Goal: Obtain resource: Download file/media

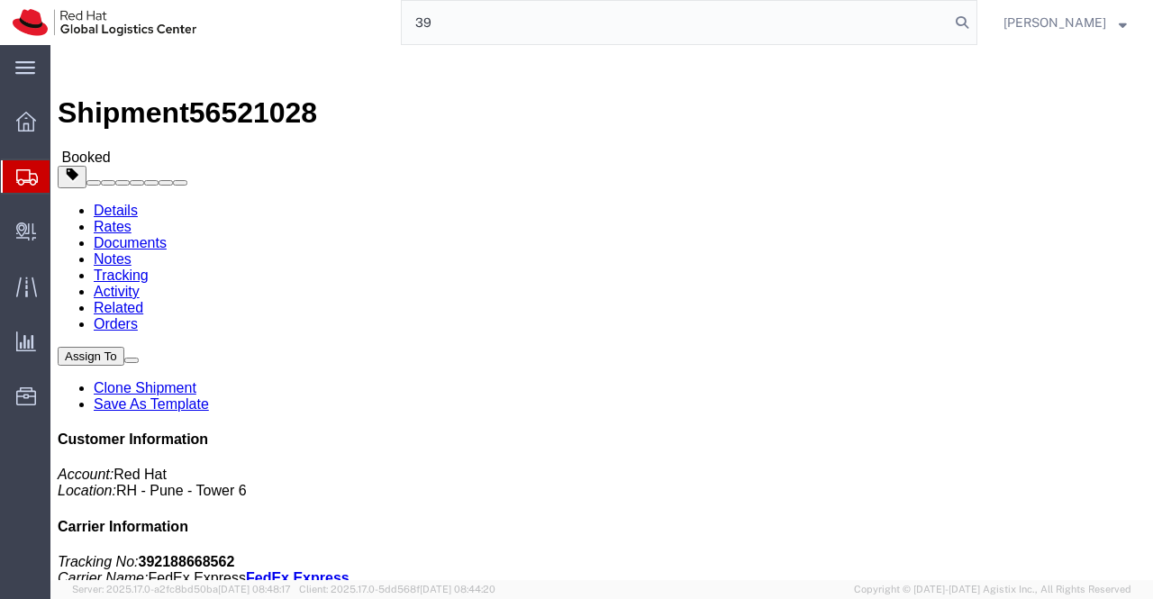
type input "3"
type input "20871199215"
click link "Documents"
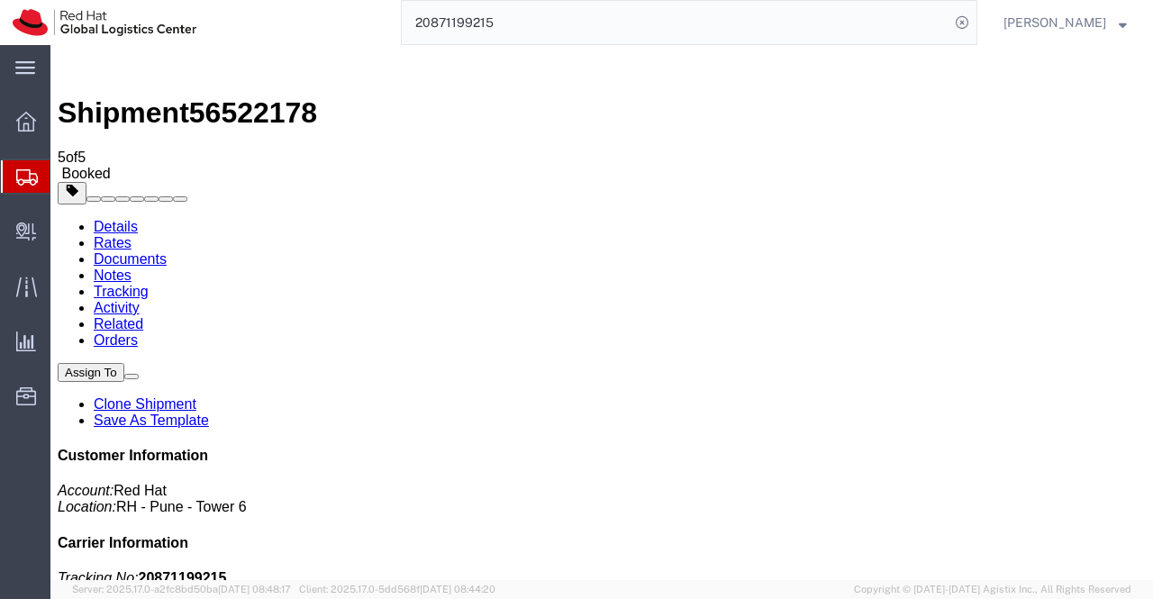
drag, startPoint x: 135, startPoint y: 296, endPoint x: 411, endPoint y: 439, distance: 310.2
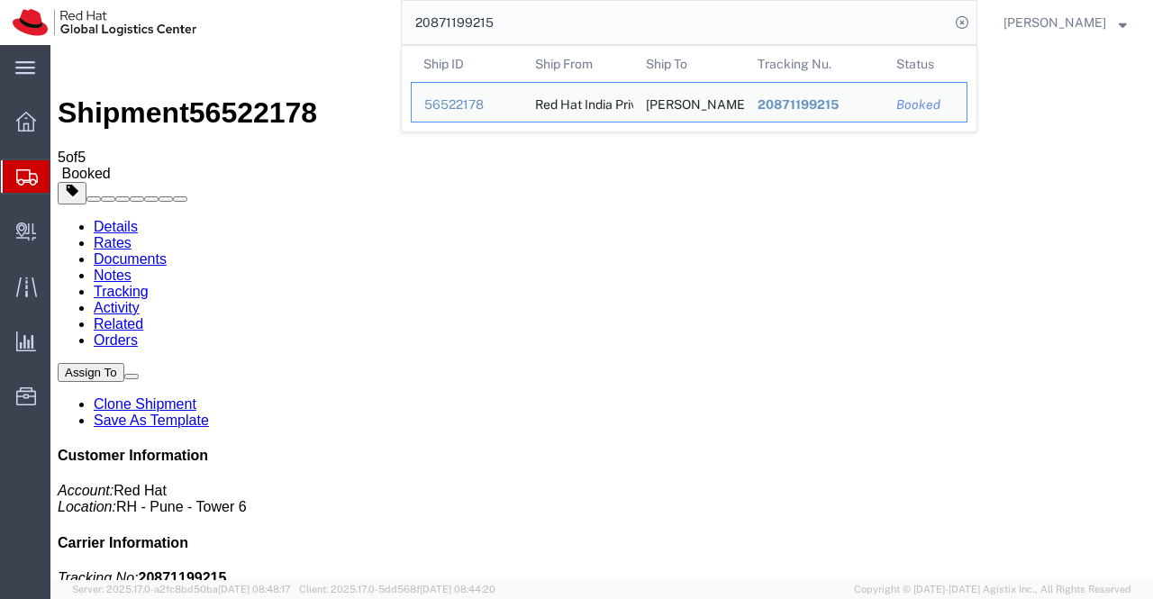
drag, startPoint x: 531, startPoint y: 23, endPoint x: 399, endPoint y: 23, distance: 132.4
click at [399, 23] on div "20871199215 Ship ID Ship From Ship To Tracking Nu. Status Ship ID 56522178 Ship…" at bounding box center [593, 22] width 768 height 45
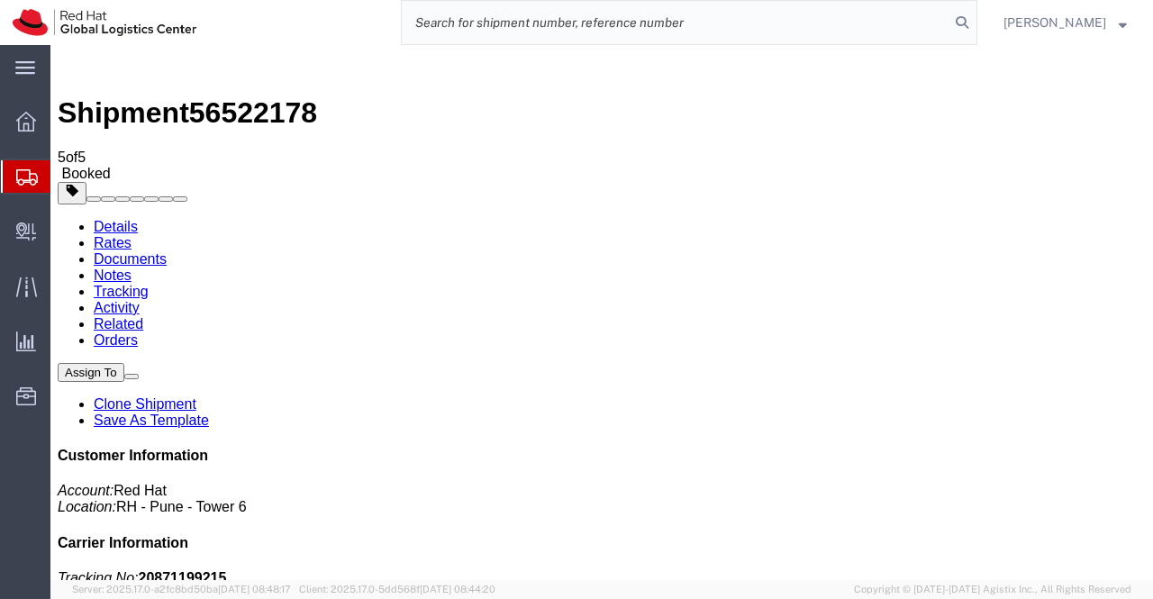
paste input "-20871209240"
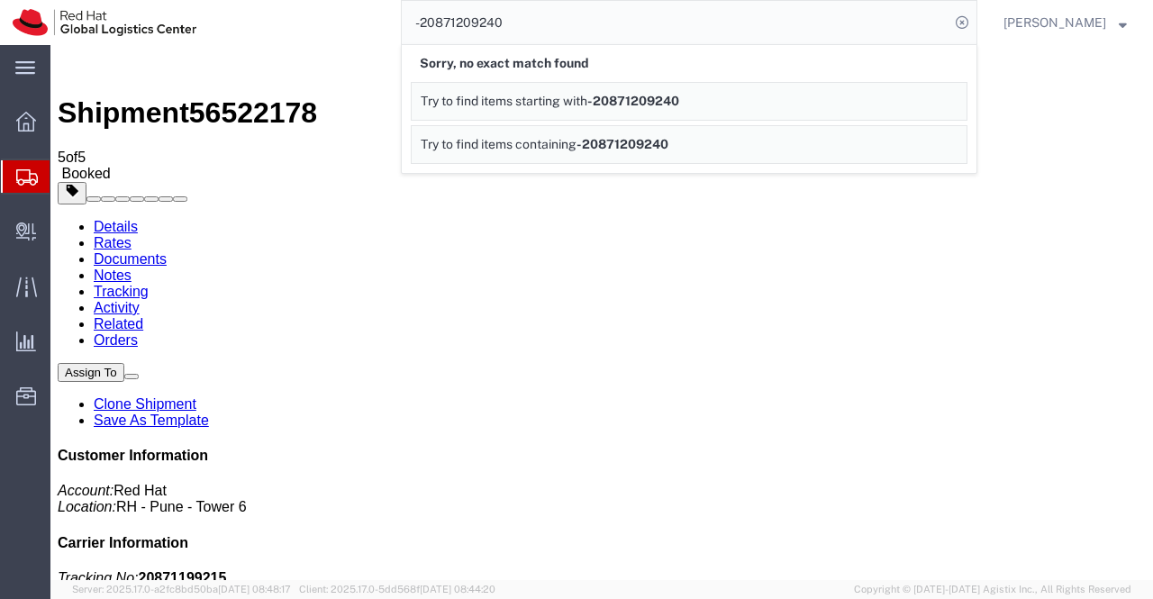
click at [425, 23] on input "-20871209240" at bounding box center [676, 22] width 548 height 43
click at [519, 23] on input "20871209240" at bounding box center [676, 22] width 548 height 43
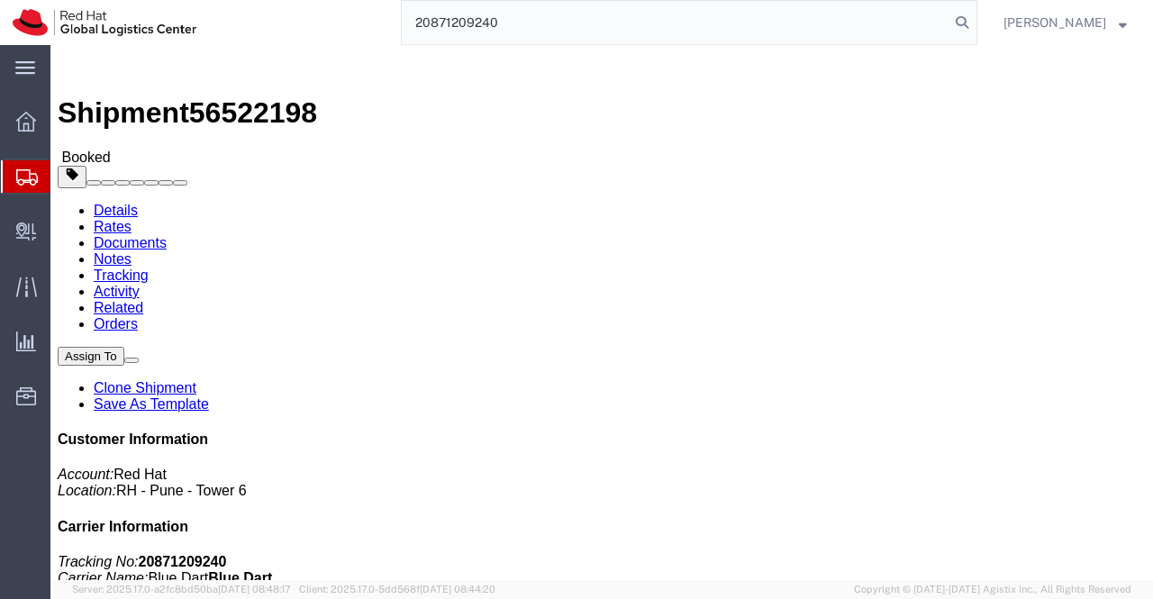
type input "20871209240"
click link "Documents"
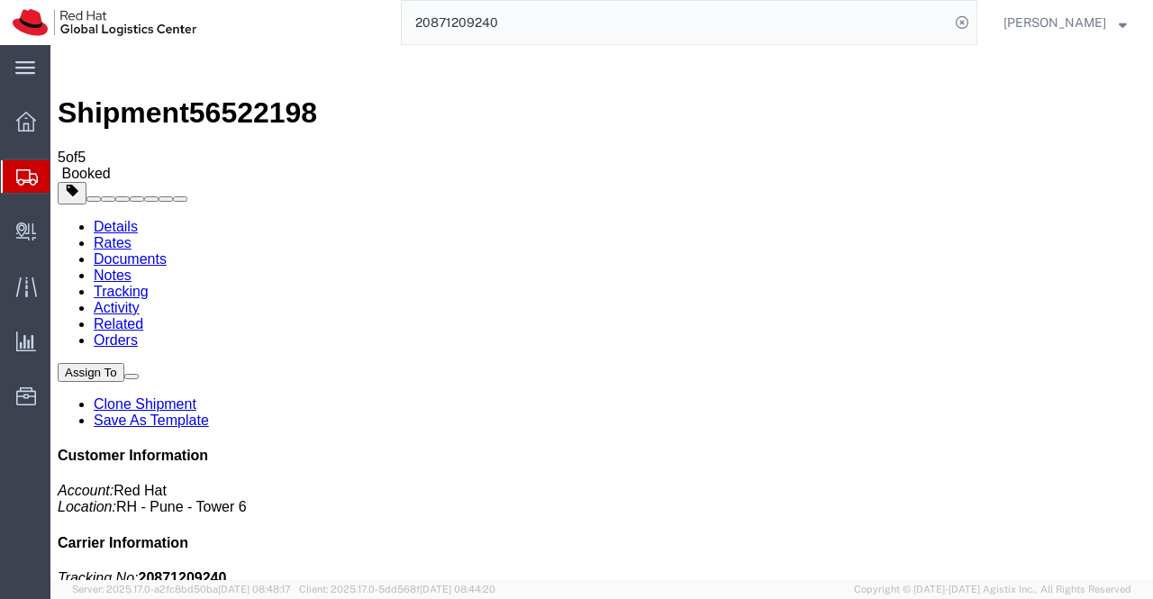
drag, startPoint x: 144, startPoint y: 371, endPoint x: 408, endPoint y: 489, distance: 289.1
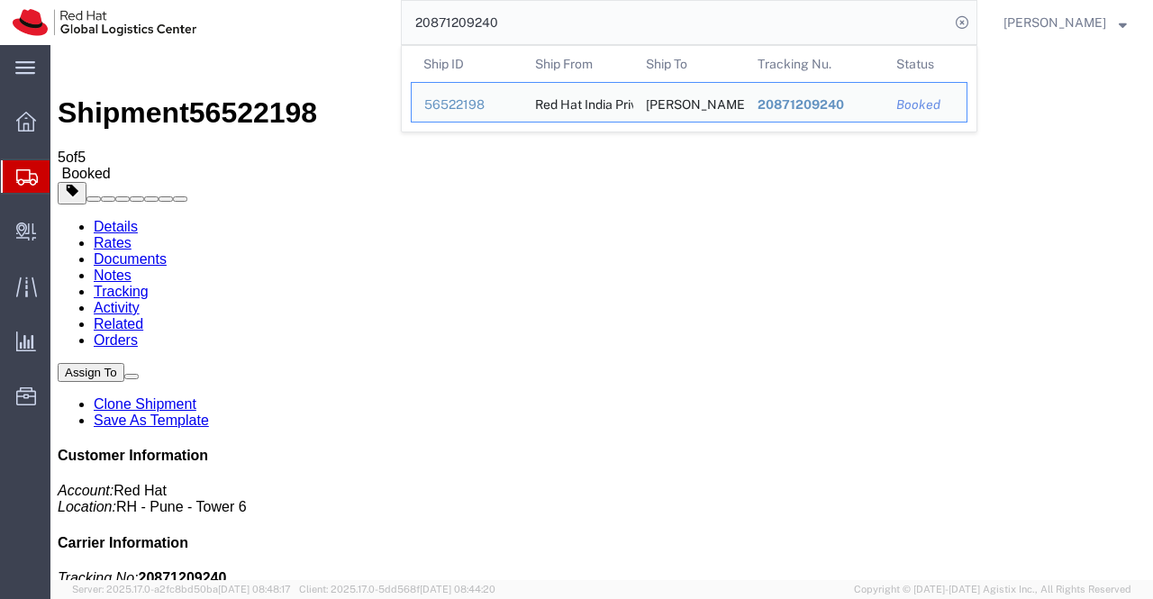
drag, startPoint x: 508, startPoint y: 28, endPoint x: 394, endPoint y: 28, distance: 113.5
click at [394, 28] on div "20871209240 Ship ID Ship From Ship To Tracking Nu. Status Ship ID 56522198 Ship…" at bounding box center [593, 22] width 768 height 45
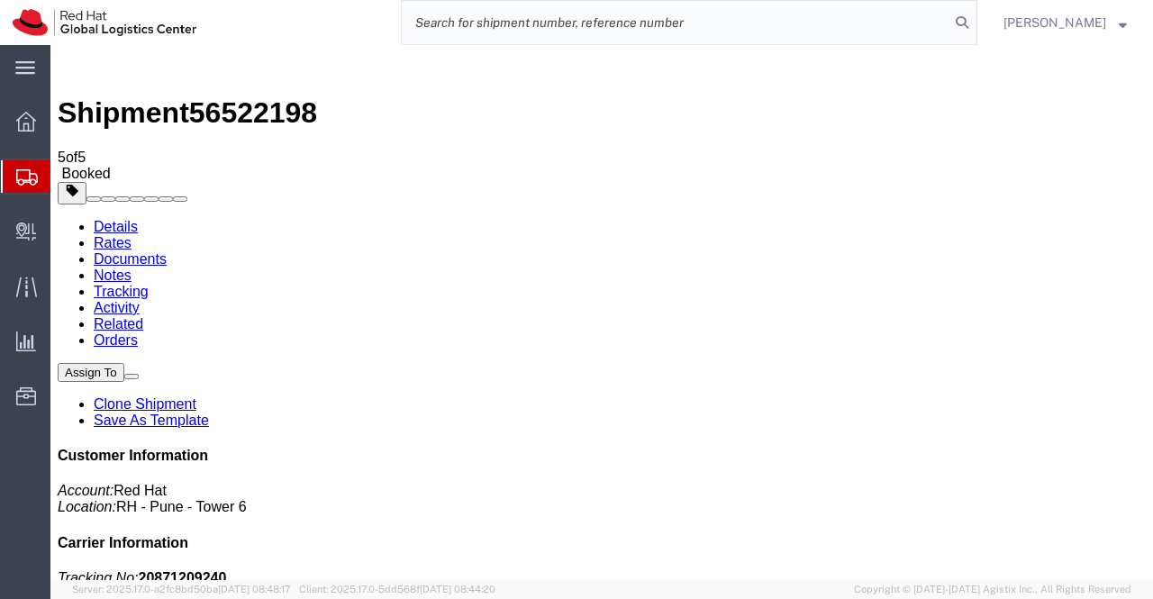
paste input "20871213775"
type input "20871213775"
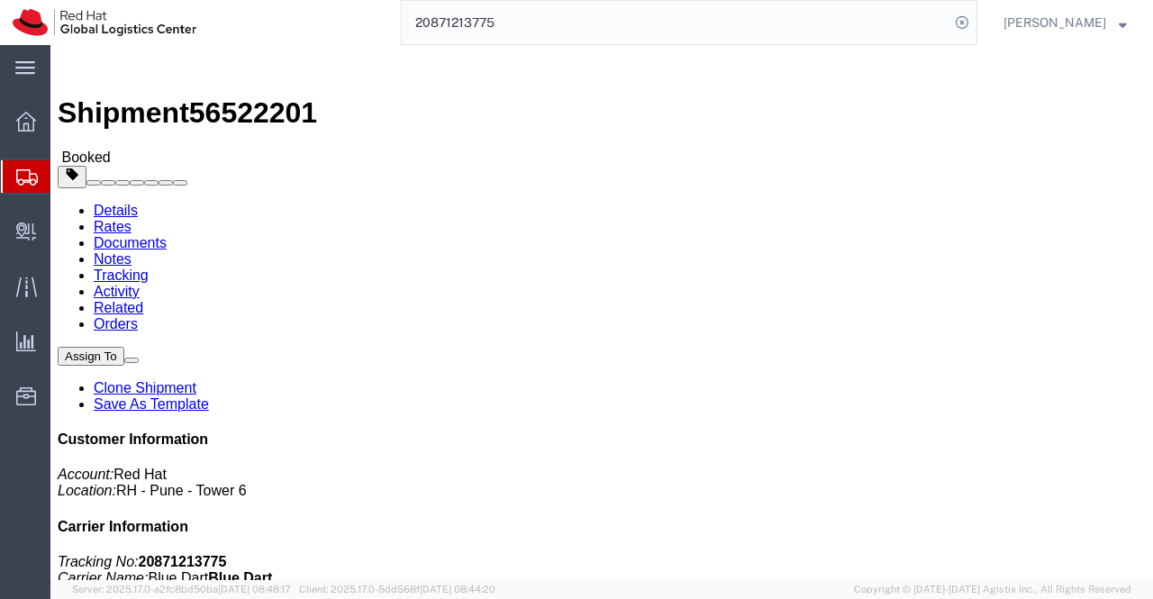
click link "Documents"
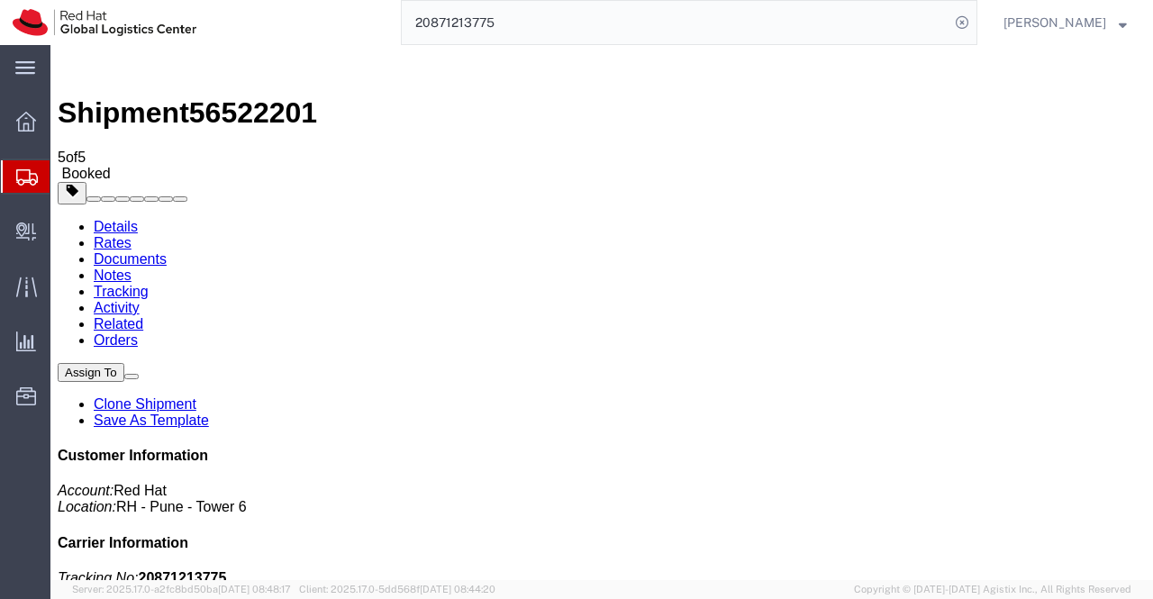
click at [20, 118] on icon at bounding box center [26, 122] width 20 height 20
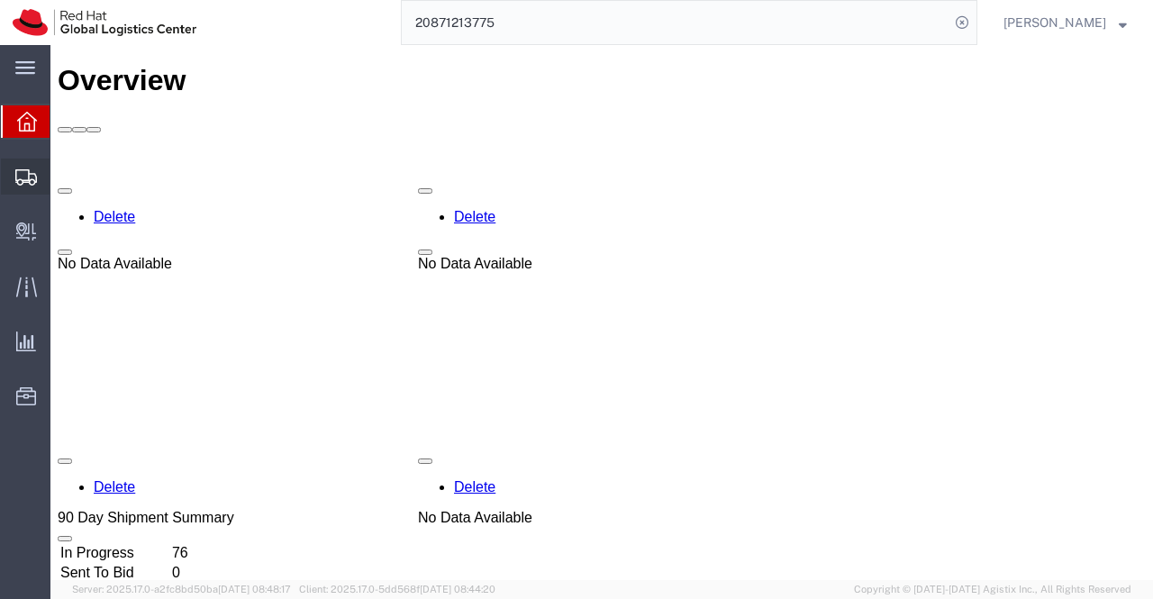
click at [22, 175] on icon at bounding box center [26, 177] width 22 height 16
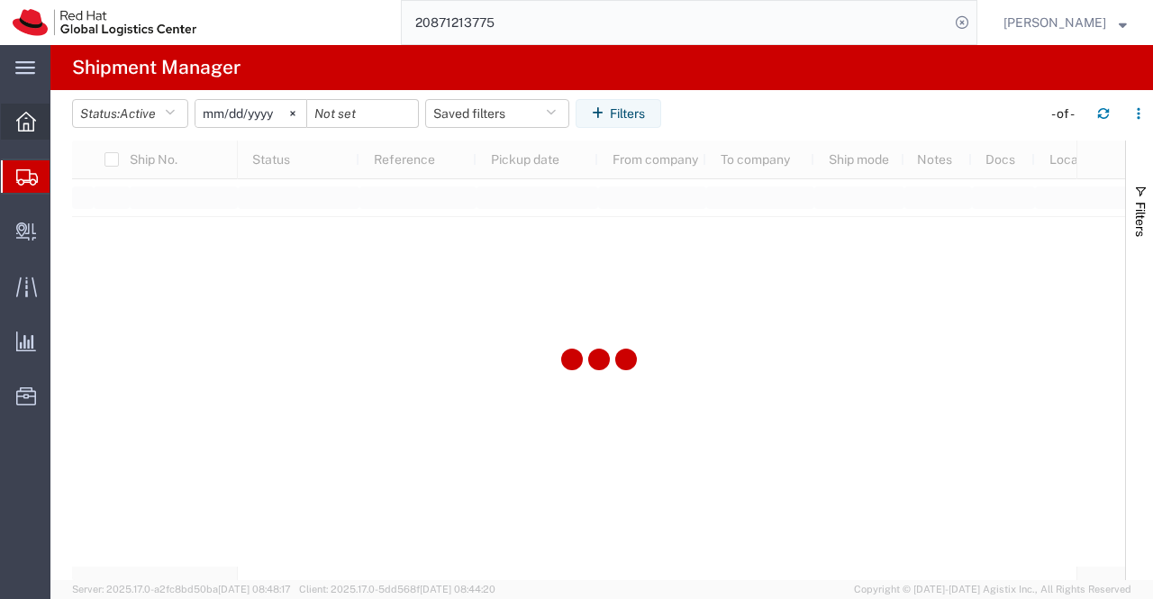
click at [23, 123] on icon at bounding box center [26, 122] width 20 height 20
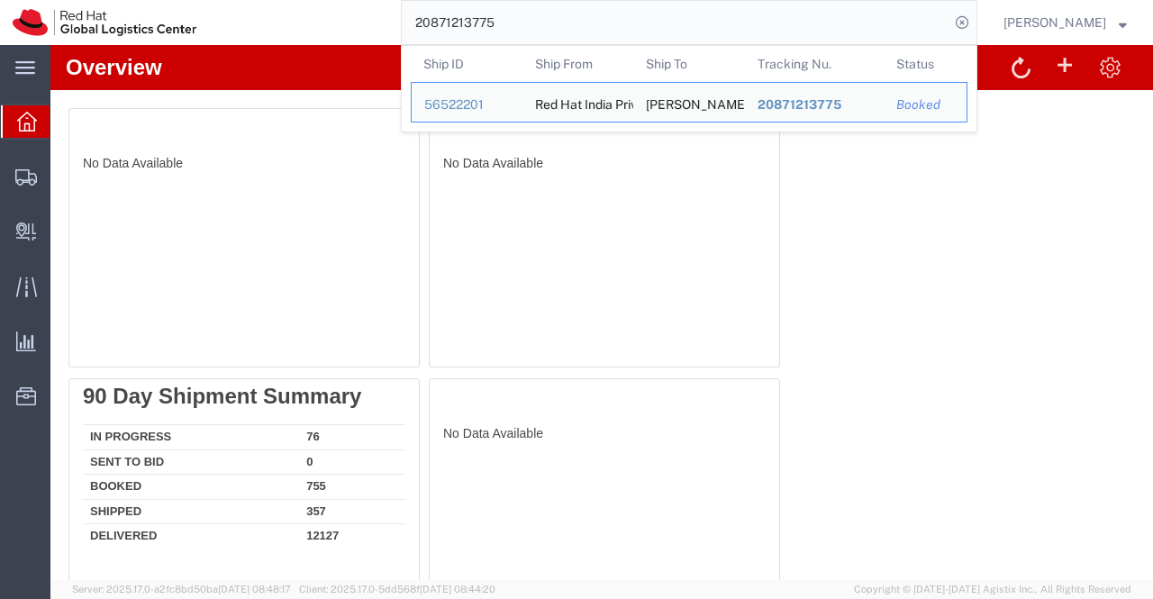
drag, startPoint x: 535, startPoint y: 17, endPoint x: 408, endPoint y: 23, distance: 127.1
click at [408, 23] on input "20871213775" at bounding box center [676, 22] width 548 height 43
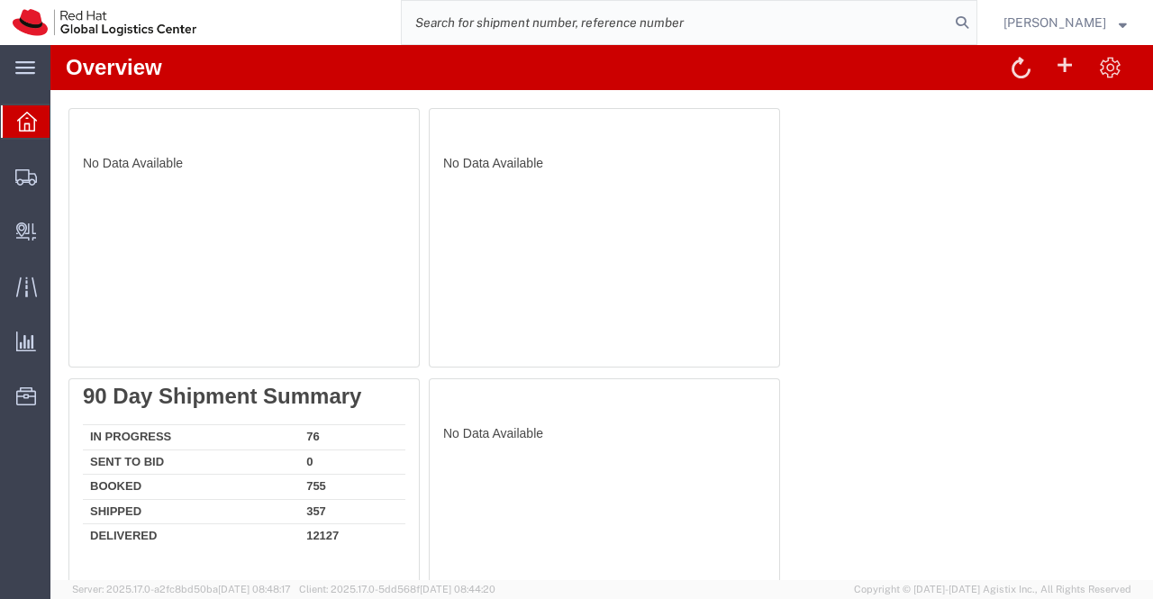
paste input "392188668562"
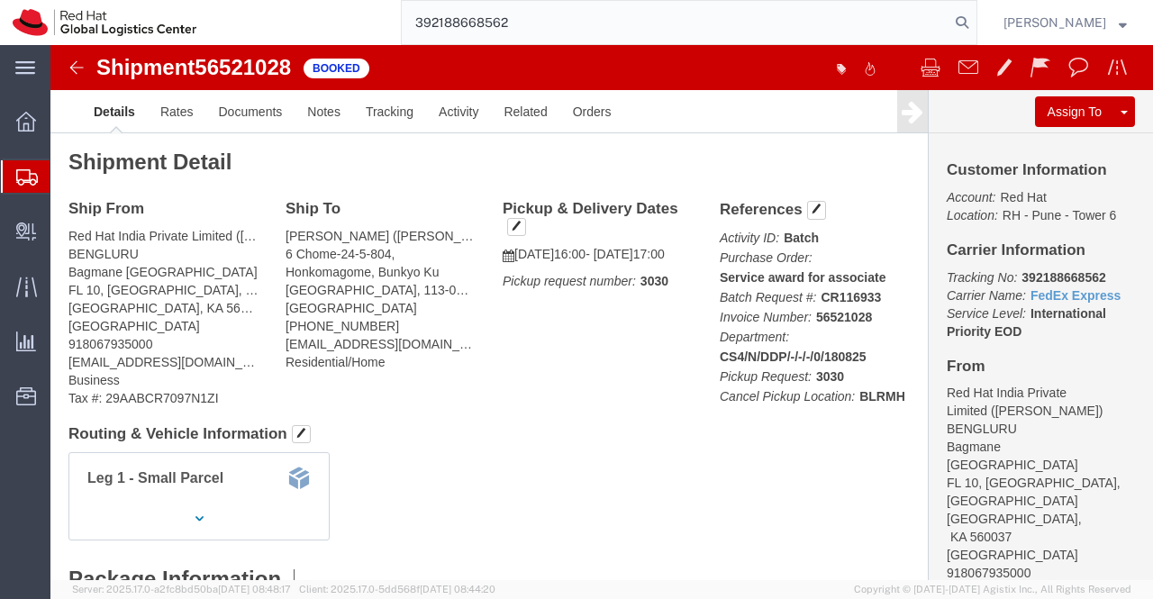
type input "392188668562"
drag, startPoint x: 184, startPoint y: 64, endPoint x: 192, endPoint y: 91, distance: 28.2
click link "Documents"
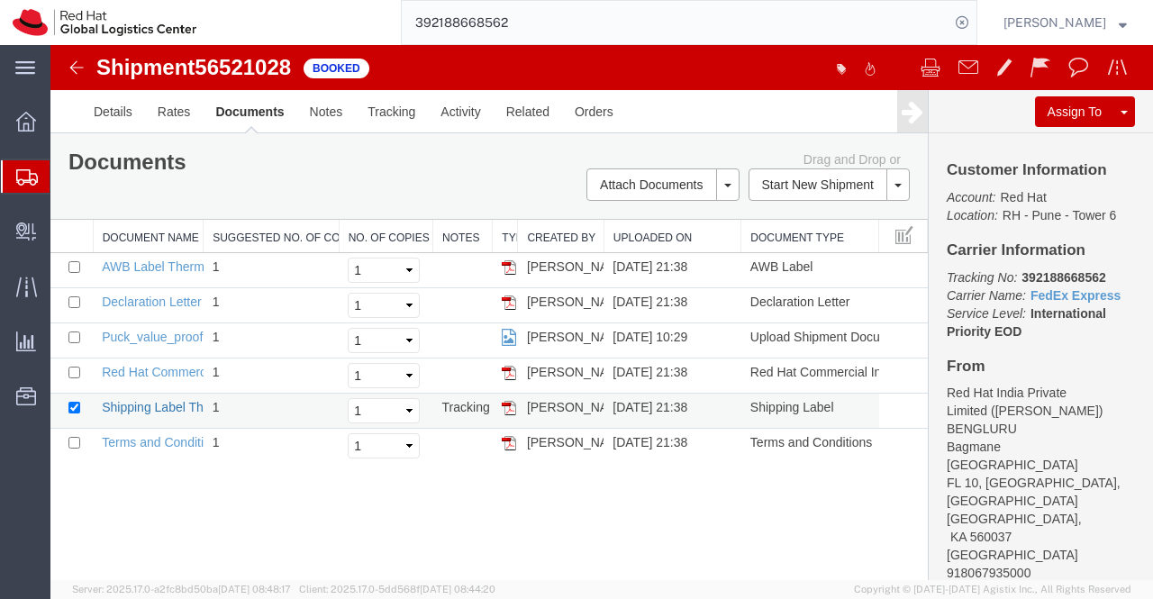
drag, startPoint x: 50, startPoint y: 105, endPoint x: 135, endPoint y: 406, distance: 312.5
click at [135, 406] on link "Shipping Label Thermal" at bounding box center [168, 407] width 133 height 14
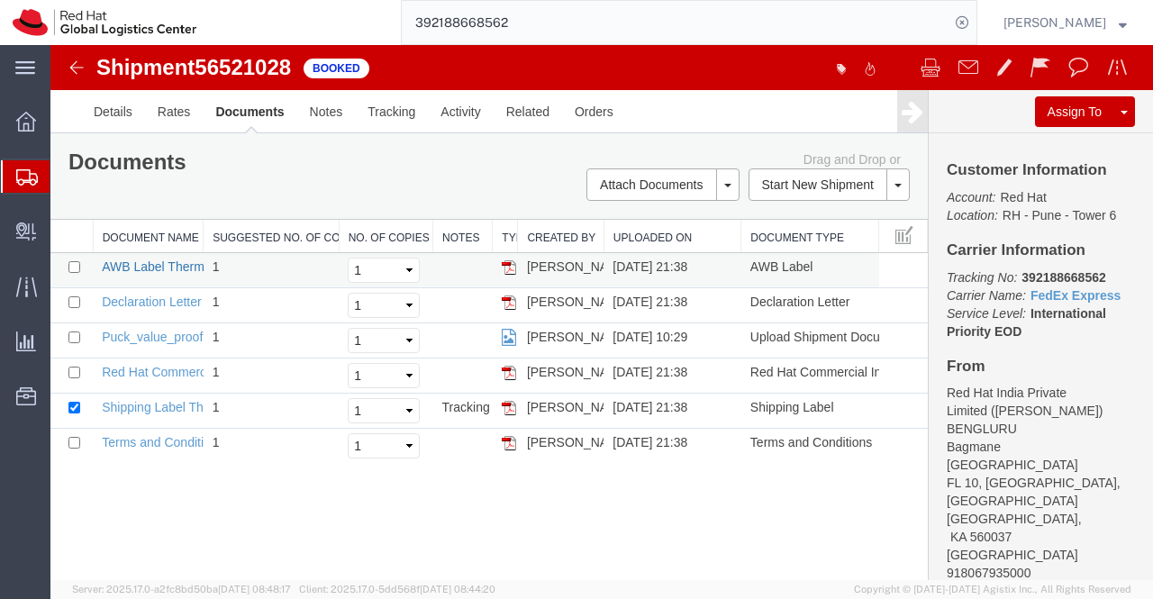
click at [150, 260] on link "AWB Label Thermal" at bounding box center [158, 266] width 113 height 14
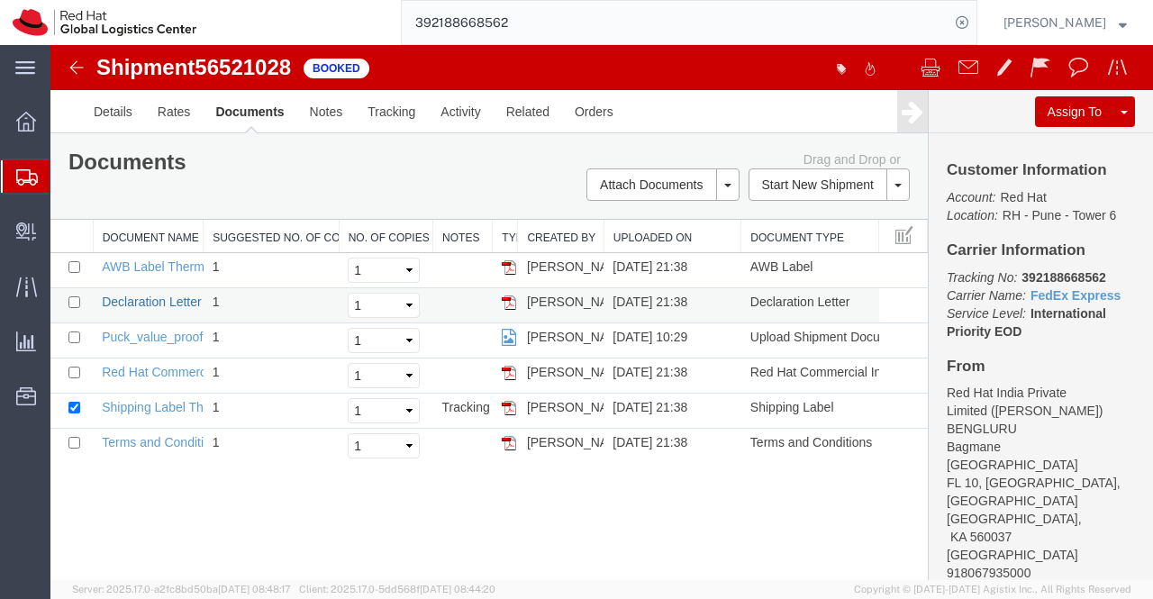
click at [150, 296] on link "Declaration Letter" at bounding box center [152, 302] width 100 height 14
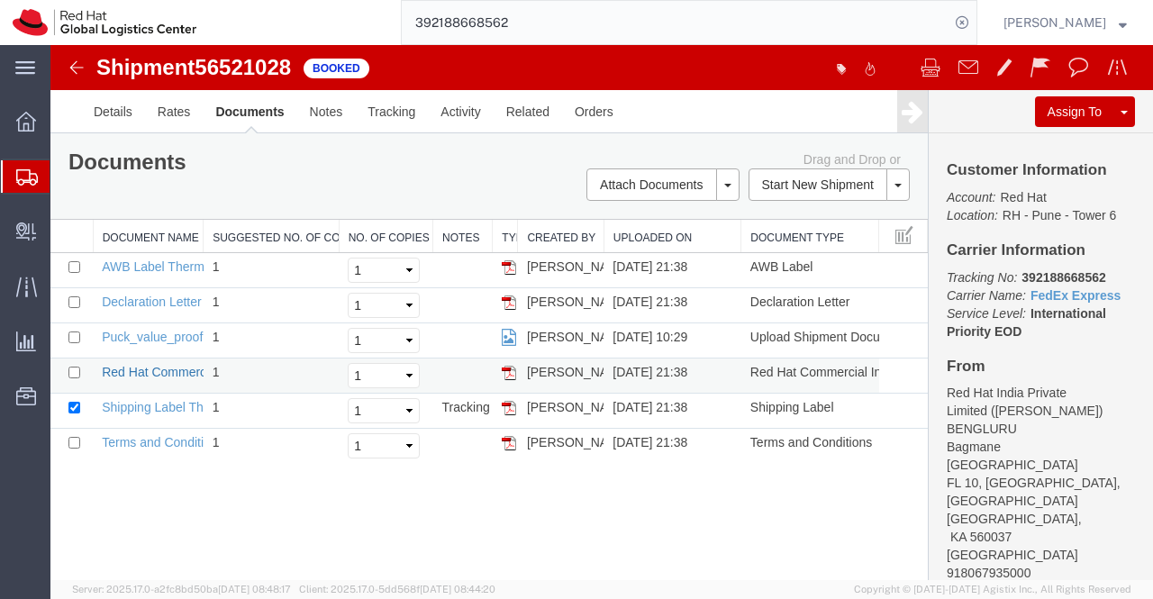
click at [157, 368] on link "Red Hat Commercial Invoice" at bounding box center [182, 372] width 160 height 14
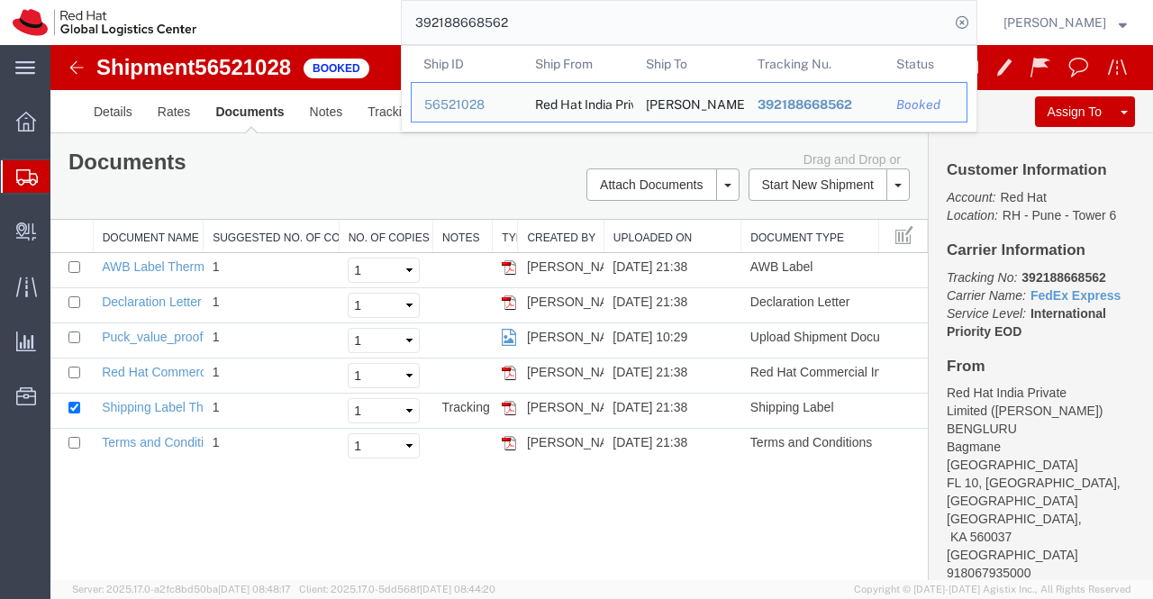
drag, startPoint x: 539, startPoint y: 23, endPoint x: 391, endPoint y: 24, distance: 147.7
click at [391, 24] on div "392188668562 Ship ID Ship From Ship To Tracking Nu. Status Ship ID 56521028 Shi…" at bounding box center [593, 22] width 768 height 45
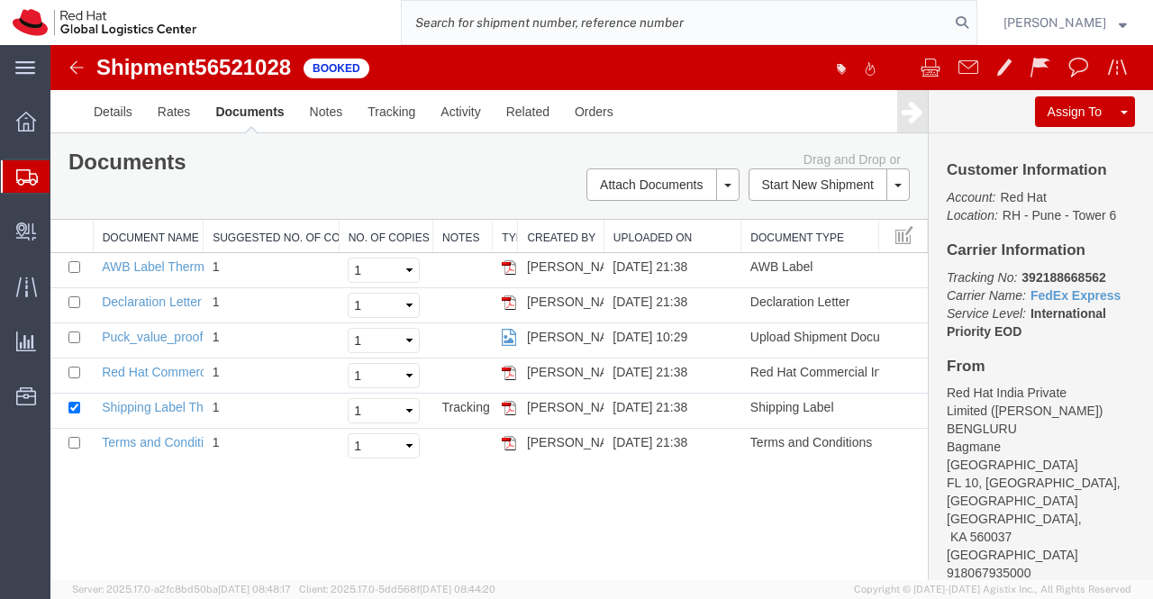
paste input "392189008096"
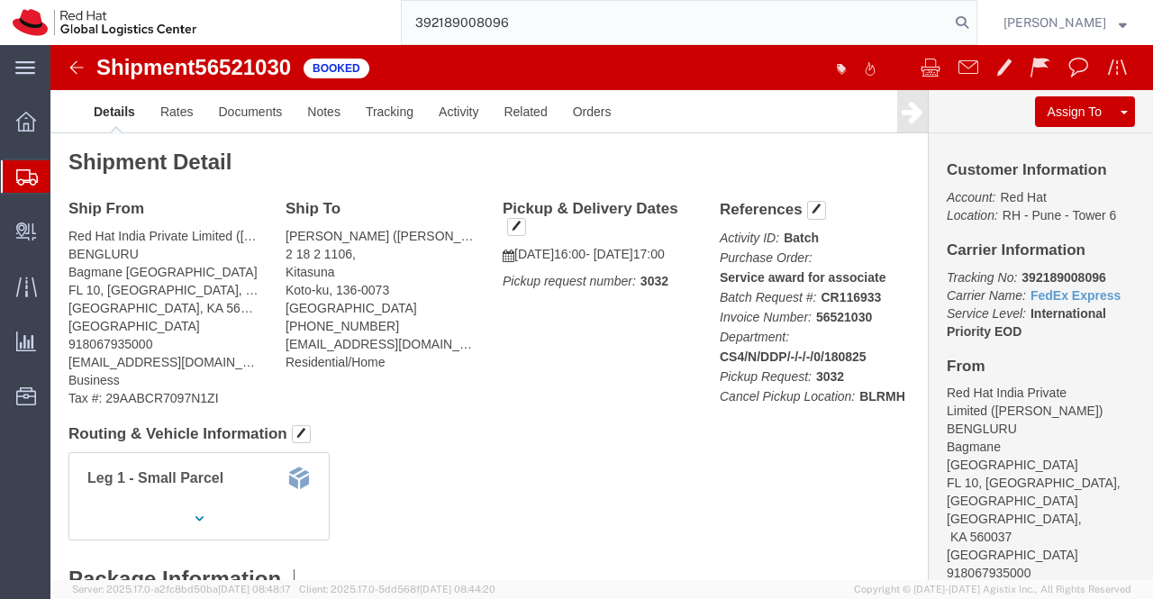
type input "392189008096"
click link "Documents"
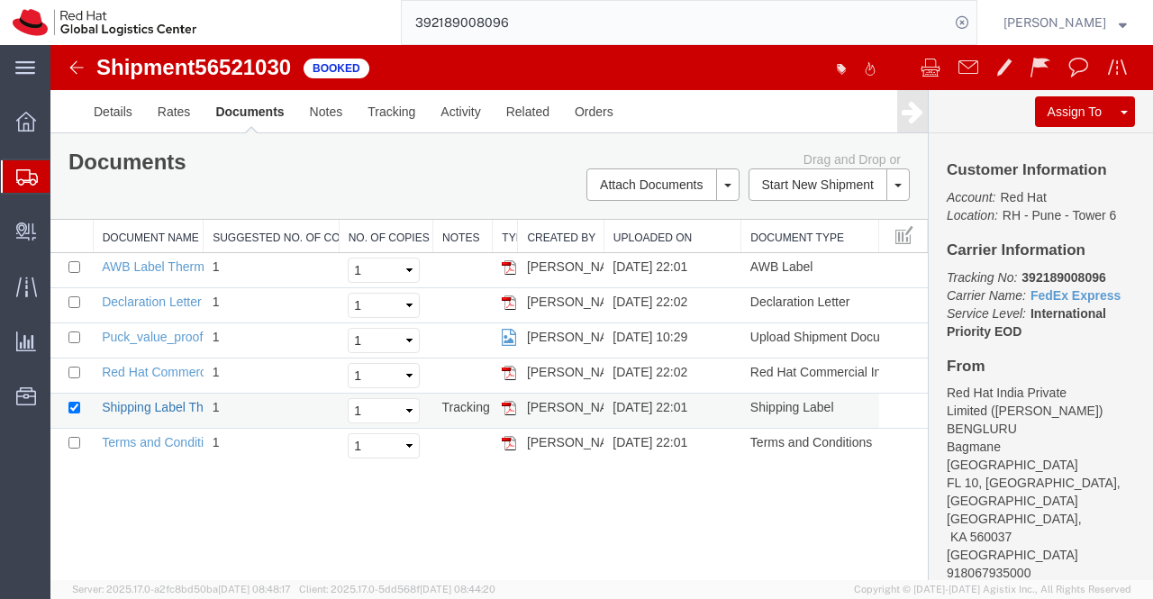
click at [157, 403] on link "Shipping Label Thermal" at bounding box center [168, 407] width 133 height 14
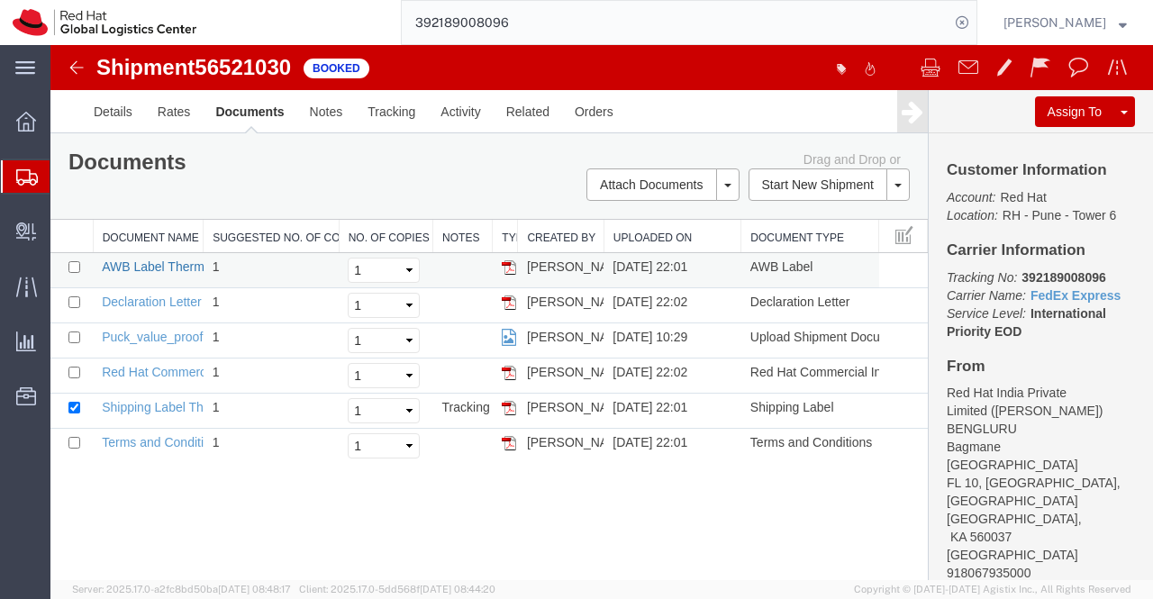
click at [114, 260] on link "AWB Label Thermal" at bounding box center [158, 266] width 113 height 14
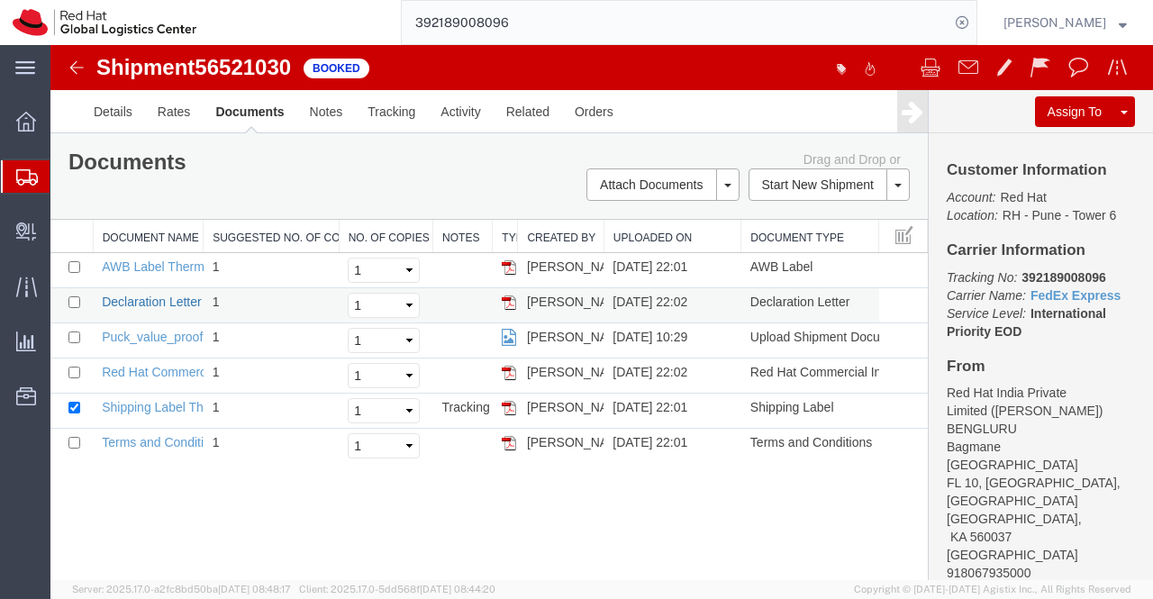
click at [121, 301] on link "Declaration Letter" at bounding box center [152, 302] width 100 height 14
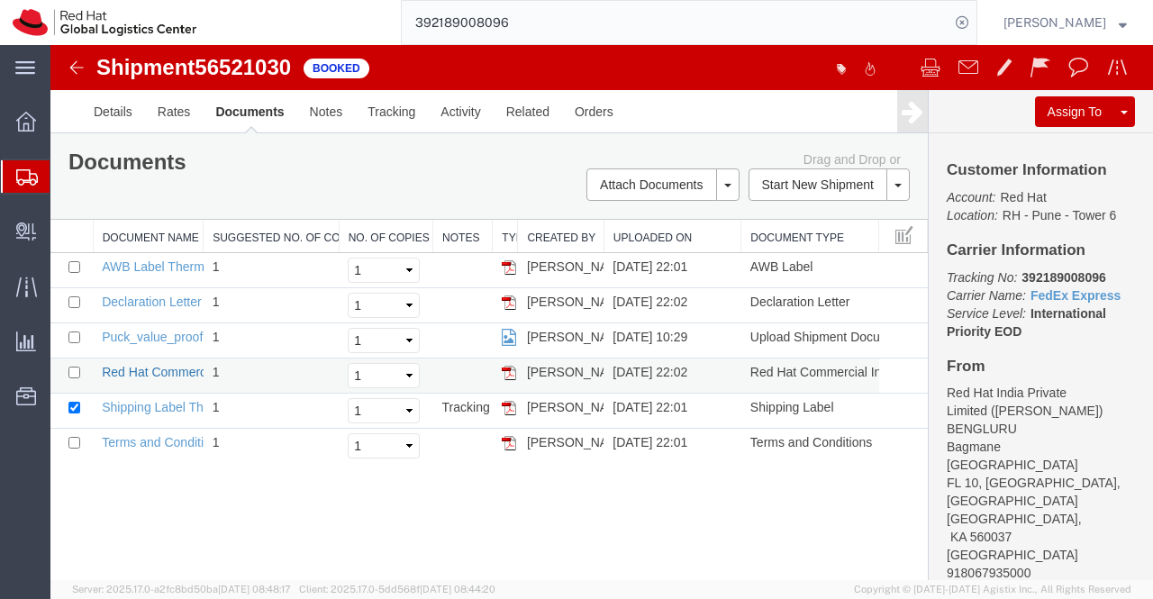
click at [148, 365] on link "Red Hat Commercial Invoice" at bounding box center [182, 372] width 160 height 14
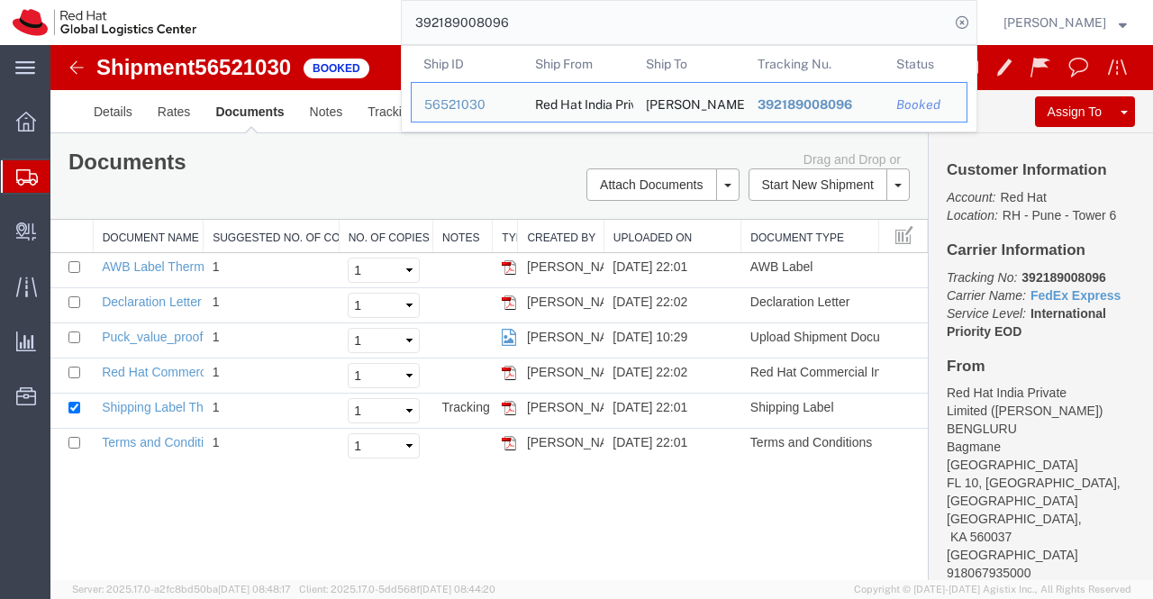
drag, startPoint x: 526, startPoint y: 24, endPoint x: 409, endPoint y: 23, distance: 117.1
click at [409, 23] on input "392189008096" at bounding box center [676, 22] width 548 height 43
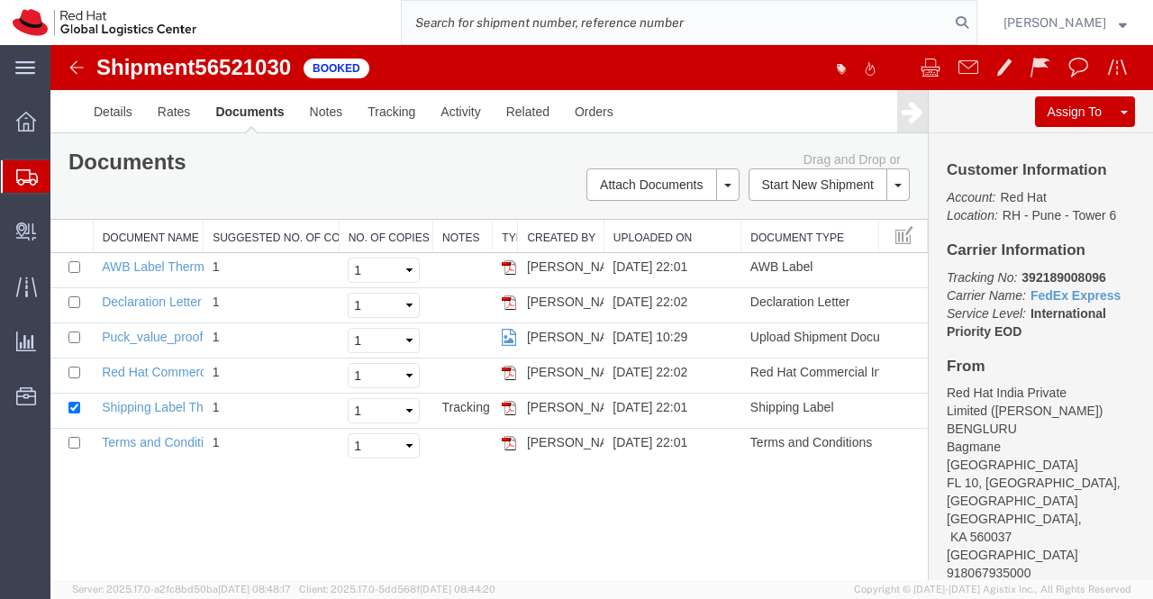
paste input "392189049410"
type input "392189049410"
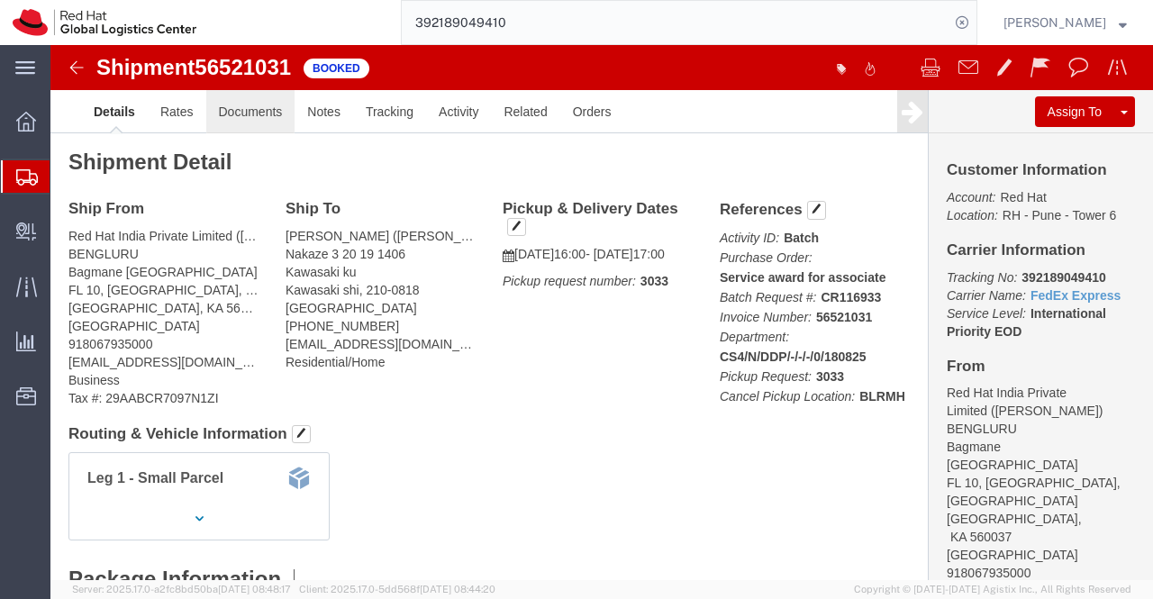
click link "Documents"
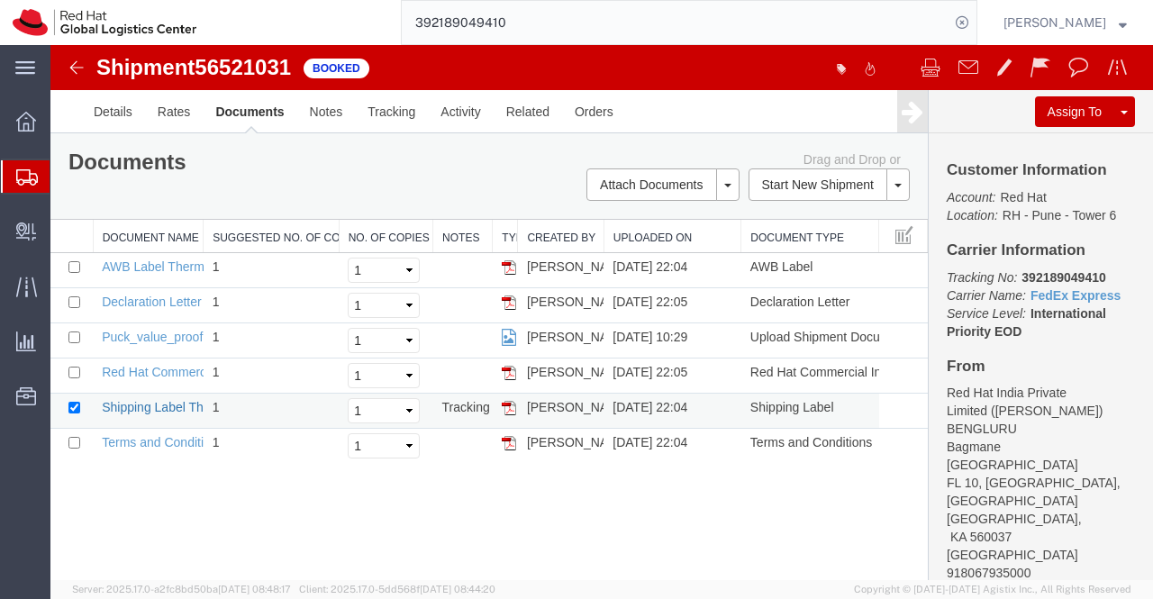
click at [133, 403] on link "Shipping Label Thermal" at bounding box center [168, 407] width 133 height 14
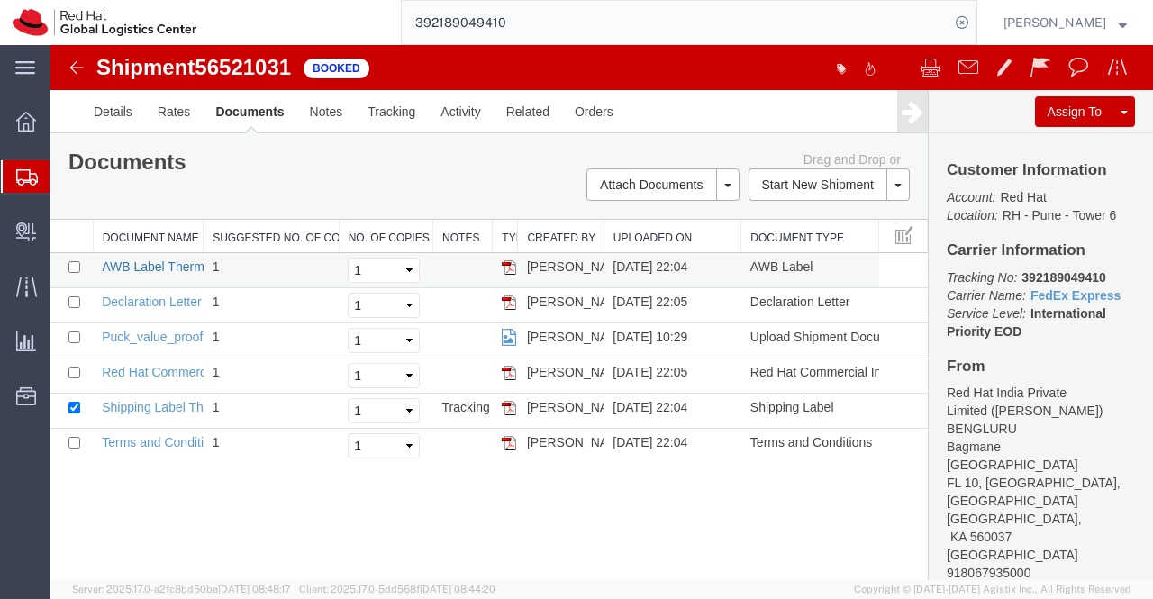
click at [113, 264] on link "AWB Label Thermal" at bounding box center [158, 266] width 113 height 14
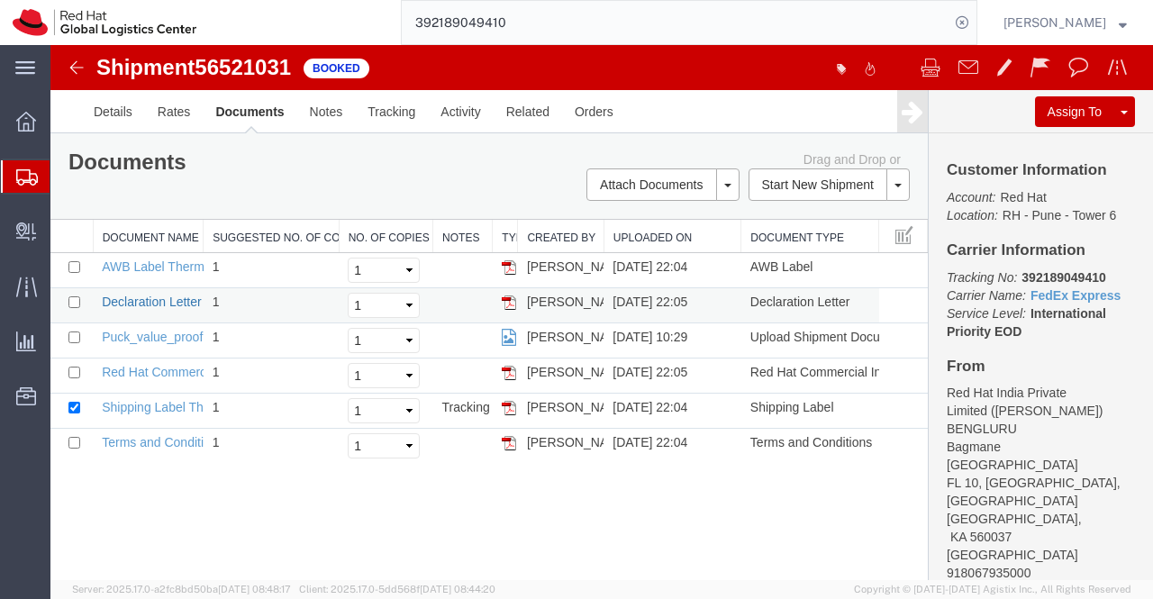
click at [119, 296] on link "Declaration Letter" at bounding box center [152, 302] width 100 height 14
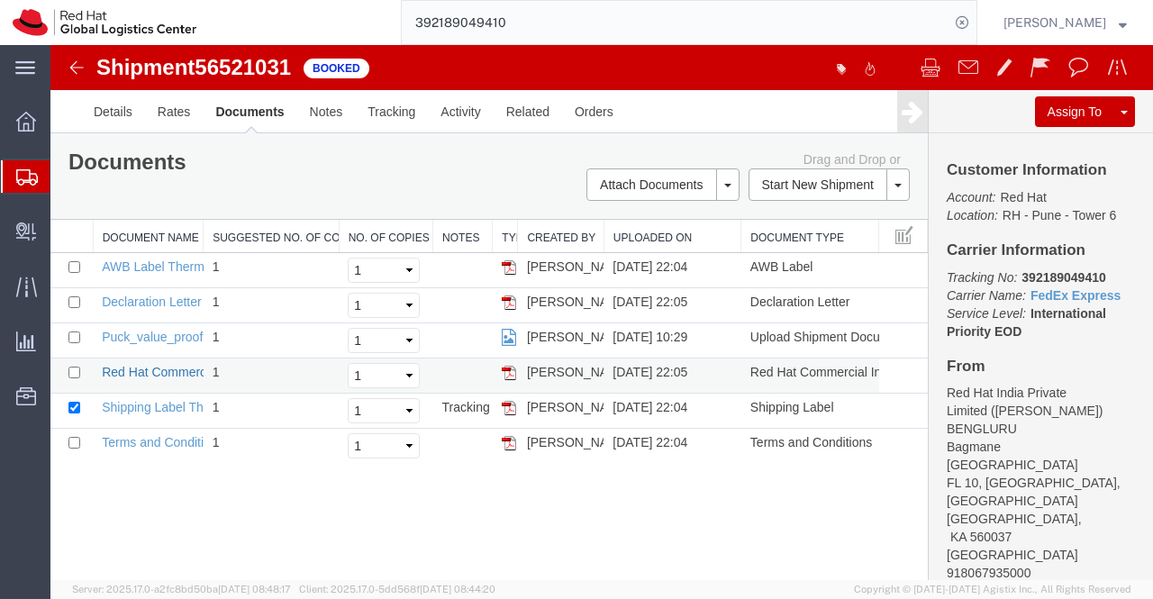
click at [117, 368] on link "Red Hat Commercial Invoice" at bounding box center [182, 372] width 160 height 14
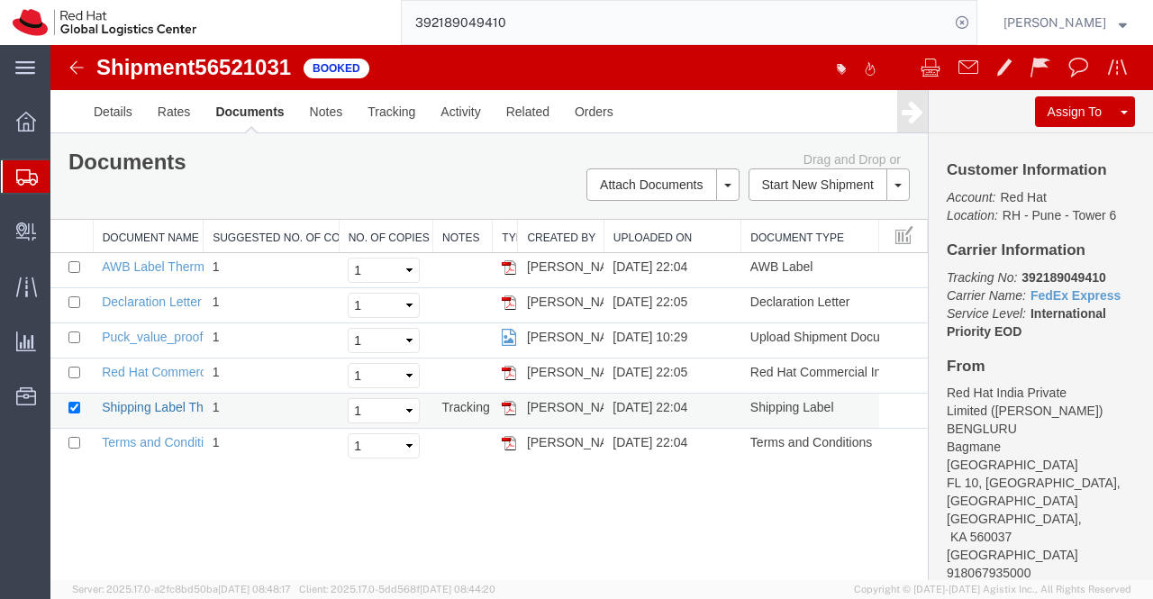
click at [171, 406] on link "Shipping Label Thermal" at bounding box center [168, 407] width 133 height 14
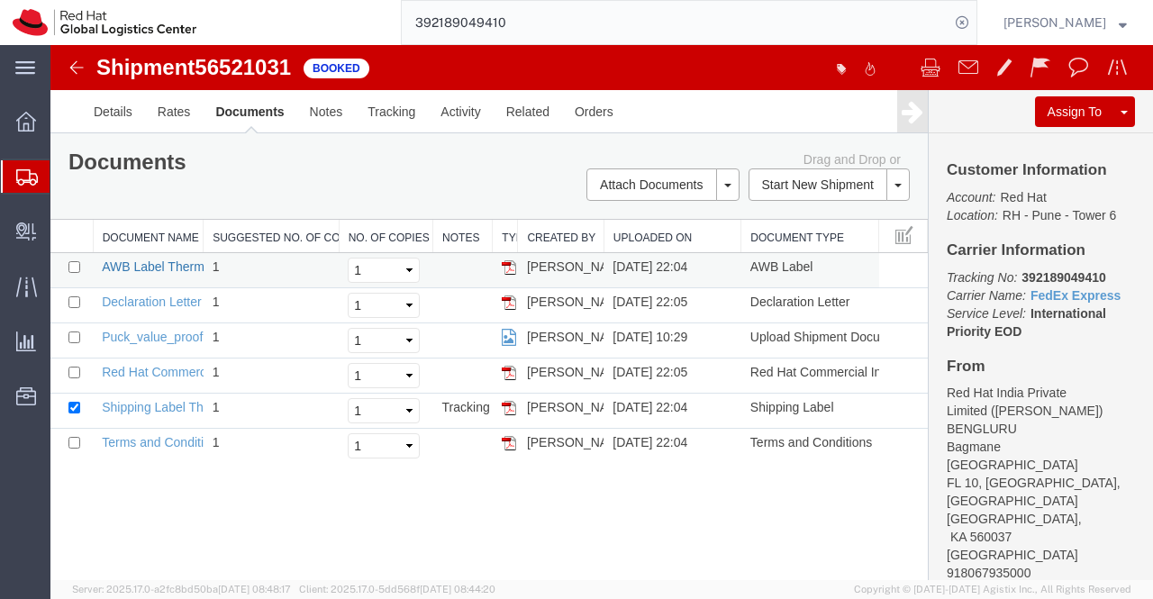
click at [139, 266] on link "AWB Label Thermal" at bounding box center [158, 266] width 113 height 14
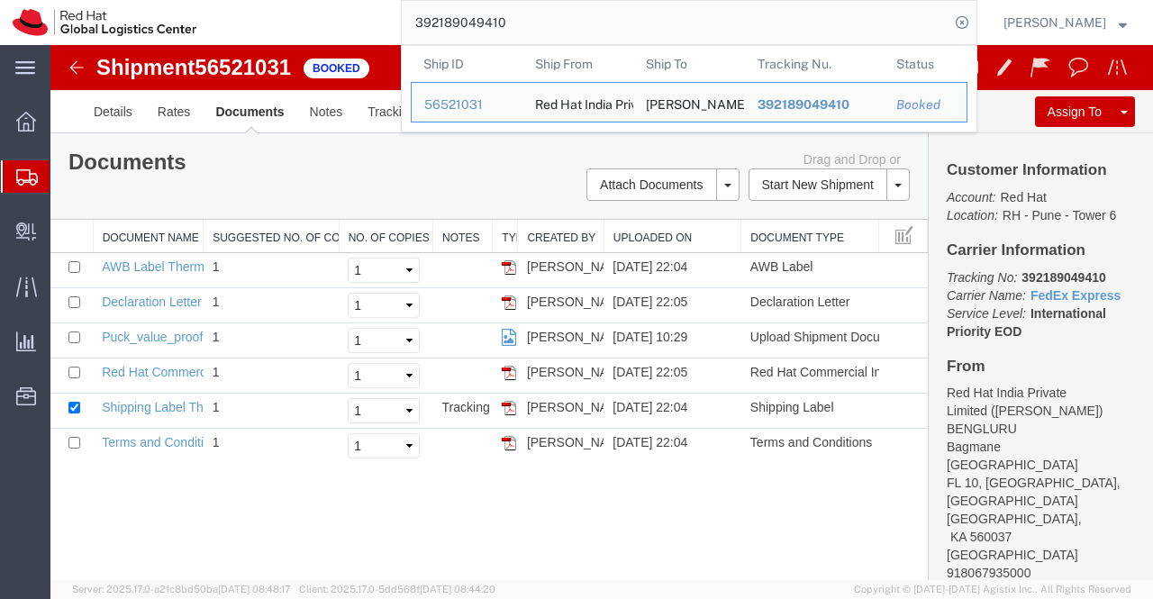
drag, startPoint x: 569, startPoint y: 23, endPoint x: 388, endPoint y: 22, distance: 181.0
click at [388, 22] on div "392189049410 Ship ID Ship From Ship To Tracking Nu. Status Ship ID 56521031 Shi…" at bounding box center [593, 22] width 768 height 45
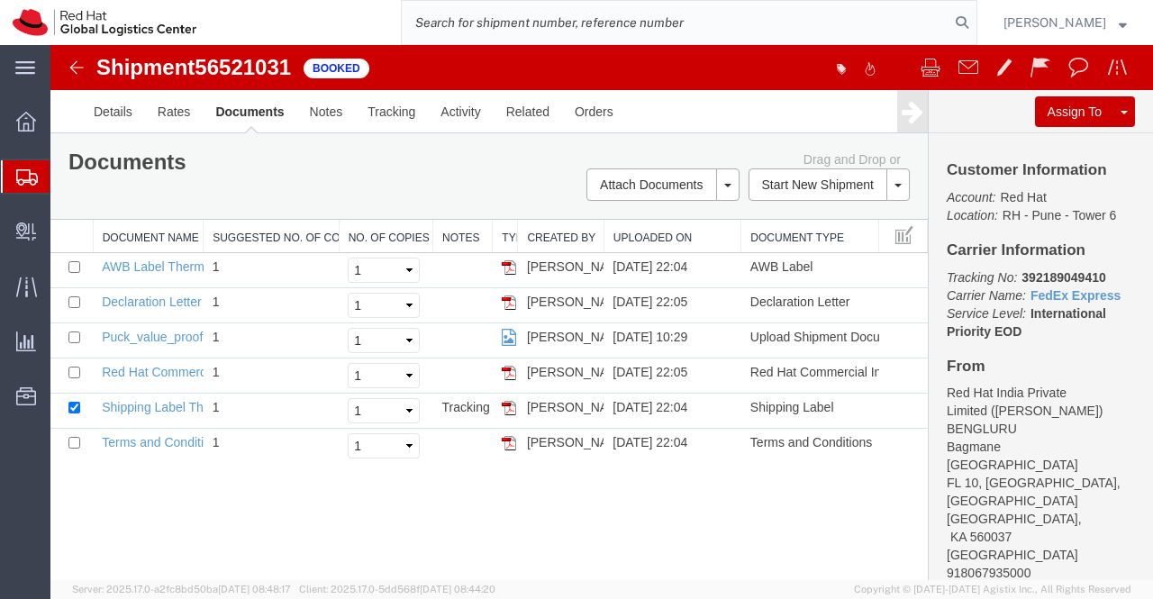
paste input "392189102789"
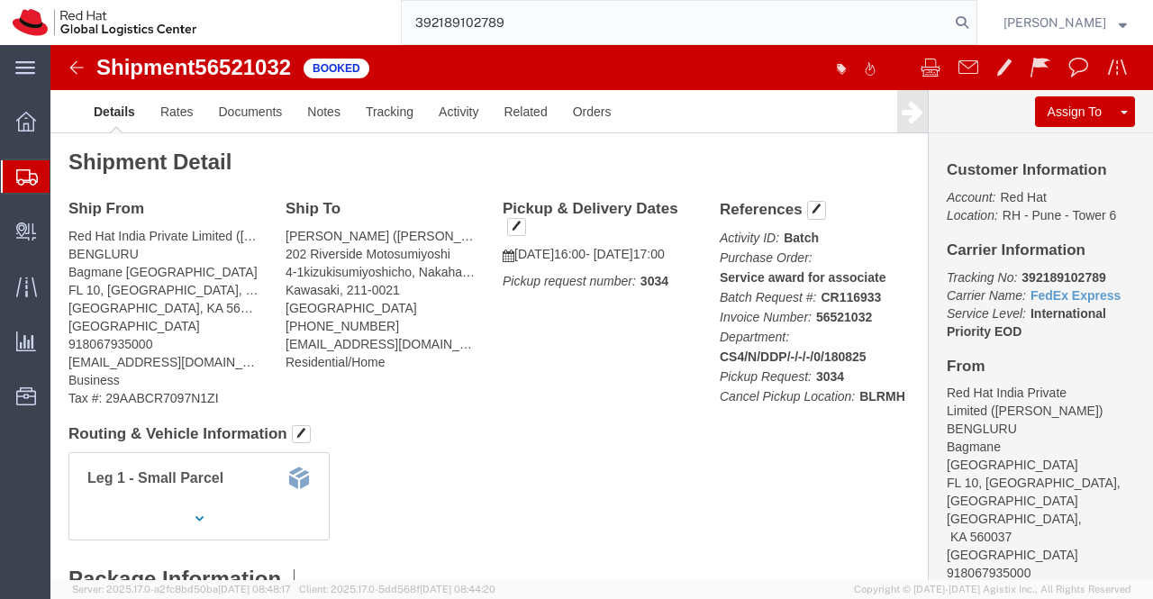
type input "392189102789"
click link "Documents"
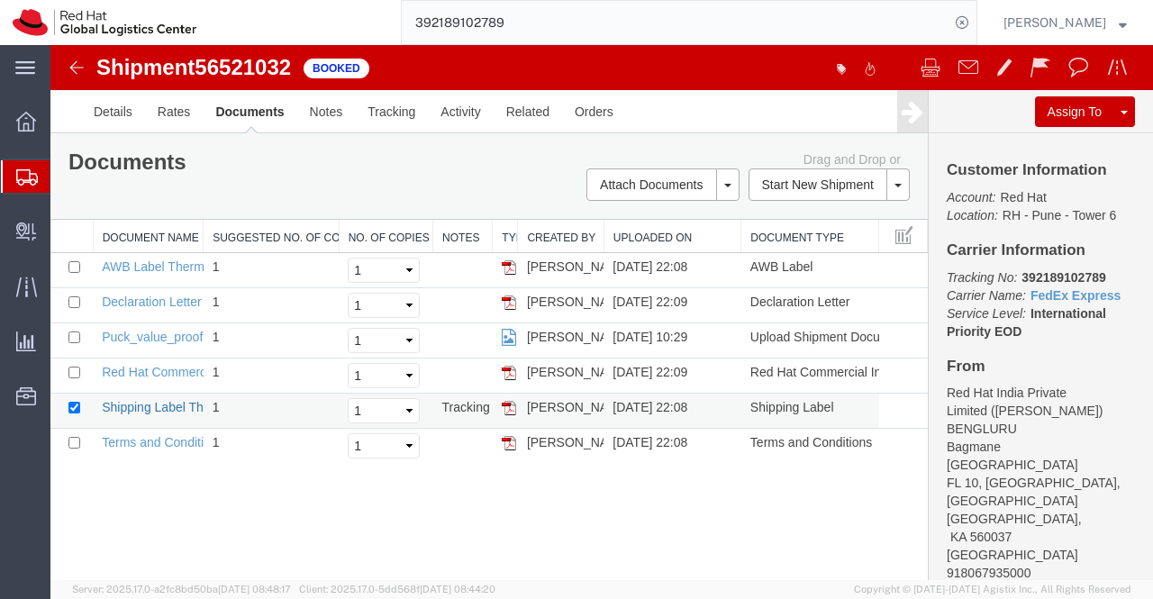
click at [150, 404] on link "Shipping Label Thermal" at bounding box center [168, 407] width 133 height 14
drag, startPoint x: 139, startPoint y: 268, endPoint x: 144, endPoint y: 386, distance: 118.1
click at [139, 268] on link "AWB Label Thermal" at bounding box center [158, 266] width 113 height 14
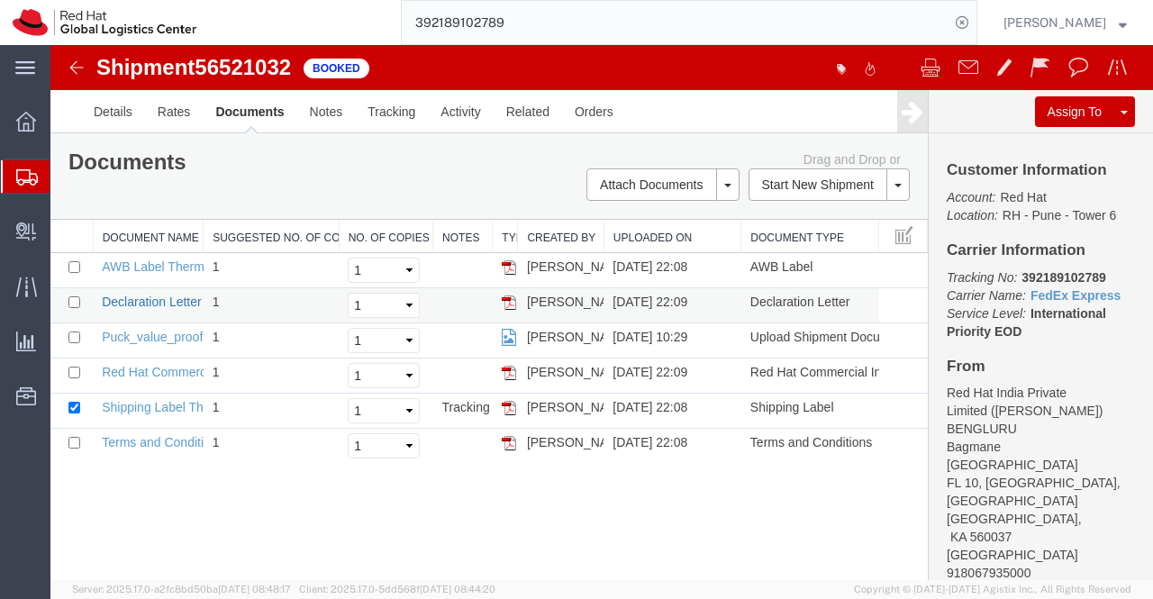
click at [131, 299] on link "Declaration Letter" at bounding box center [152, 302] width 100 height 14
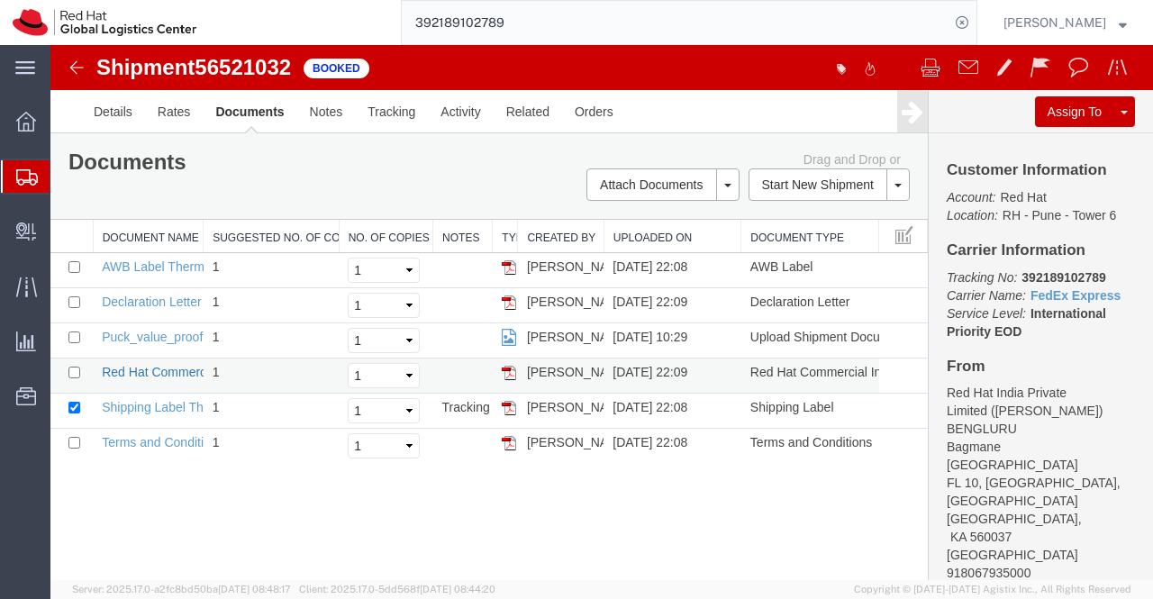
click at [159, 369] on link "Red Hat Commercial Invoice" at bounding box center [182, 372] width 160 height 14
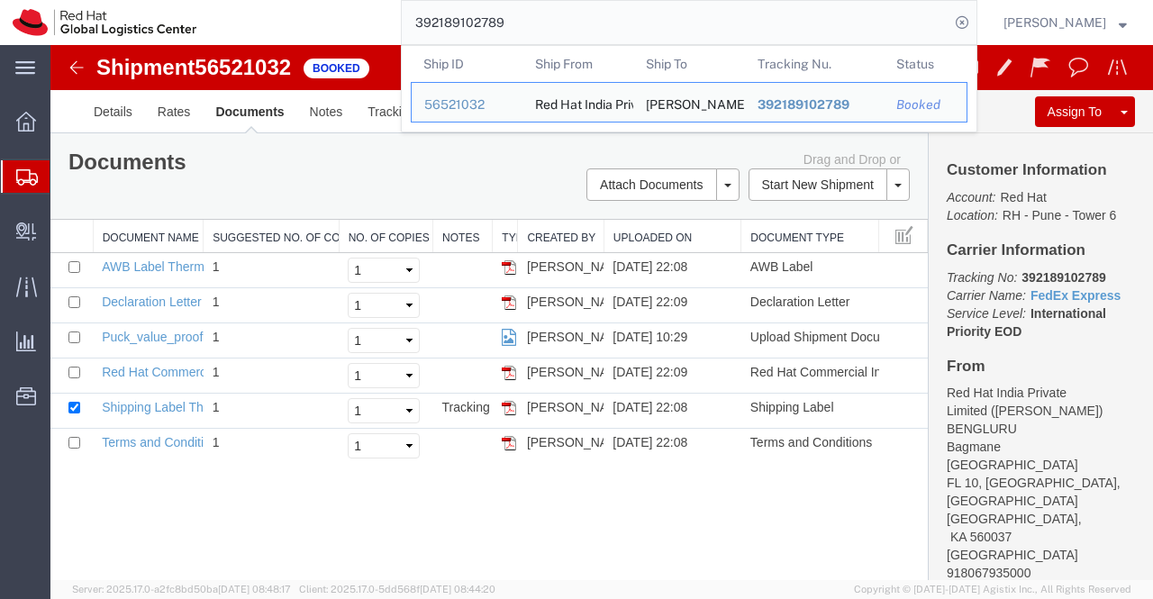
drag, startPoint x: 522, startPoint y: 21, endPoint x: 410, endPoint y: 22, distance: 112.6
click at [410, 22] on input "392189102789" at bounding box center [676, 22] width 548 height 43
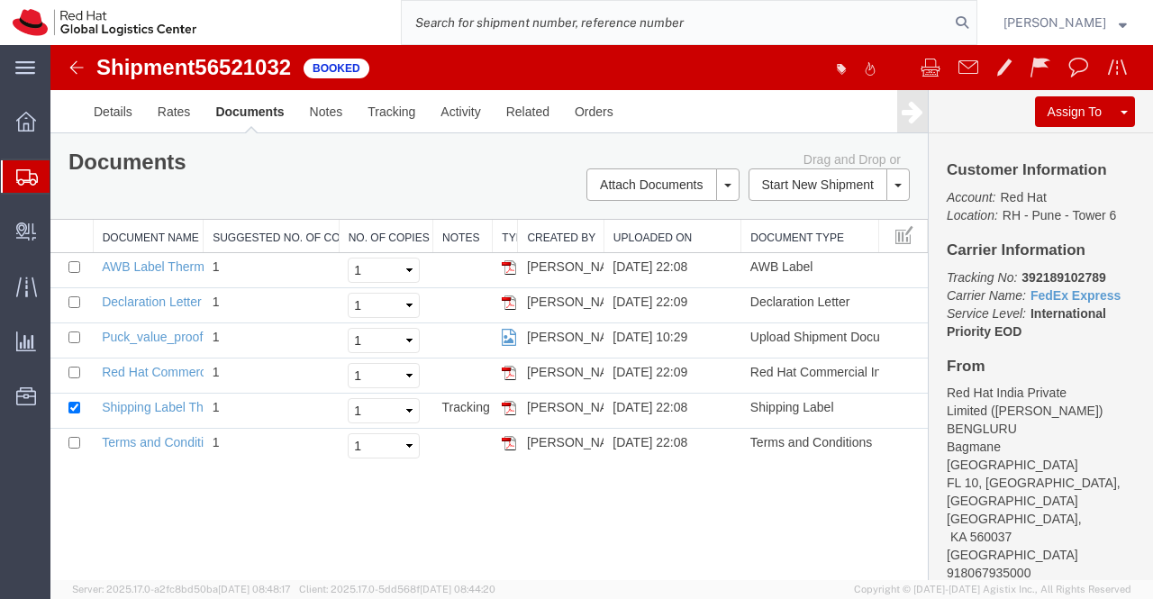
paste input "392188917397"
type input "392188917397"
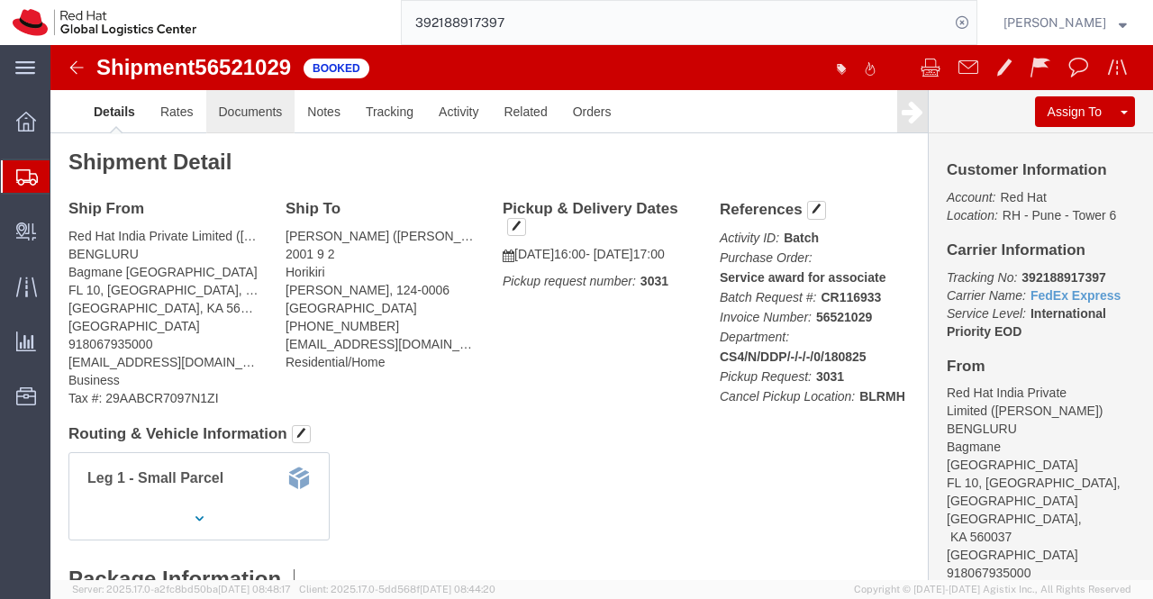
click link "Documents"
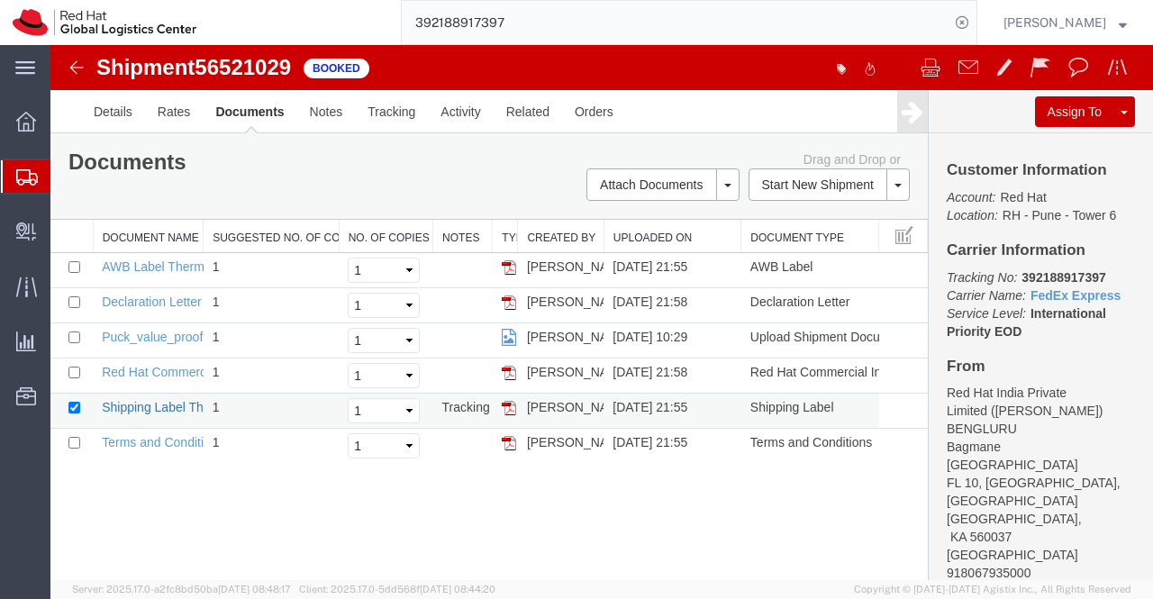
click at [122, 405] on link "Shipping Label Thermal" at bounding box center [168, 407] width 133 height 14
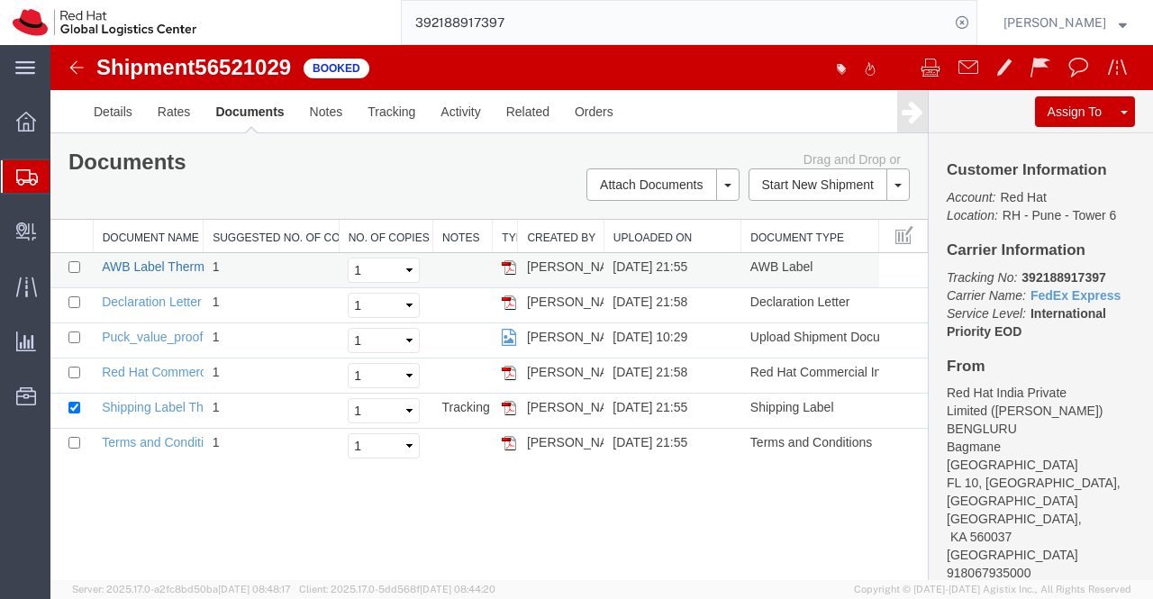
click at [135, 260] on link "AWB Label Thermal" at bounding box center [158, 266] width 113 height 14
click at [141, 267] on link "AWB Label Thermal" at bounding box center [158, 266] width 113 height 14
click at [110, 267] on link "AWB Label Thermal" at bounding box center [158, 266] width 113 height 14
click at [142, 269] on link "AWB Label Thermal" at bounding box center [158, 266] width 113 height 14
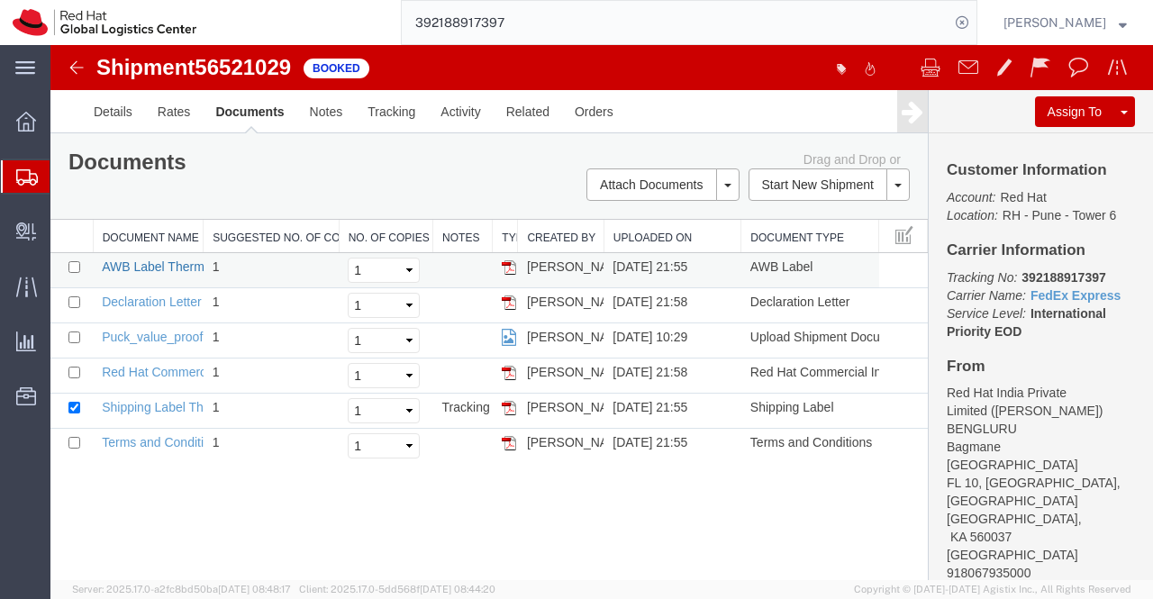
click at [144, 264] on link "AWB Label Thermal" at bounding box center [158, 266] width 113 height 14
drag, startPoint x: 142, startPoint y: 302, endPoint x: 501, endPoint y: 499, distance: 409.1
click at [142, 302] on link "Declaration Letter" at bounding box center [152, 302] width 100 height 14
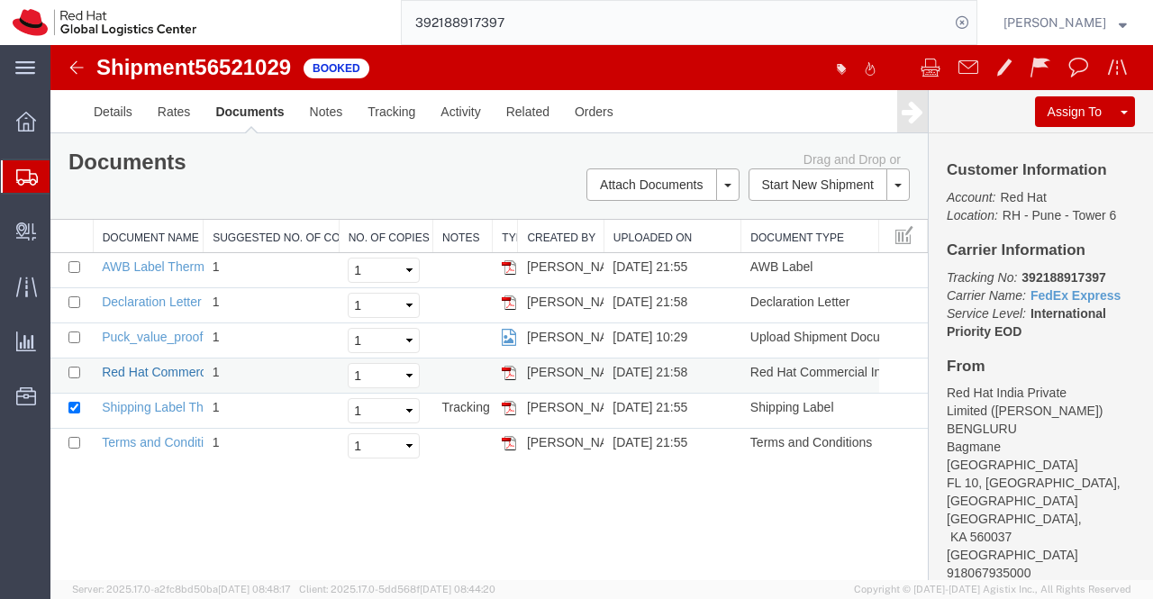
click at [161, 367] on link "Red Hat Commercial Invoice" at bounding box center [182, 372] width 160 height 14
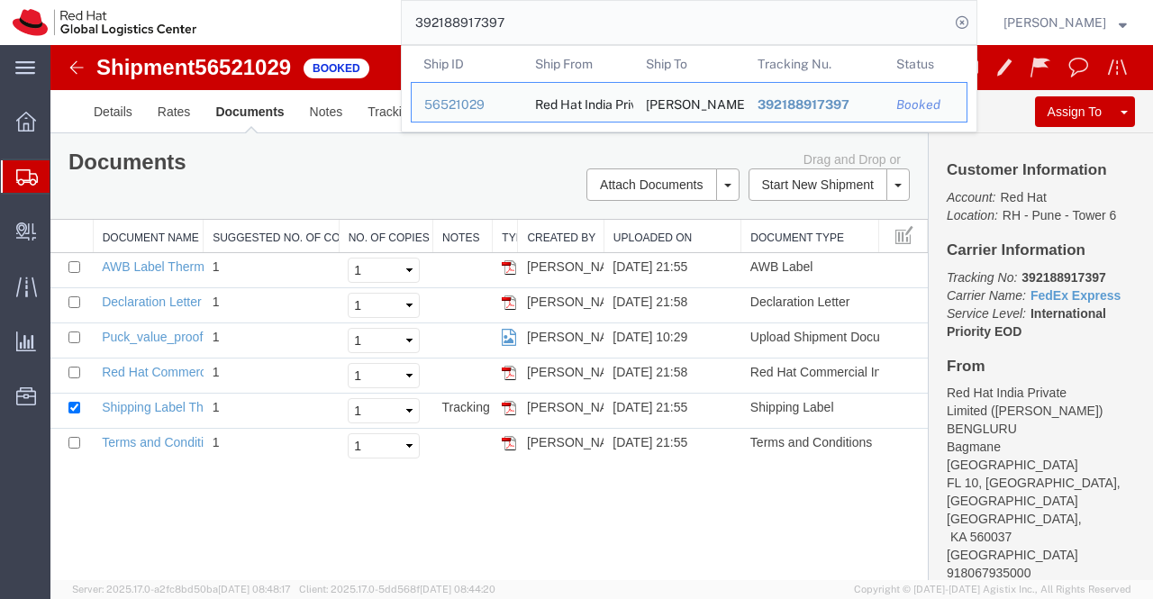
drag, startPoint x: 572, startPoint y: 16, endPoint x: 382, endPoint y: 17, distance: 190.0
click at [382, 17] on div "392188917397 Ship ID Ship From Ship To Tracking Nu. Status Ship ID 56521029 Shi…" at bounding box center [593, 22] width 768 height 45
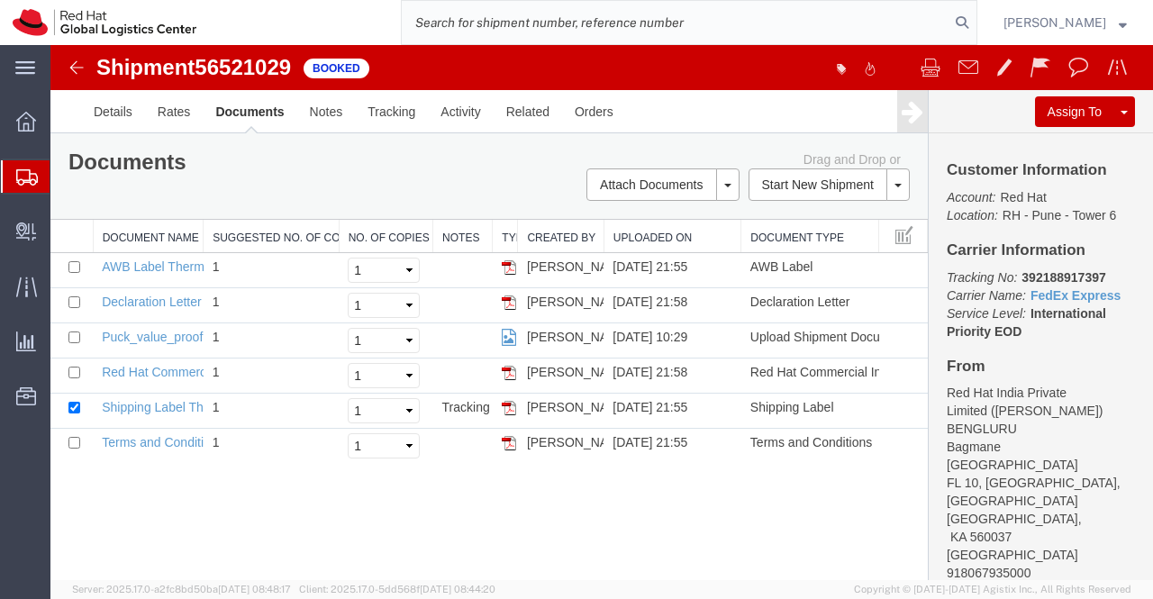
paste input "392189175339"
type input "392189175339"
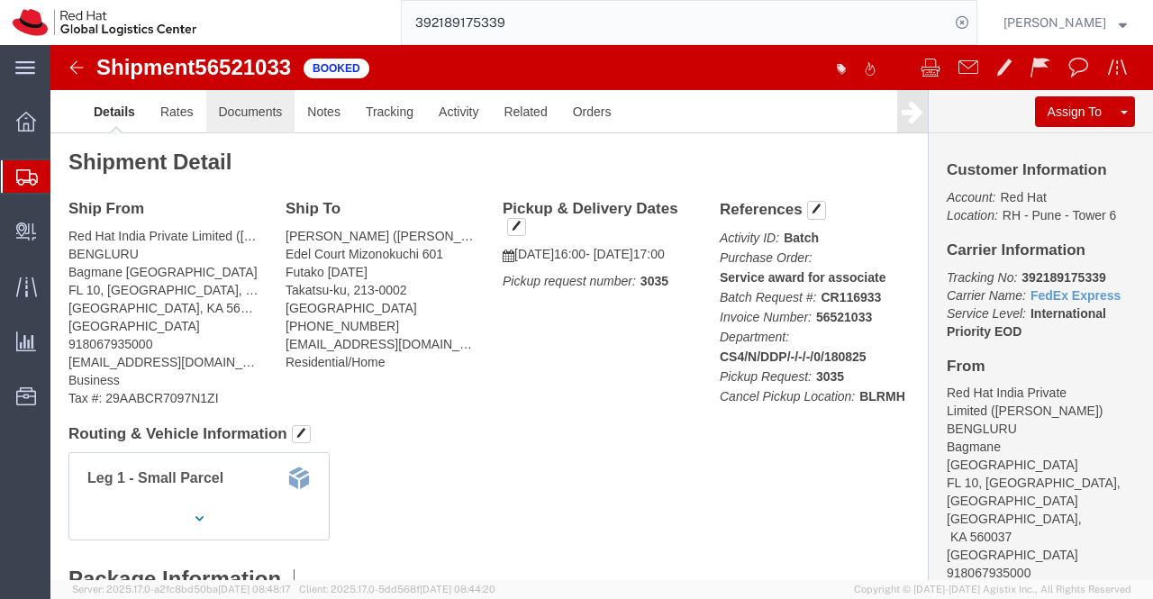
click link "Documents"
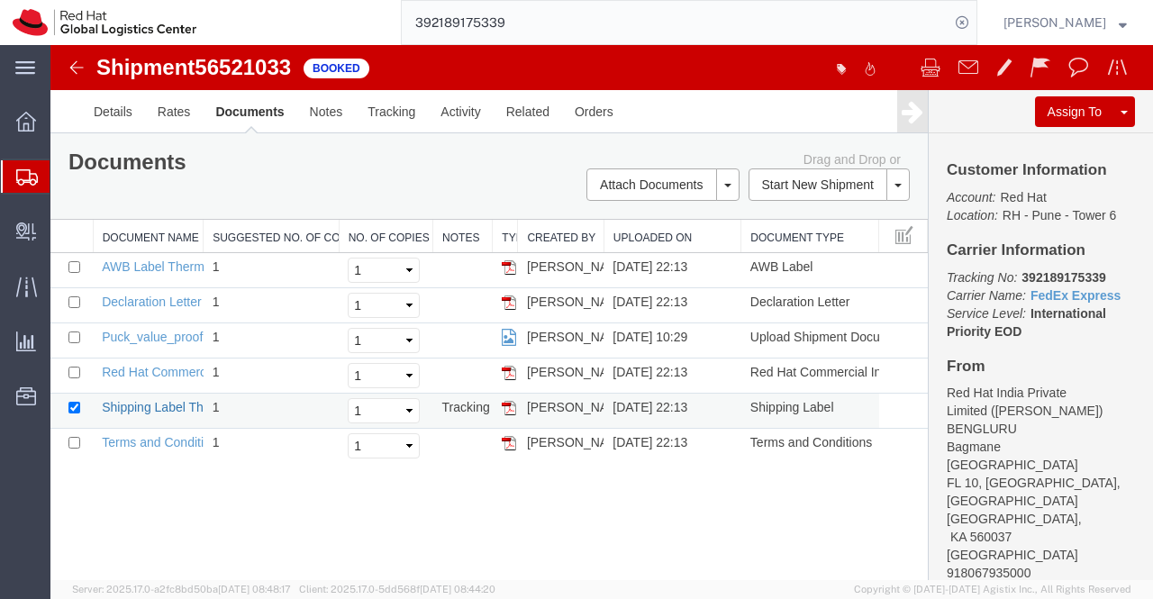
click at [132, 406] on link "Shipping Label Thermal" at bounding box center [168, 407] width 133 height 14
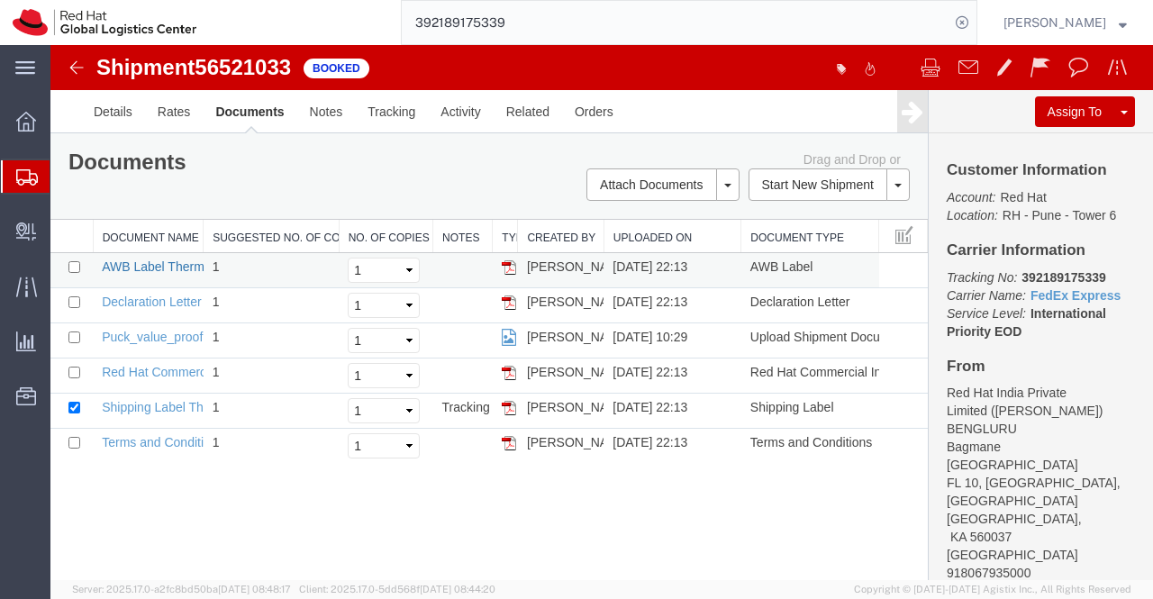
click at [191, 264] on link "AWB Label Thermal" at bounding box center [158, 266] width 113 height 14
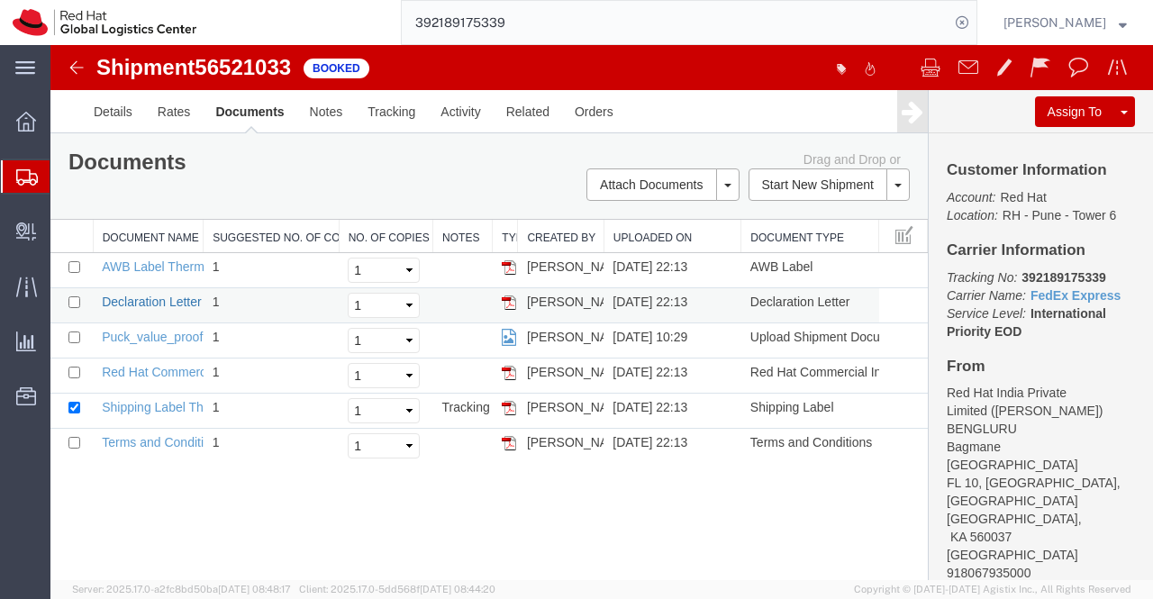
click at [153, 298] on link "Declaration Letter" at bounding box center [152, 302] width 100 height 14
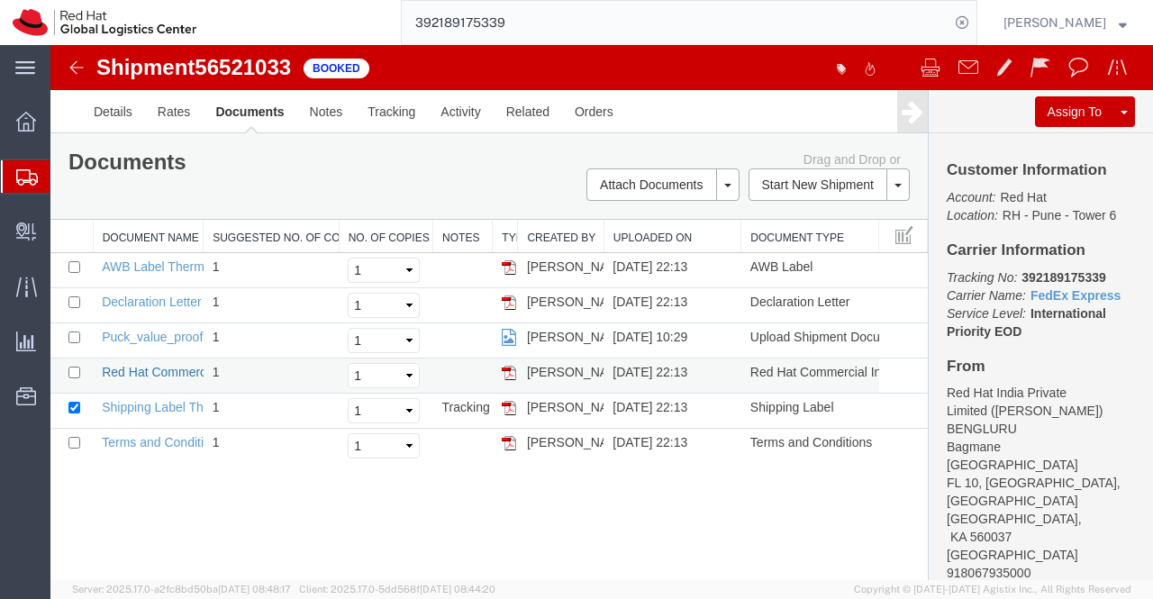
click at [132, 365] on link "Red Hat Commercial Invoice" at bounding box center [182, 372] width 160 height 14
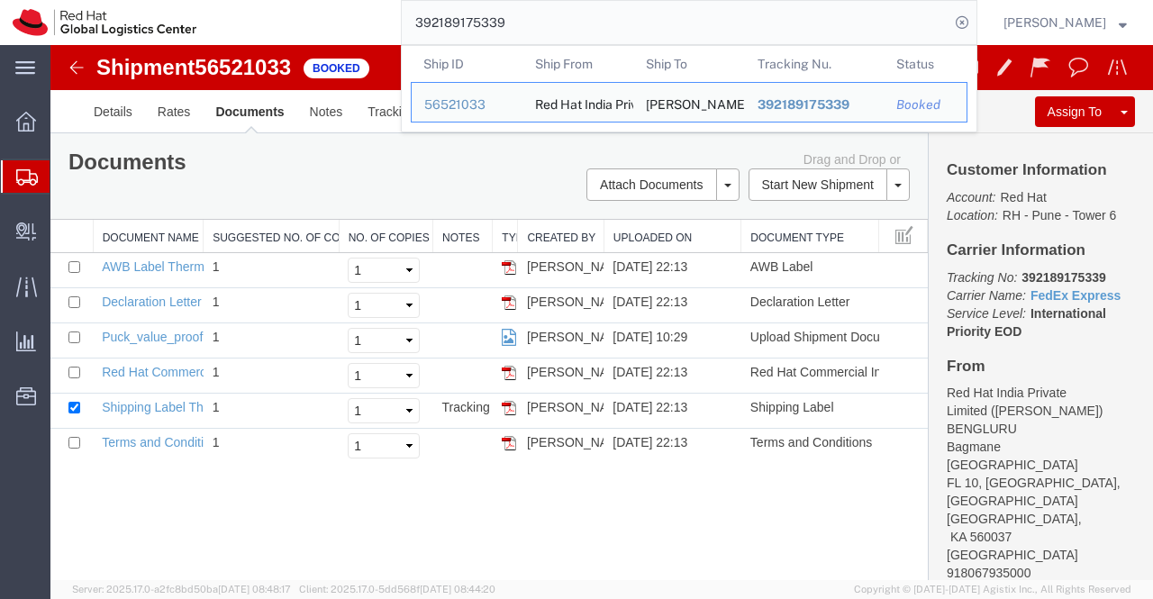
drag, startPoint x: 533, startPoint y: 23, endPoint x: 408, endPoint y: 24, distance: 125.2
click at [408, 24] on input "392189175339" at bounding box center [676, 22] width 548 height 43
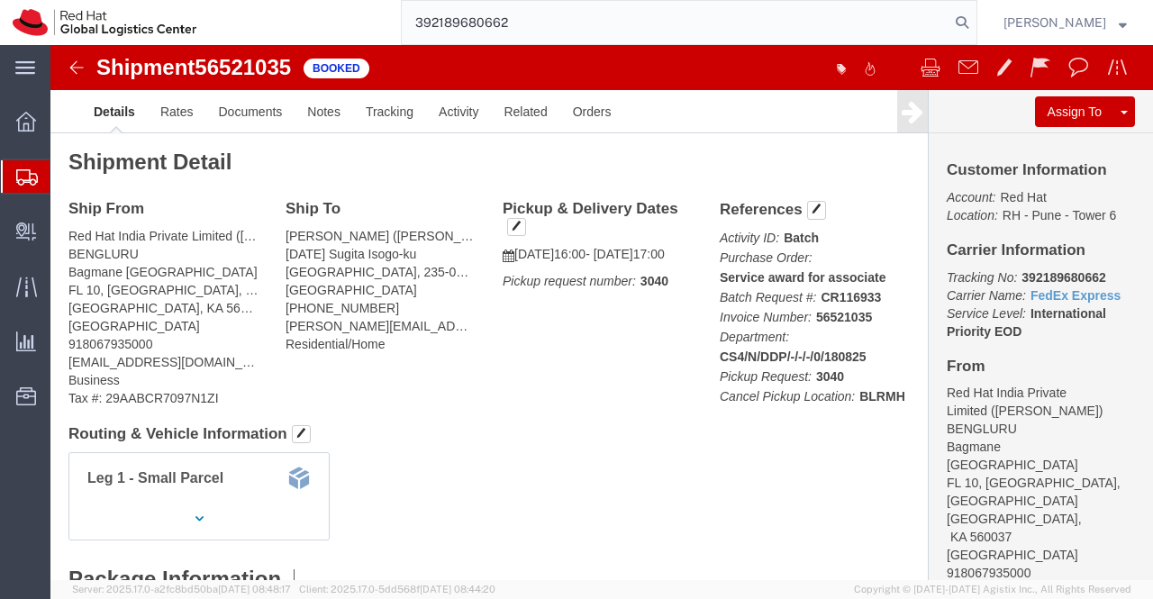
type input "392189680662"
click link "Documents"
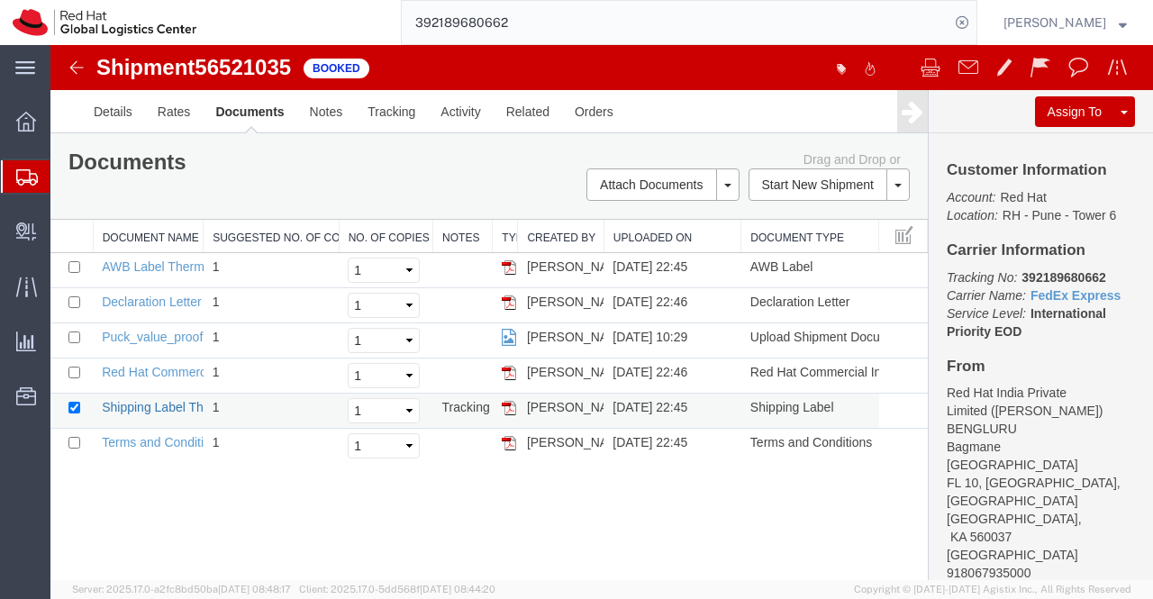
click at [143, 403] on link "Shipping Label Thermal" at bounding box center [168, 407] width 133 height 14
drag, startPoint x: 122, startPoint y: 258, endPoint x: 562, endPoint y: 576, distance: 543.2
click at [122, 259] on link "AWB Label Thermal" at bounding box center [158, 266] width 113 height 14
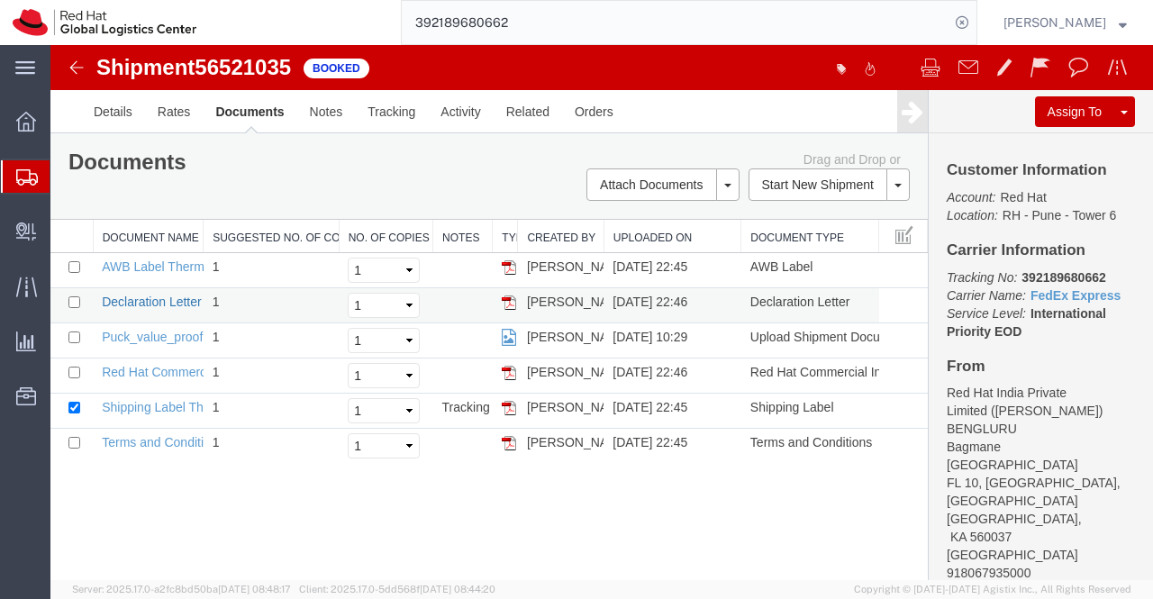
click at [186, 298] on link "Declaration Letter" at bounding box center [152, 302] width 100 height 14
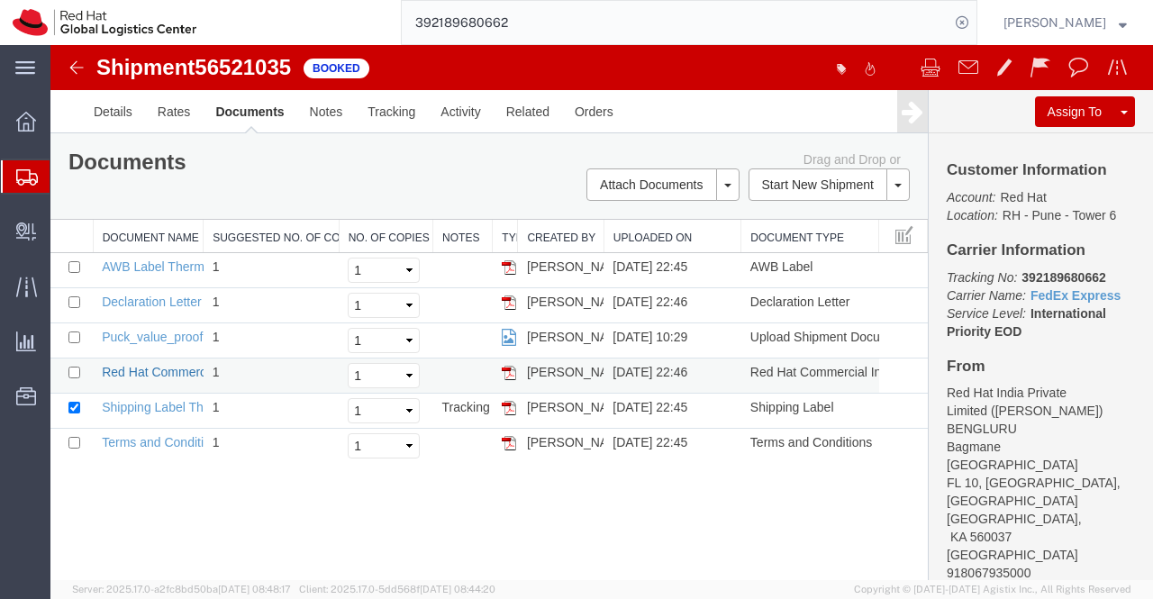
click at [148, 369] on link "Red Hat Commercial Invoice" at bounding box center [182, 372] width 160 height 14
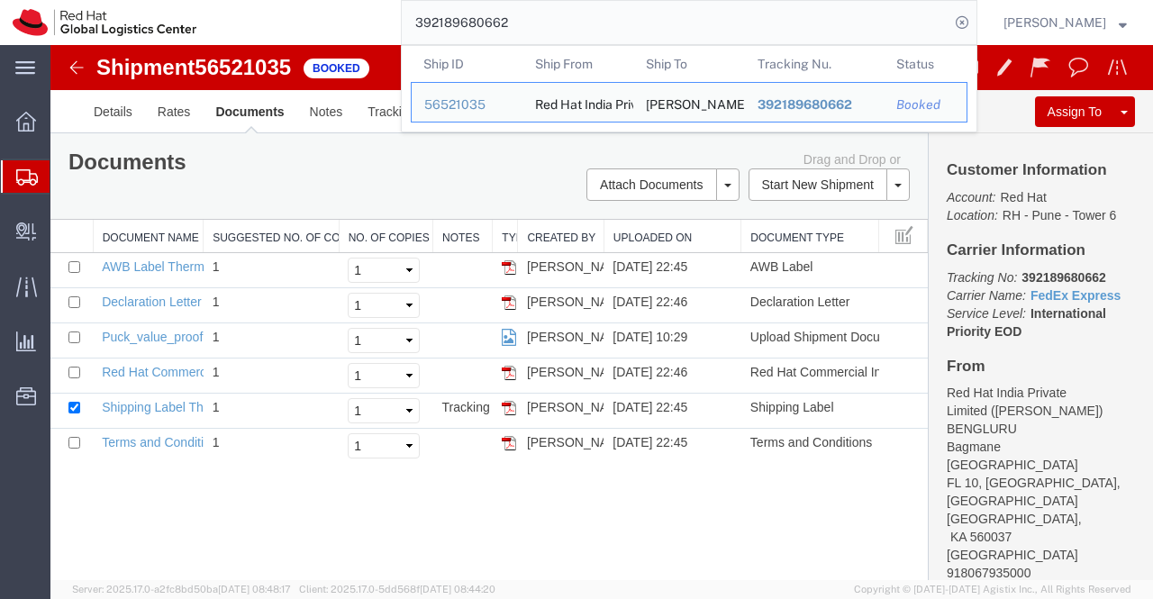
drag, startPoint x: 581, startPoint y: 16, endPoint x: 379, endPoint y: 14, distance: 201.8
click at [379, 14] on div "392189680662 Ship ID Ship From Ship To Tracking Nu. Status Ship ID 56521035 Shi…" at bounding box center [593, 22] width 768 height 45
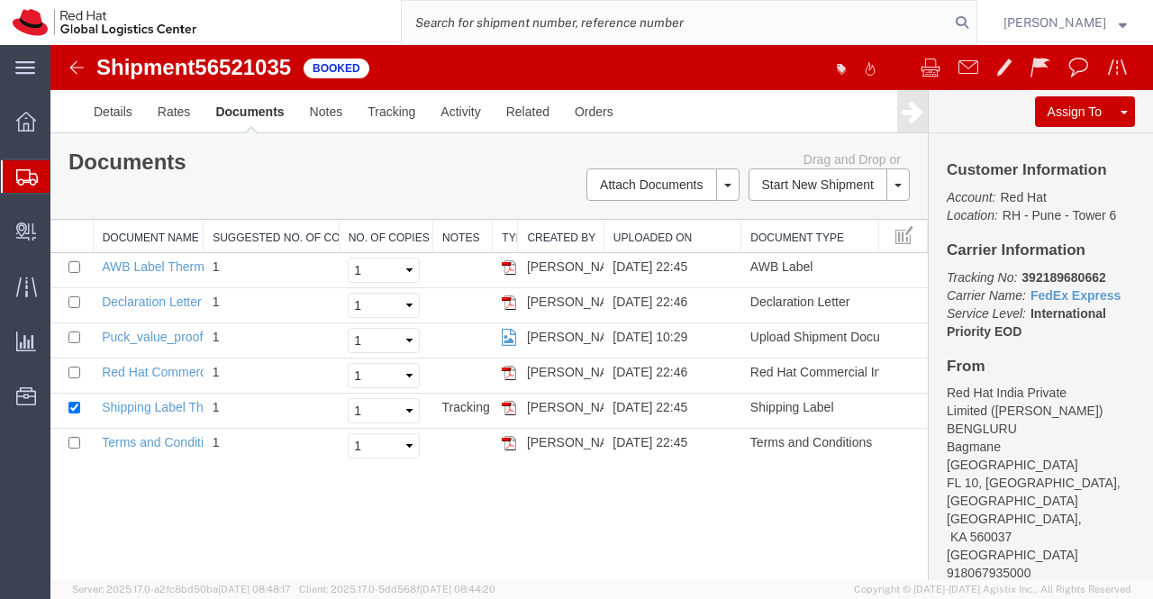
paste input "392188337451"
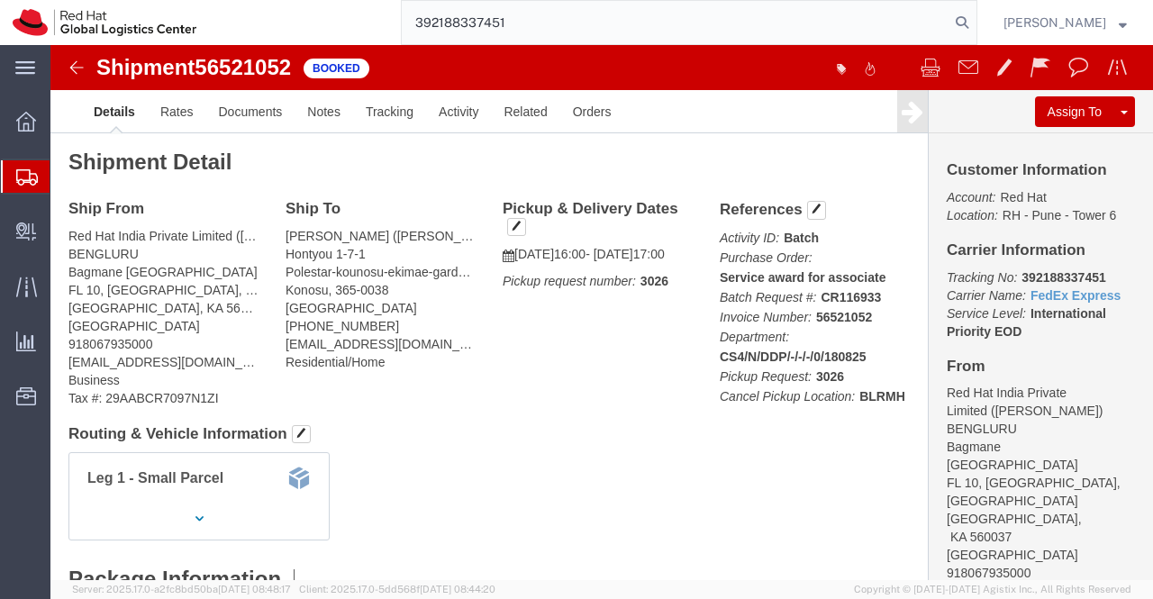
type input "392188337451"
click link "Documents"
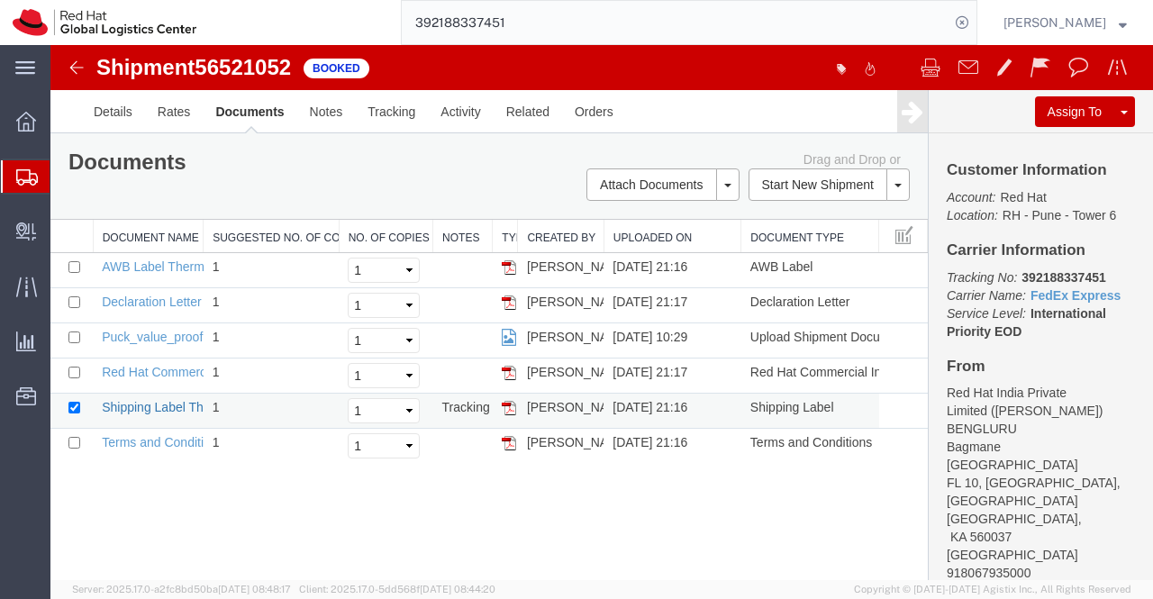
click at [173, 401] on link "Shipping Label Thermal" at bounding box center [168, 407] width 133 height 14
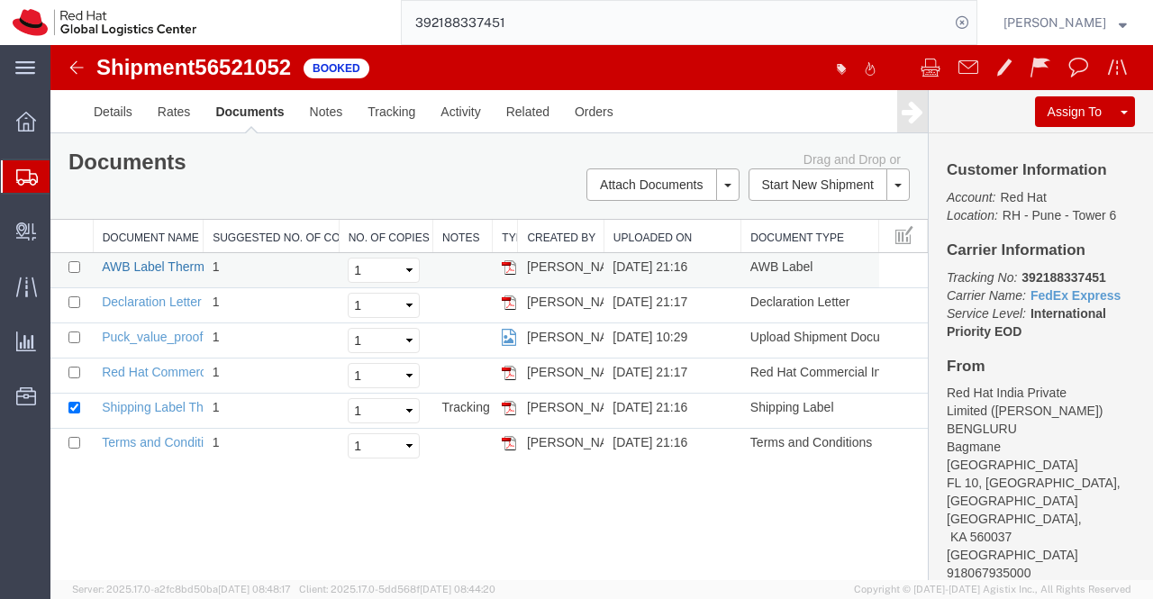
click at [128, 267] on link "AWB Label Thermal" at bounding box center [158, 266] width 113 height 14
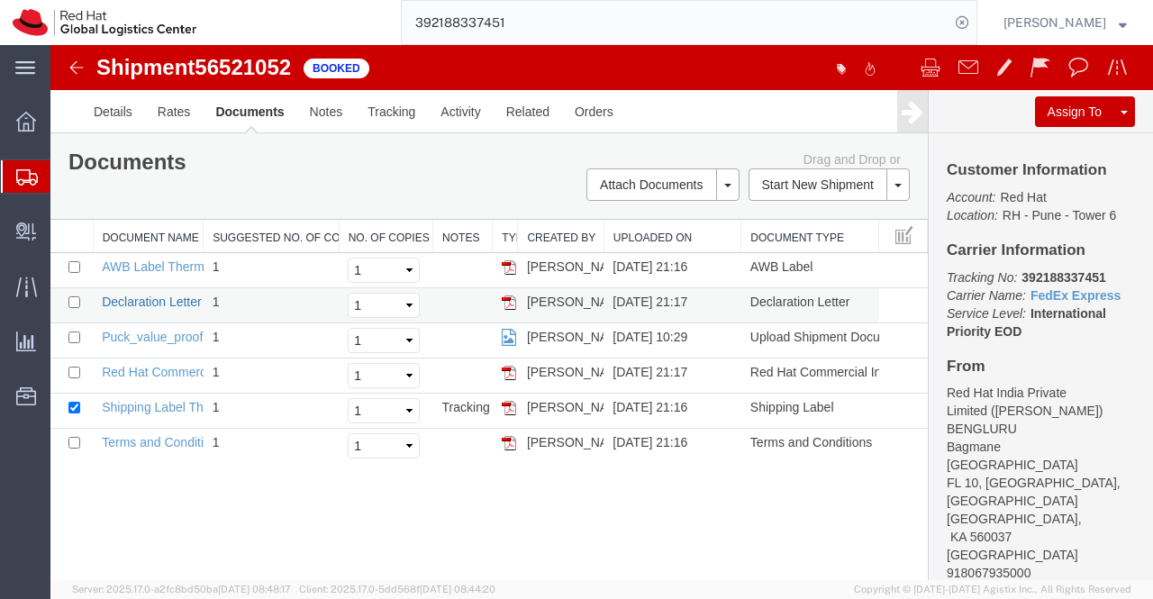
click at [170, 296] on link "Declaration Letter" at bounding box center [152, 302] width 100 height 14
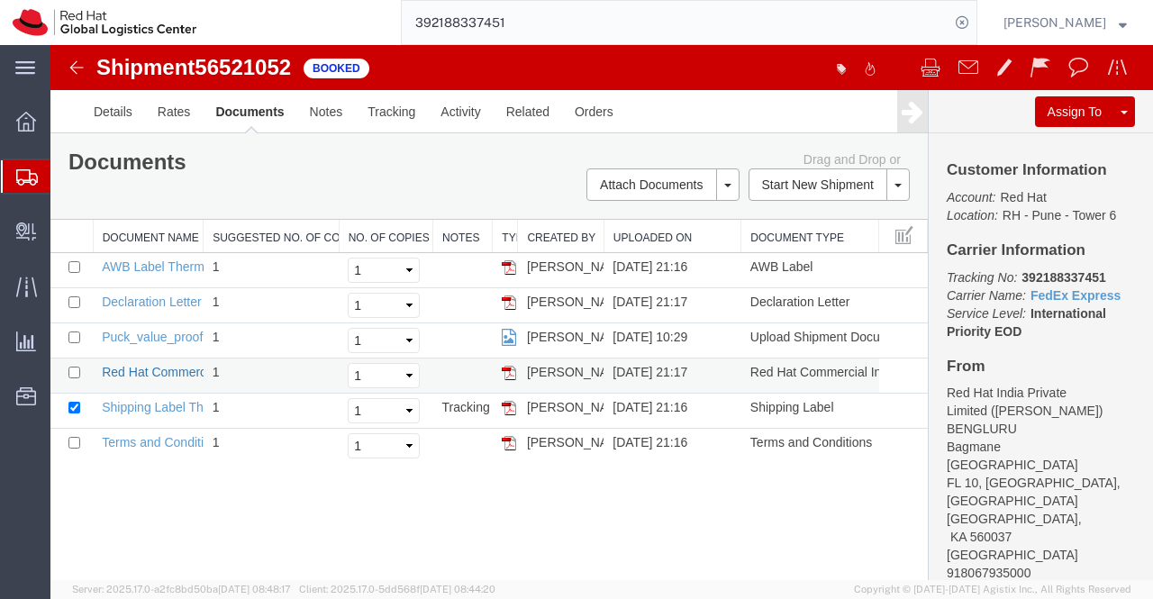
click at [160, 370] on link "Red Hat Commercial Invoice" at bounding box center [182, 372] width 160 height 14
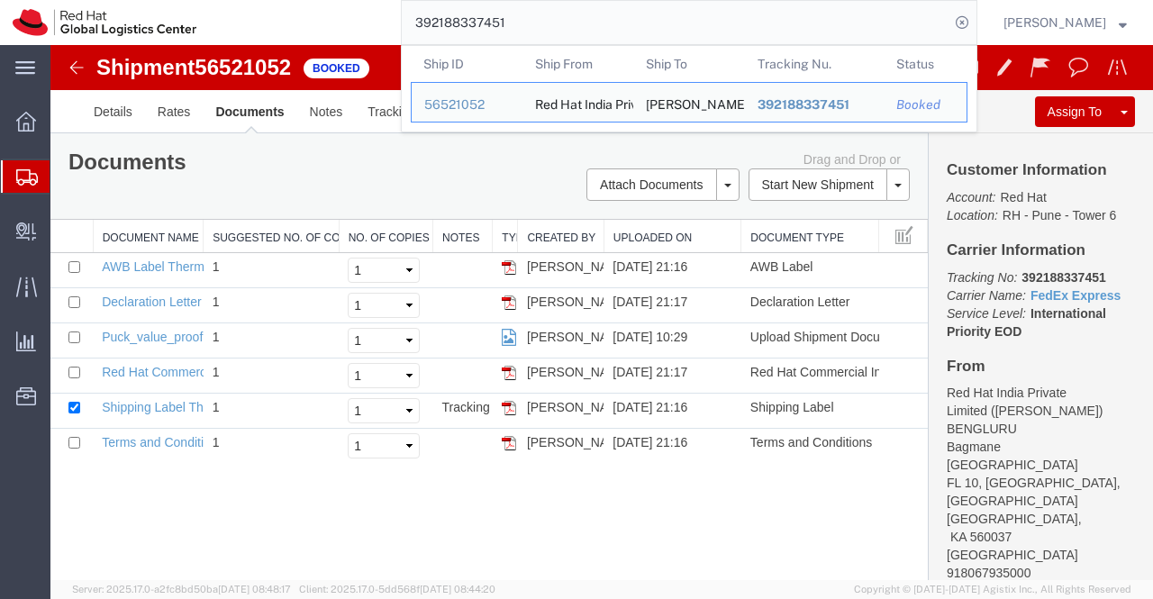
drag, startPoint x: 533, startPoint y: 22, endPoint x: 411, endPoint y: 19, distance: 122.5
click at [411, 19] on input "392188337451" at bounding box center [676, 22] width 548 height 43
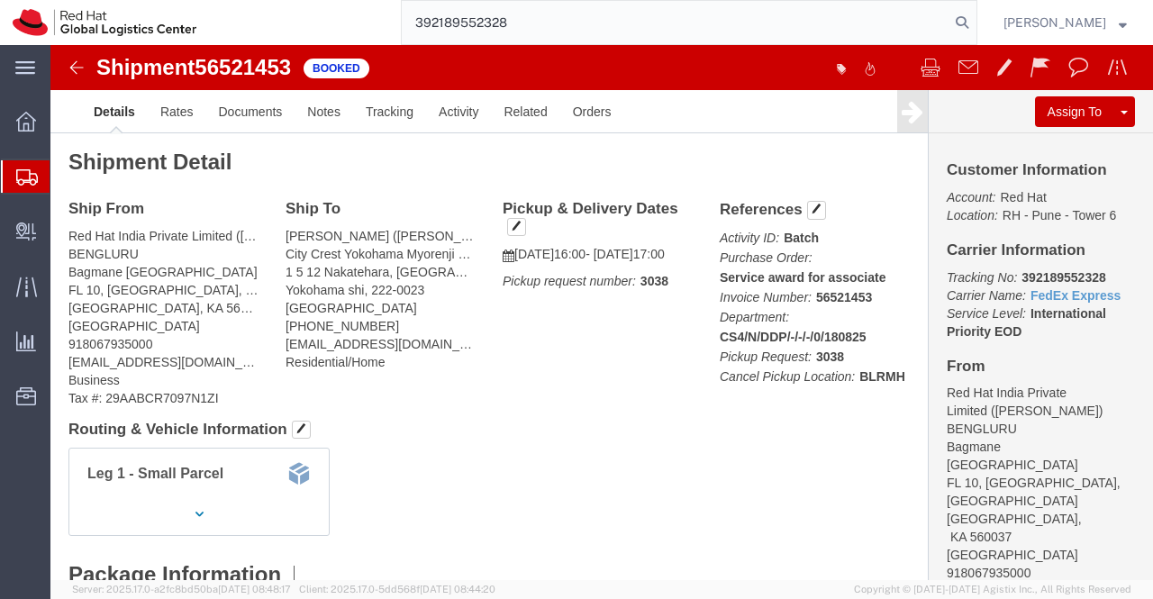
type input "392189552328"
click link "Documents"
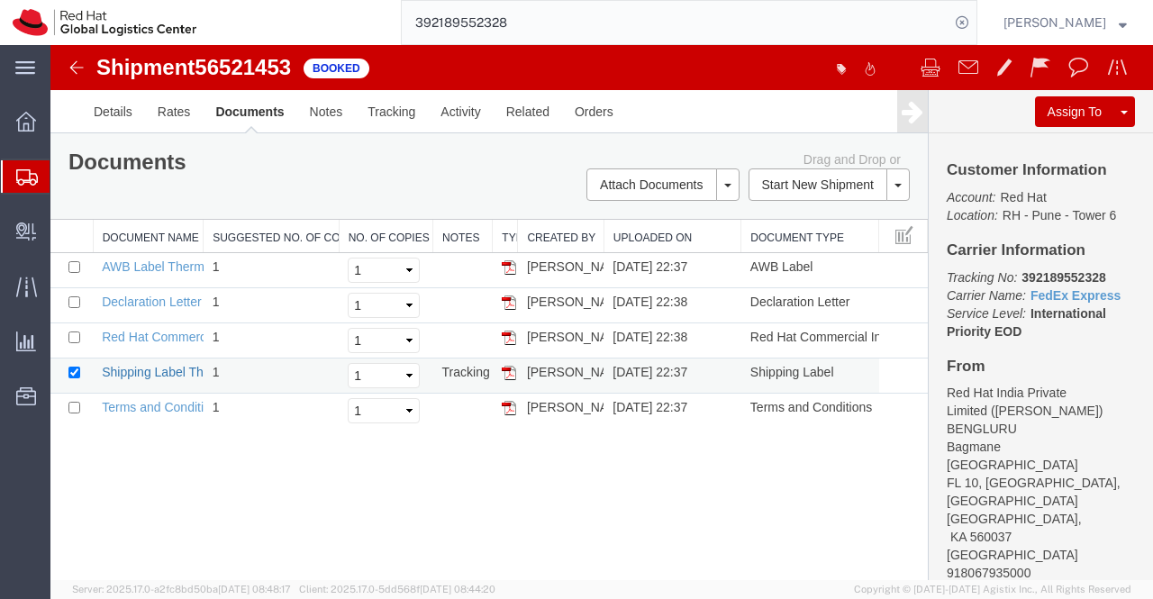
click at [116, 374] on link "Shipping Label Thermal" at bounding box center [168, 372] width 133 height 14
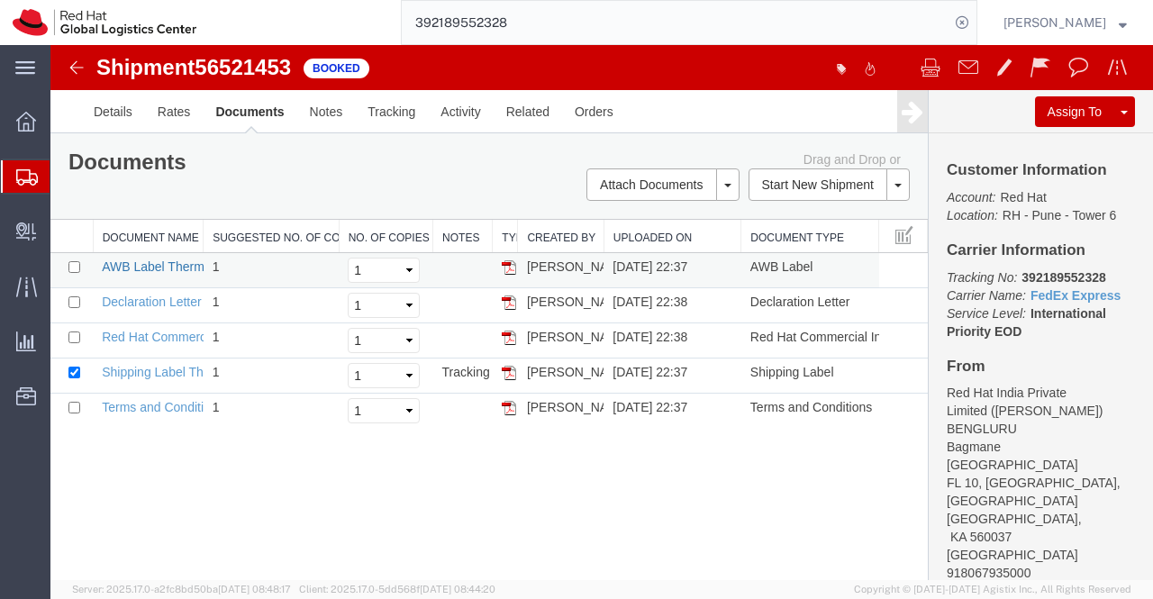
click at [162, 267] on link "AWB Label Thermal" at bounding box center [158, 266] width 113 height 14
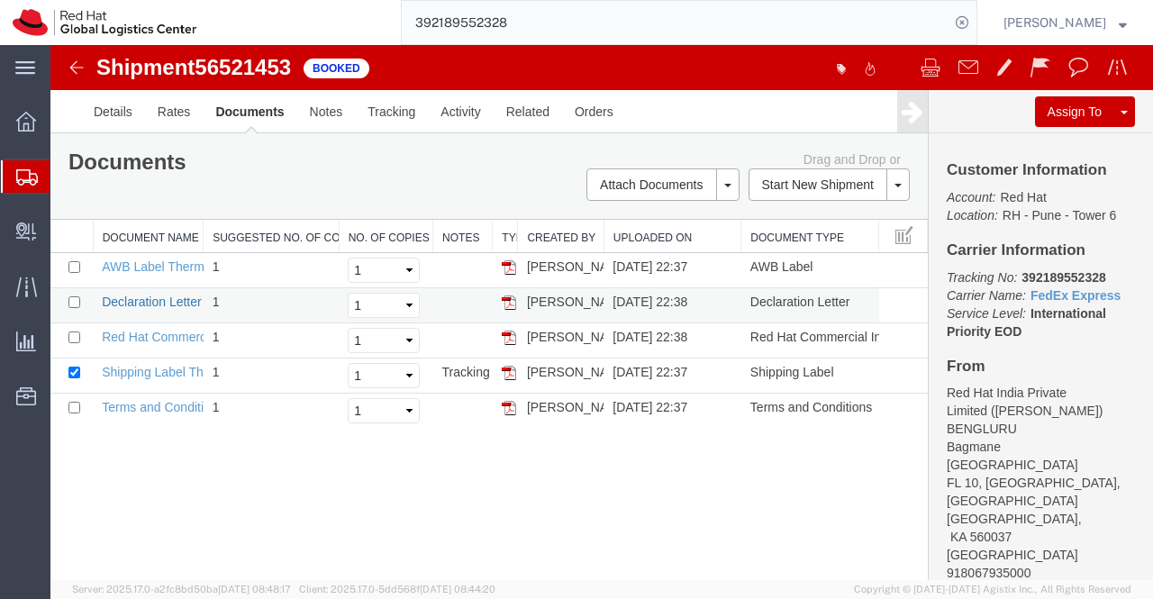
click at [159, 298] on link "Declaration Letter" at bounding box center [152, 302] width 100 height 14
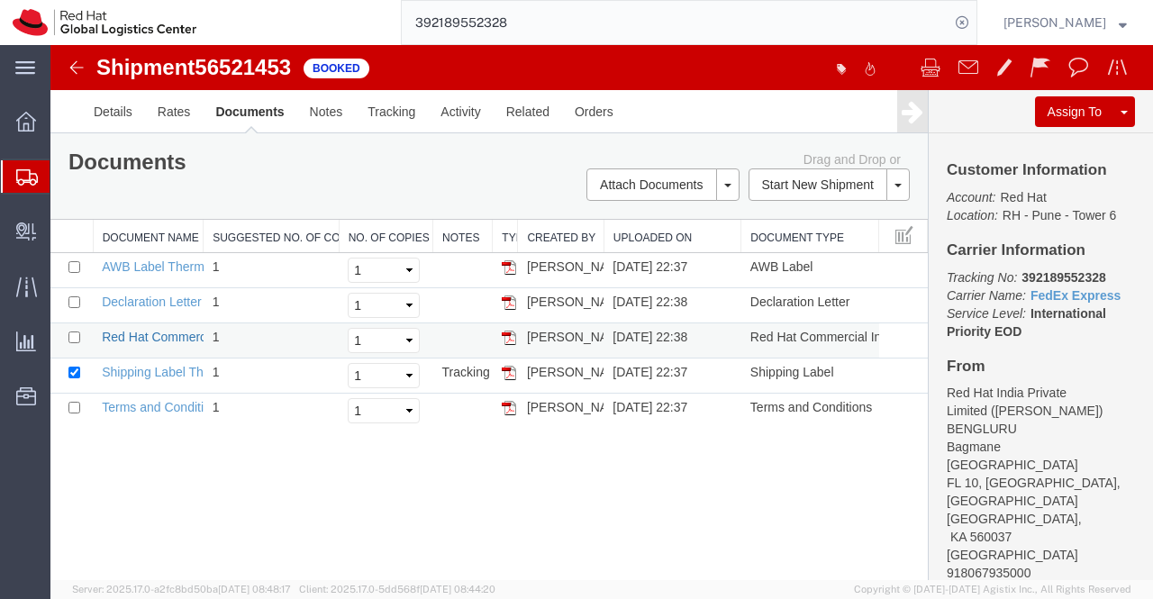
click at [157, 330] on link "Red Hat Commercial Invoice" at bounding box center [182, 337] width 160 height 14
click at [315, 473] on div "Shipment 56521453 5 of 5 Booked Details Rates Documents Notes Tracking Activity…" at bounding box center [601, 313] width 1102 height 536
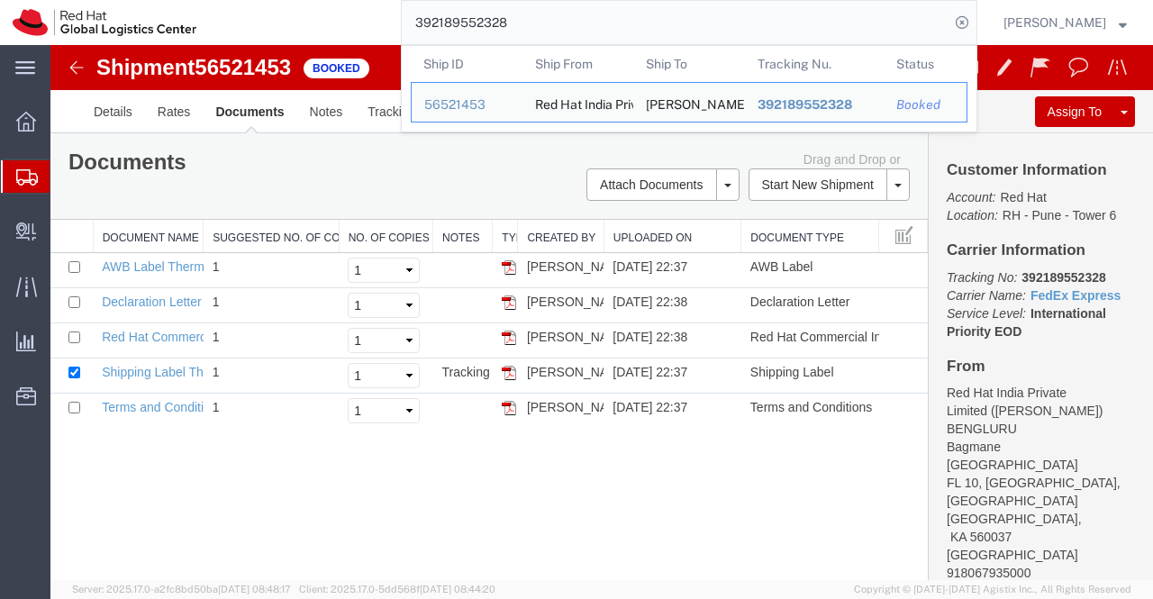
drag, startPoint x: 528, startPoint y: 26, endPoint x: 366, endPoint y: 25, distance: 162.1
click at [366, 25] on div "392189552328 Ship ID Ship From Ship To Tracking Nu. Status Ship ID 56521453 Shi…" at bounding box center [593, 22] width 768 height 45
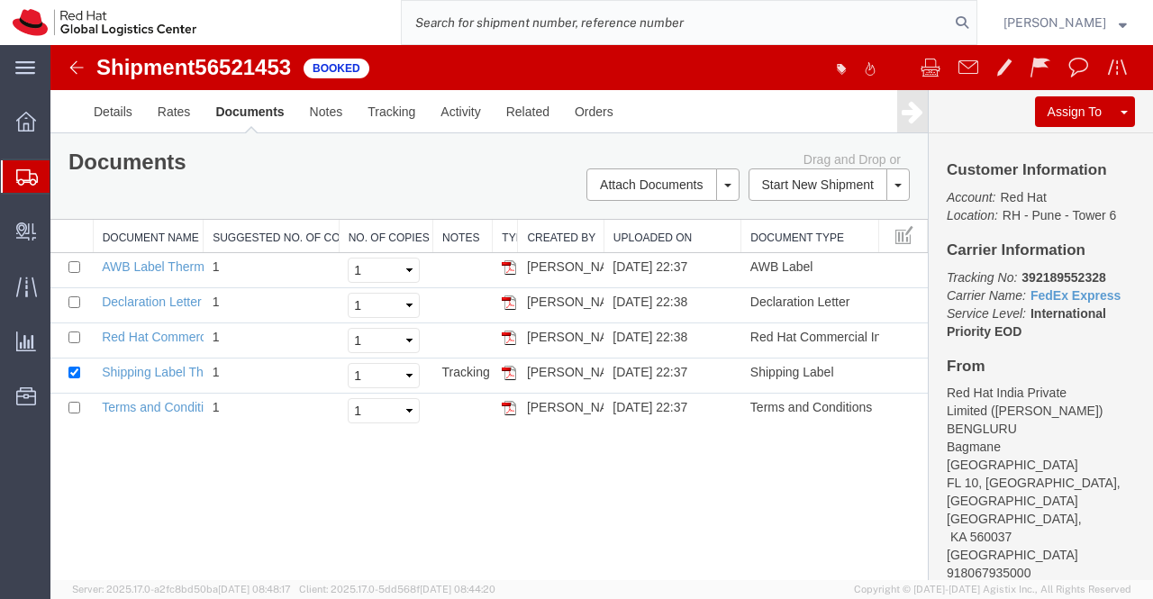
paste input "392189744428"
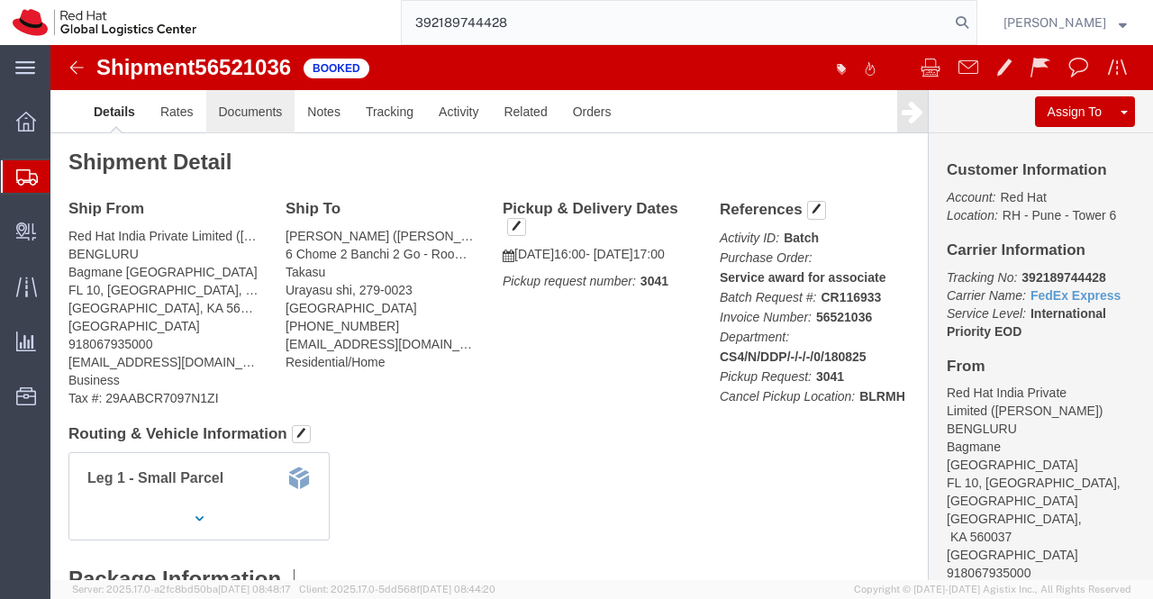
type input "392189744428"
click link "Documents"
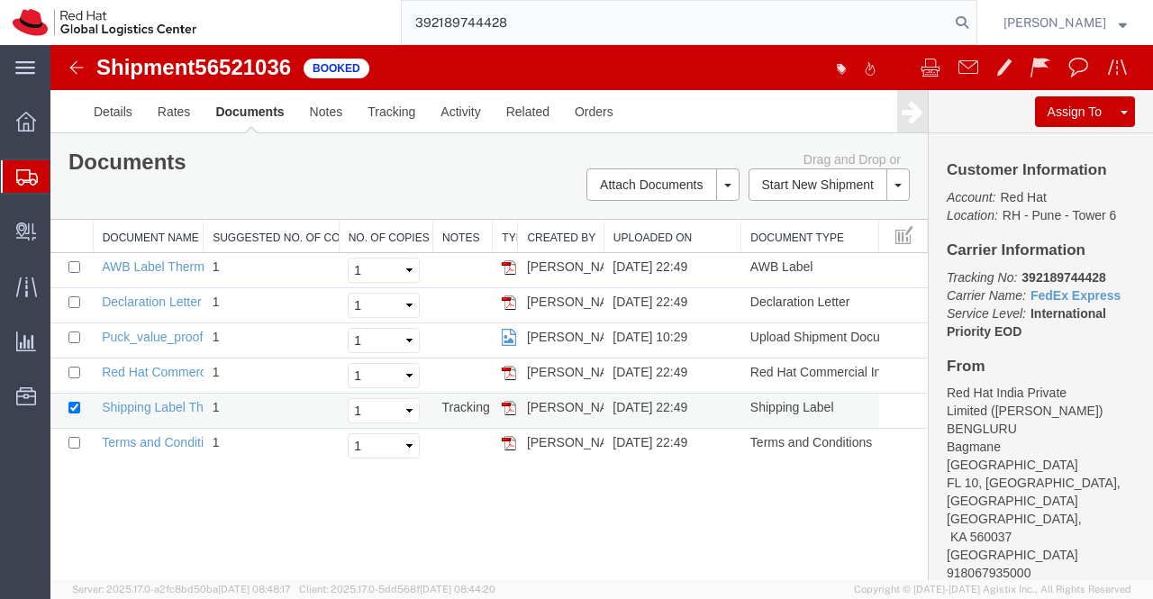
click at [170, 412] on td "Shipping Label Thermal" at bounding box center [148, 411] width 110 height 35
click at [171, 406] on link "Shipping Label Thermal" at bounding box center [168, 407] width 133 height 14
click at [131, 263] on link "AWB Label Thermal" at bounding box center [158, 266] width 113 height 14
click at [156, 295] on link "Declaration Letter" at bounding box center [152, 302] width 100 height 14
click at [127, 368] on link "Red Hat Commercial Invoice" at bounding box center [182, 372] width 160 height 14
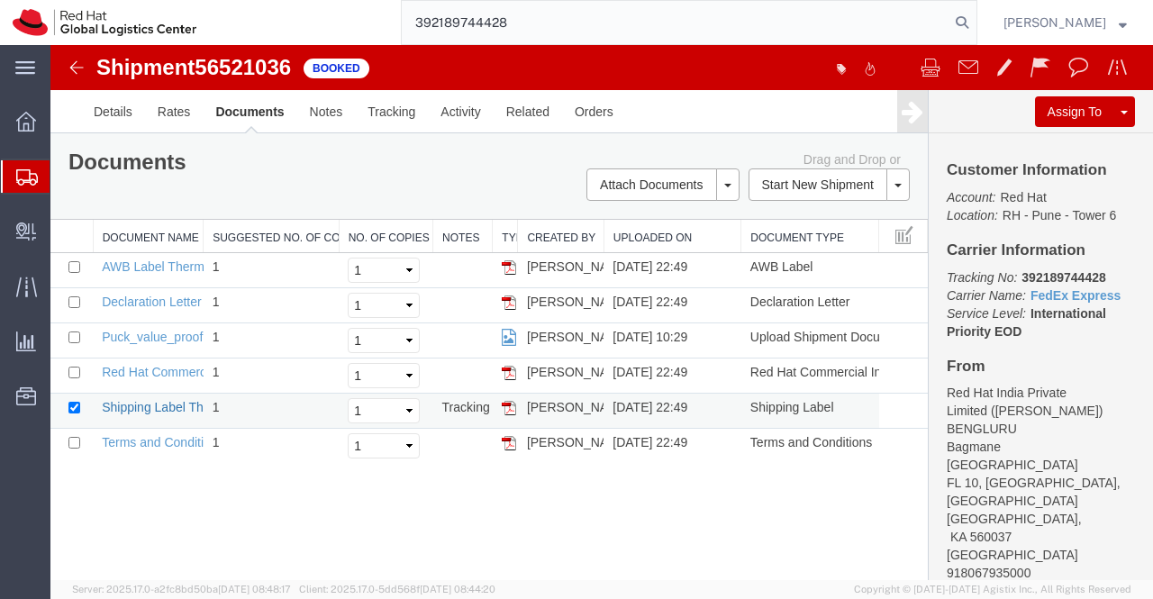
click at [137, 406] on link "Shipping Label Thermal" at bounding box center [168, 407] width 133 height 14
drag, startPoint x: 535, startPoint y: 30, endPoint x: 396, endPoint y: 30, distance: 138.7
click at [396, 30] on div "392189744428" at bounding box center [593, 22] width 768 height 45
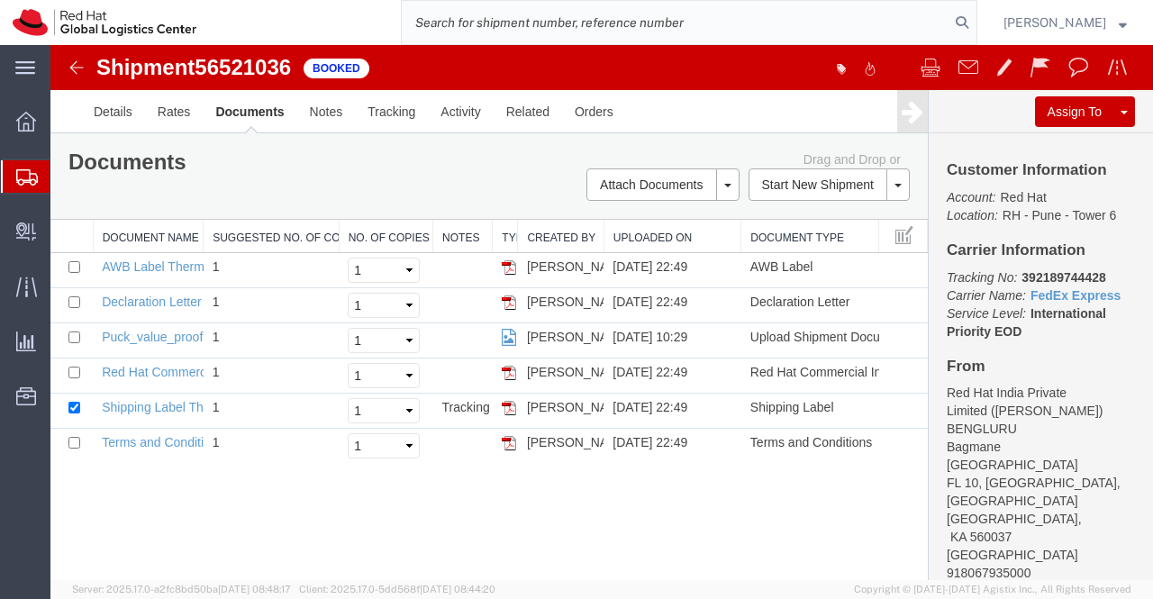
paste input "392189514100"
type input "392189514100"
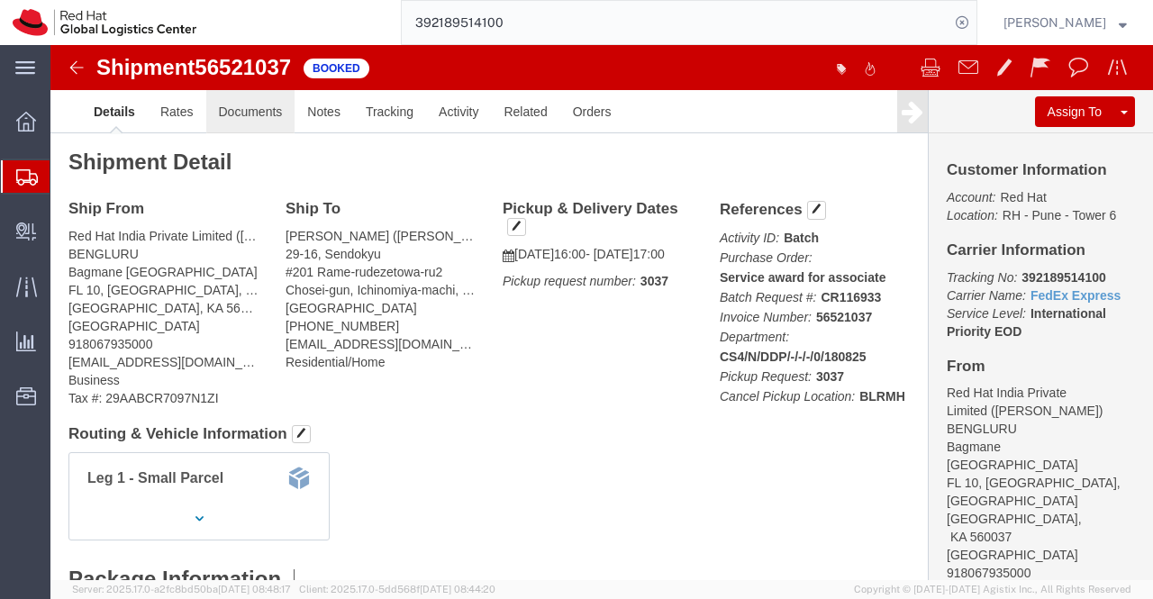
click link "Documents"
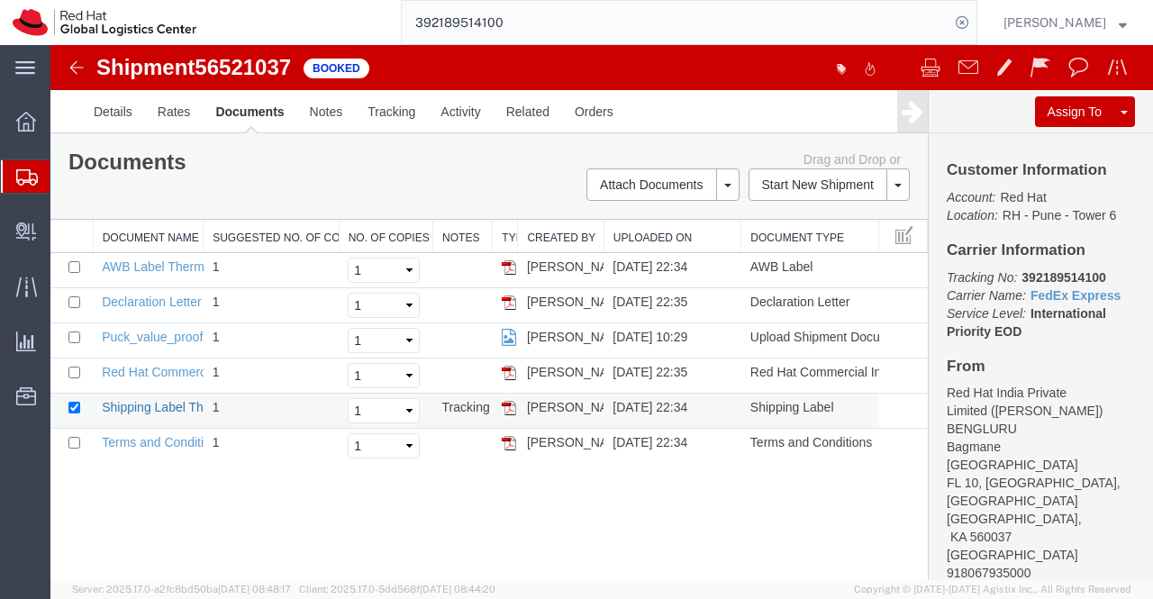
click at [180, 403] on link "Shipping Label Thermal" at bounding box center [168, 407] width 133 height 14
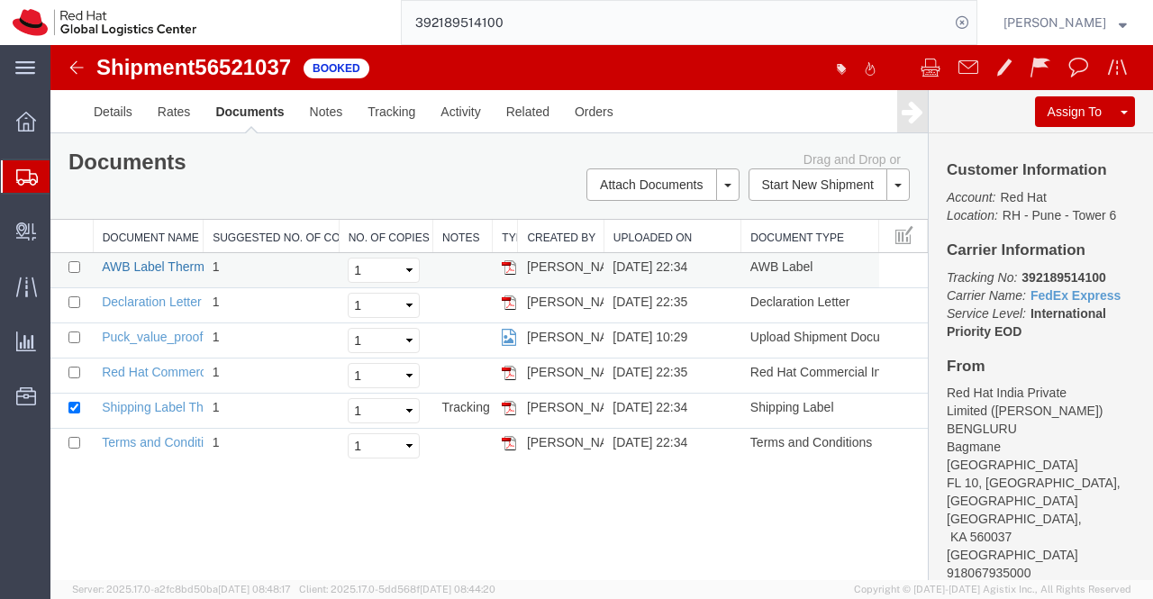
click at [148, 269] on link "AWB Label Thermal" at bounding box center [158, 266] width 113 height 14
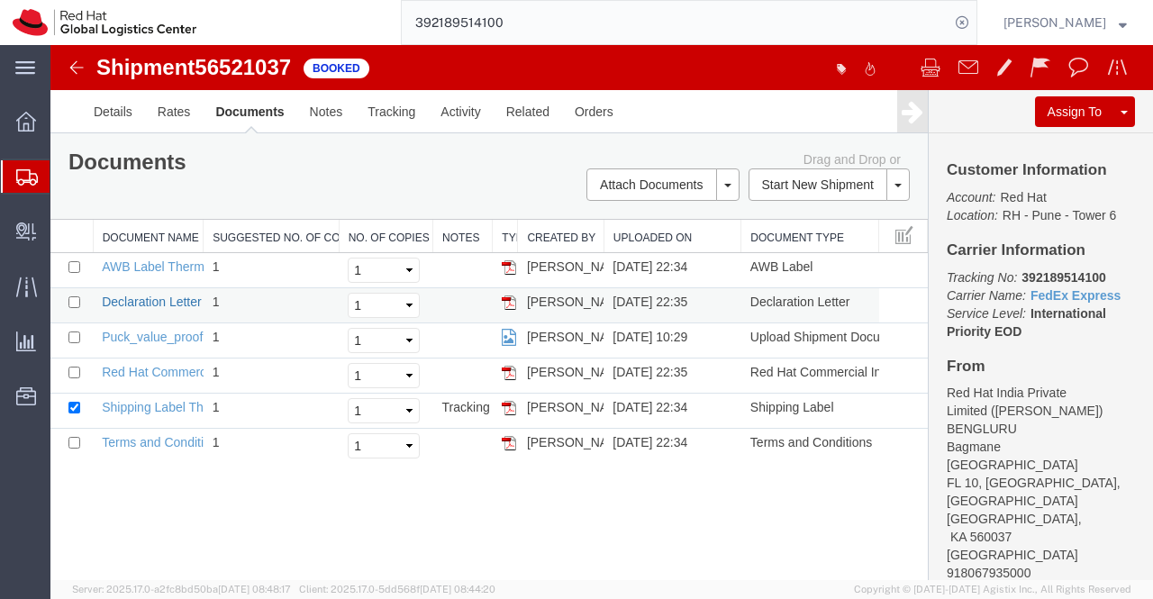
click at [134, 298] on link "Declaration Letter" at bounding box center [152, 302] width 100 height 14
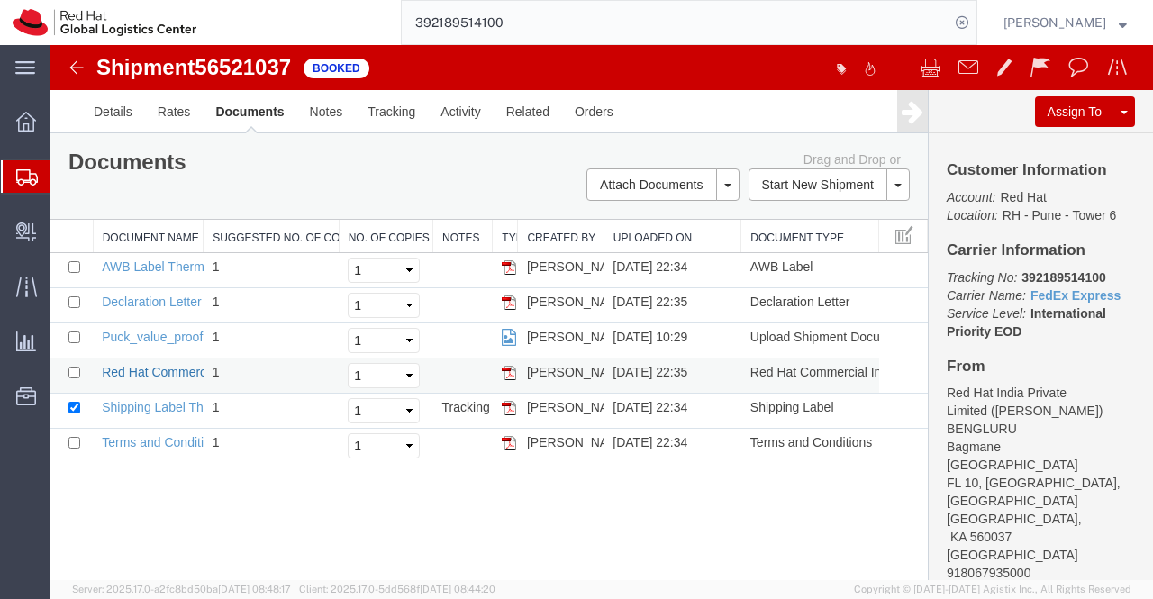
click at [167, 370] on link "Red Hat Commercial Invoice" at bounding box center [182, 372] width 160 height 14
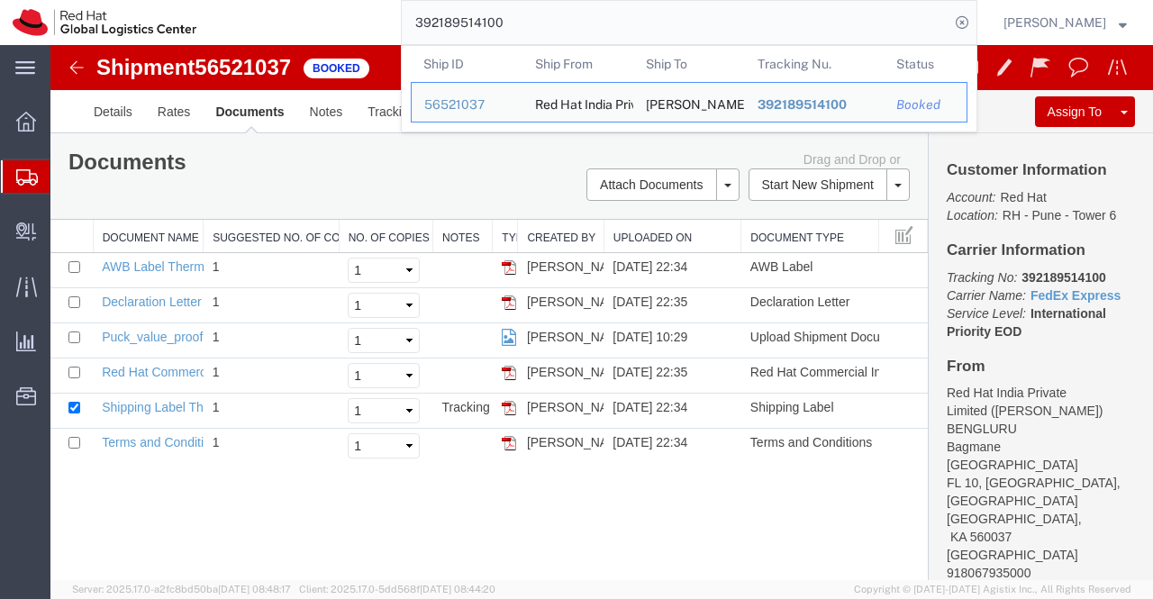
drag, startPoint x: 535, startPoint y: 26, endPoint x: 394, endPoint y: 26, distance: 140.5
click at [394, 26] on div "392189514100 Ship ID Ship From Ship To Tracking Nu. Status Ship ID 56521037 Shi…" at bounding box center [593, 22] width 768 height 45
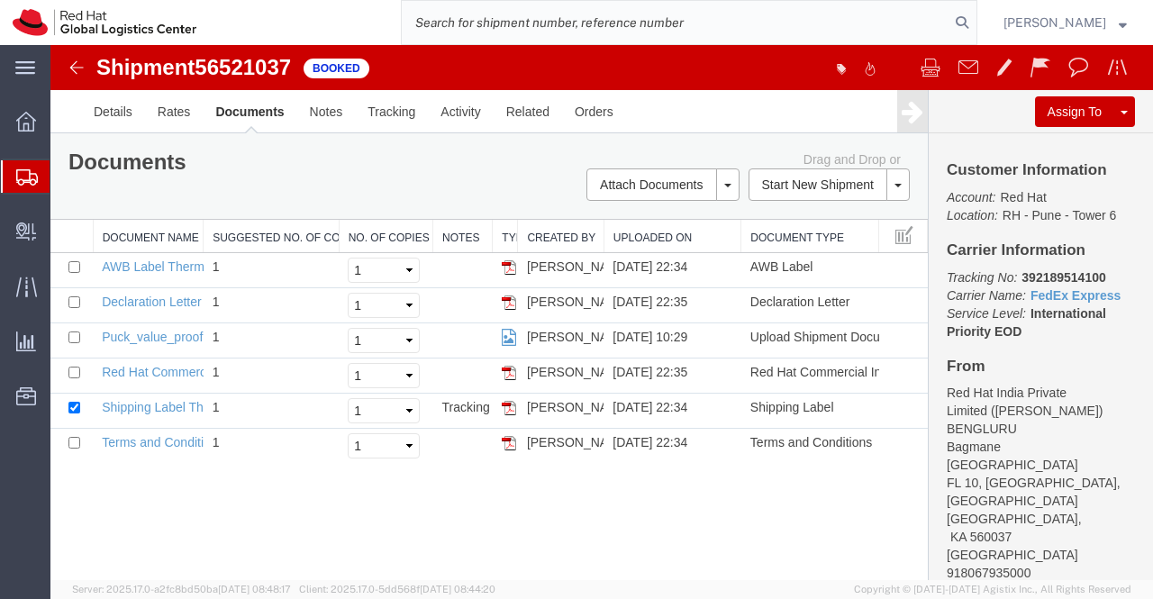
paste input "392189830343"
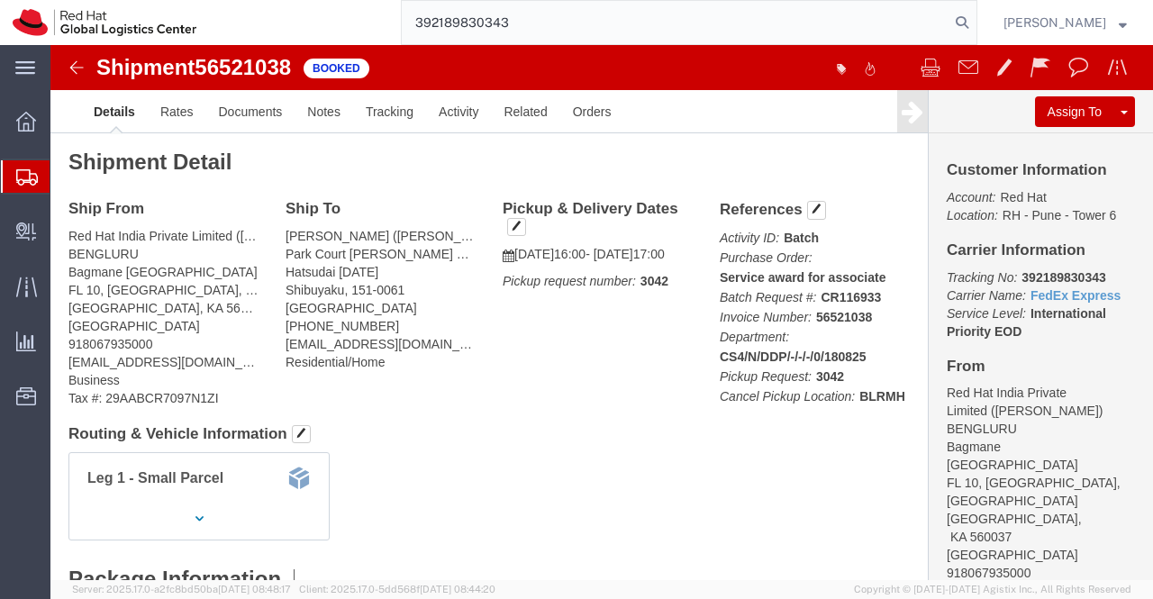
type input "392189830343"
click link "Documents"
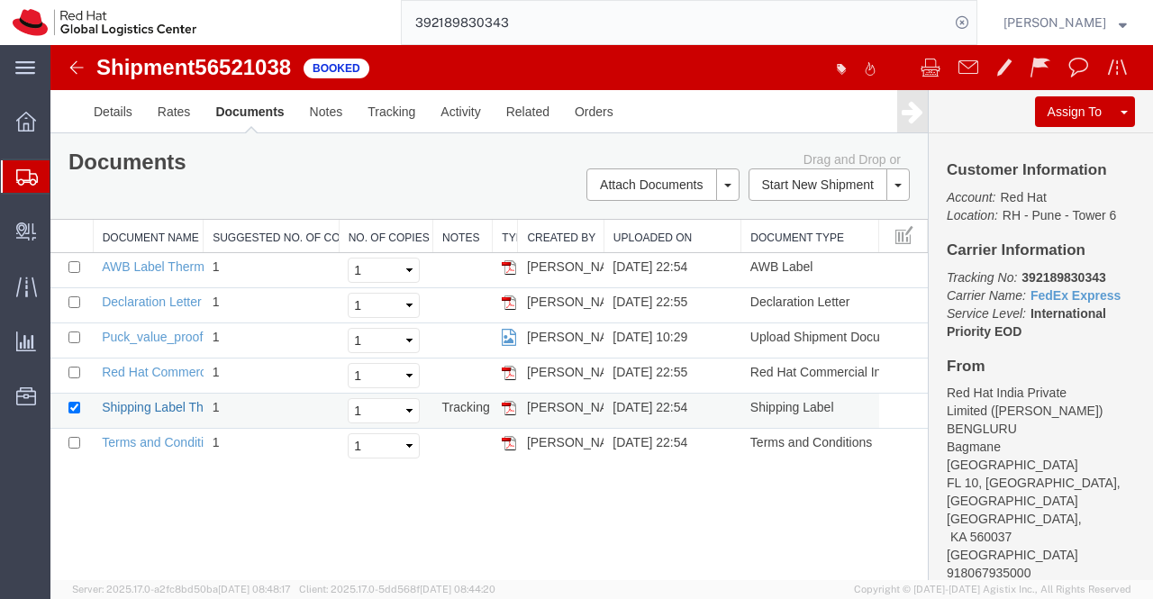
click at [162, 402] on link "Shipping Label Thermal" at bounding box center [168, 407] width 133 height 14
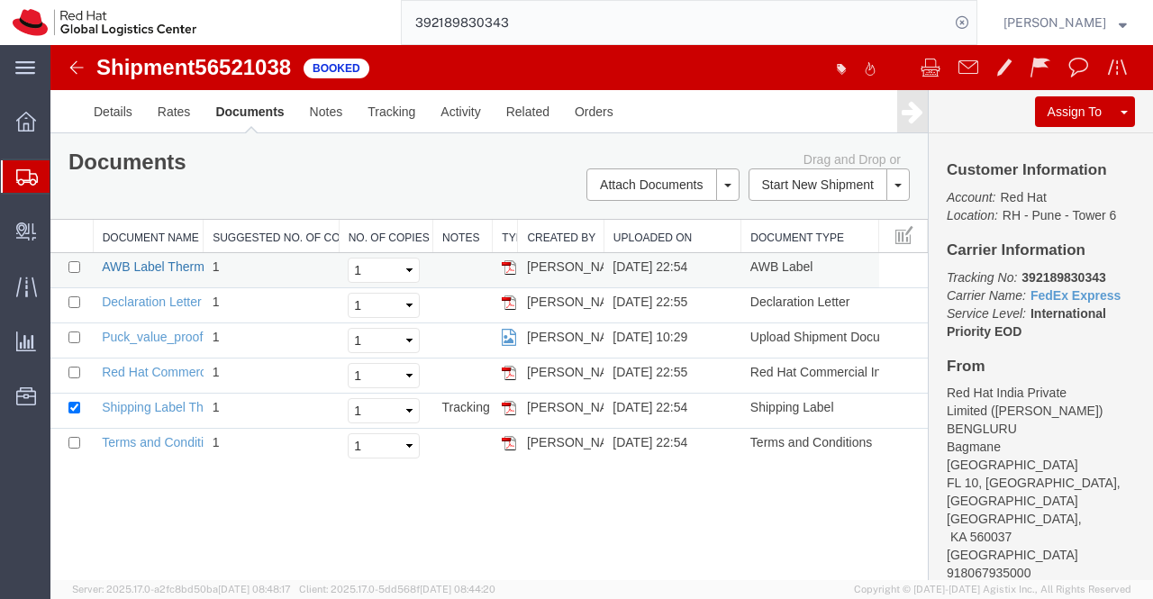
click at [156, 264] on link "AWB Label Thermal" at bounding box center [158, 266] width 113 height 14
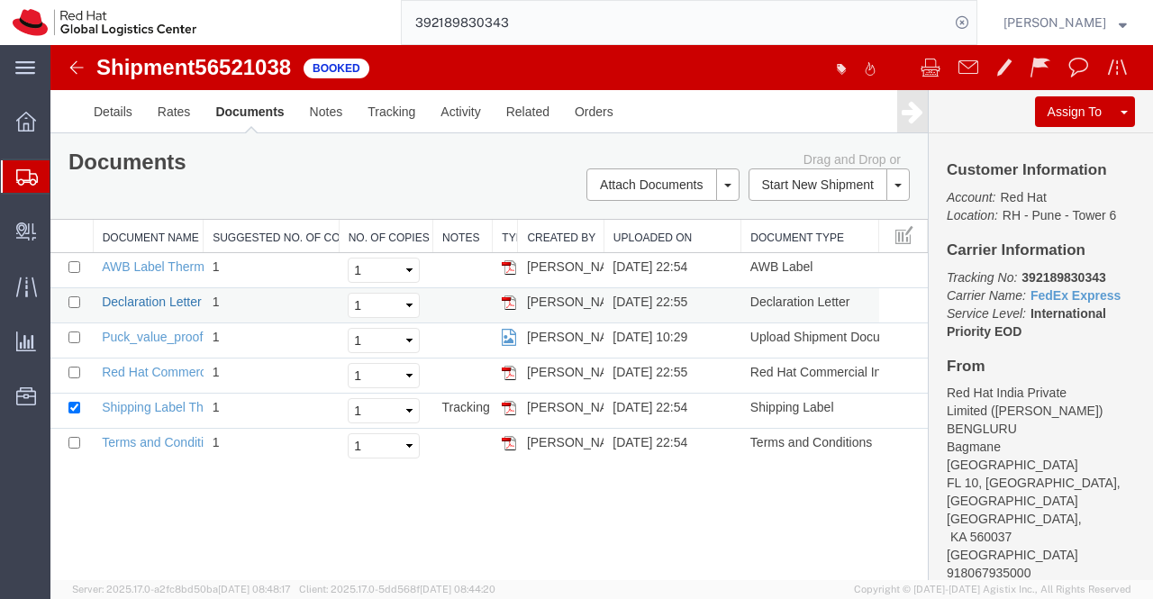
click at [160, 302] on link "Declaration Letter" at bounding box center [152, 302] width 100 height 14
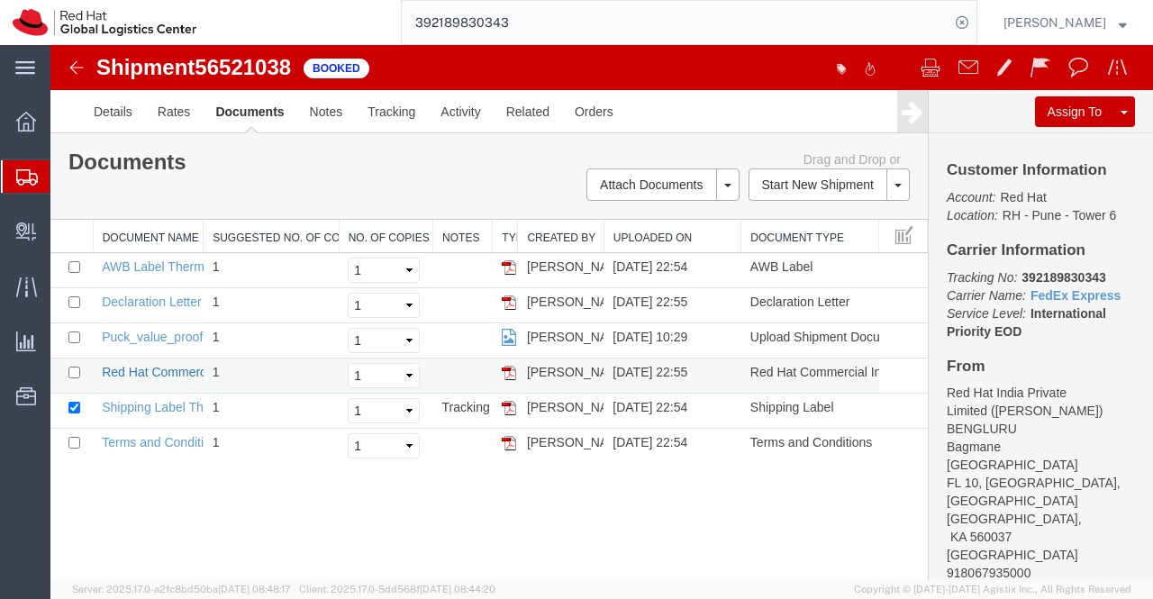
click at [175, 374] on link "Red Hat Commercial Invoice" at bounding box center [182, 372] width 160 height 14
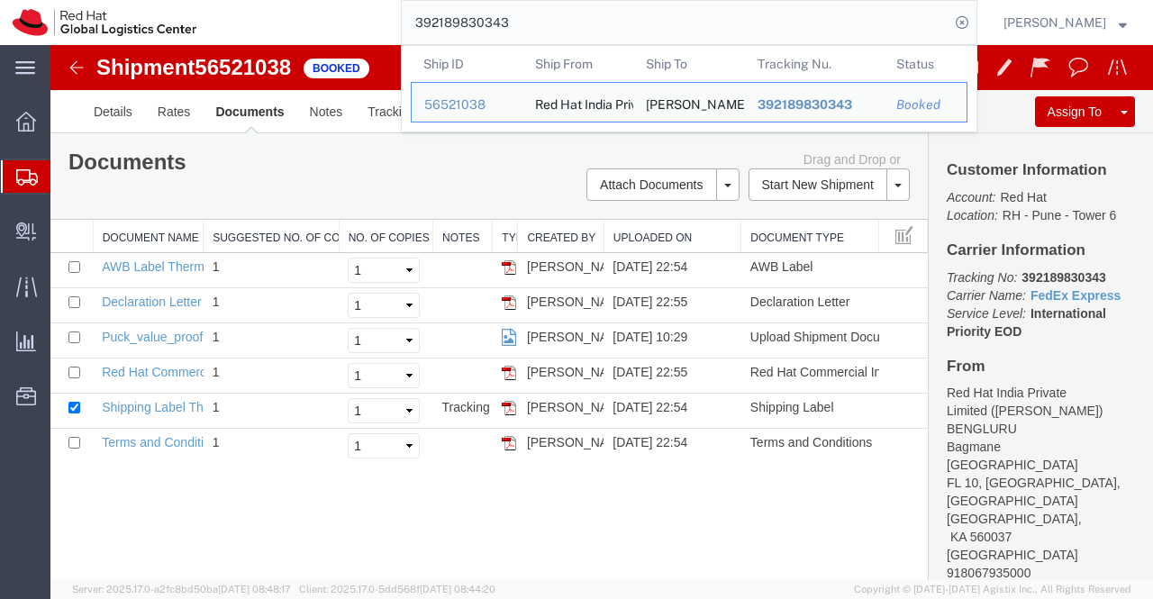
drag, startPoint x: 581, startPoint y: 27, endPoint x: 390, endPoint y: 17, distance: 191.2
click at [390, 17] on div "392189830343 Ship ID Ship From Ship To Tracking Nu. Status Ship ID 56521038 Shi…" at bounding box center [593, 22] width 768 height 45
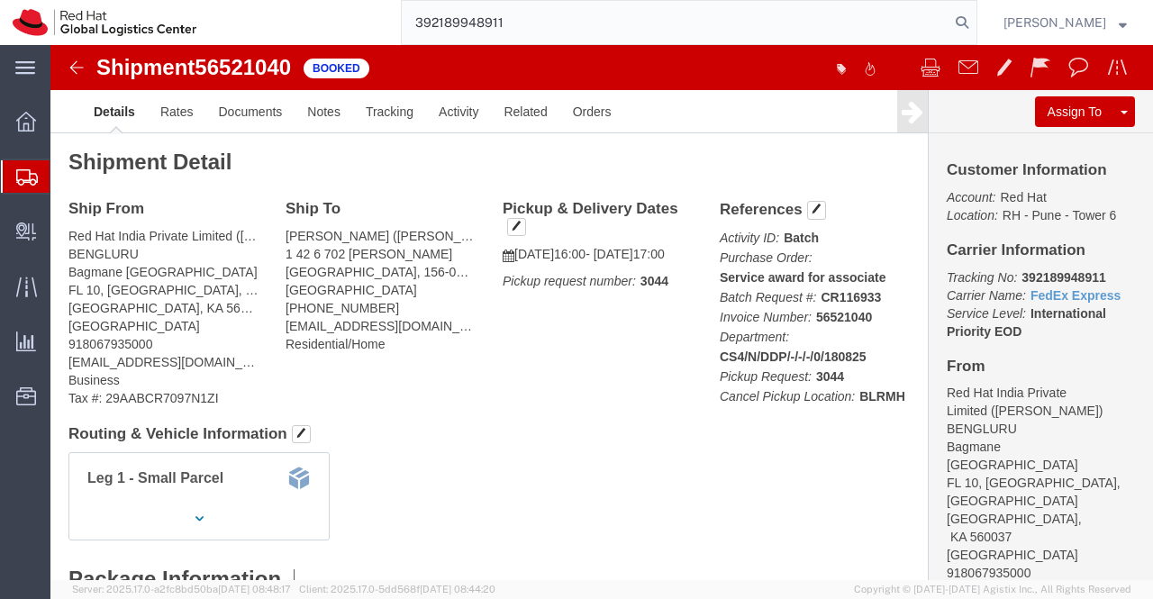
type input "392189948911"
click link "Documents"
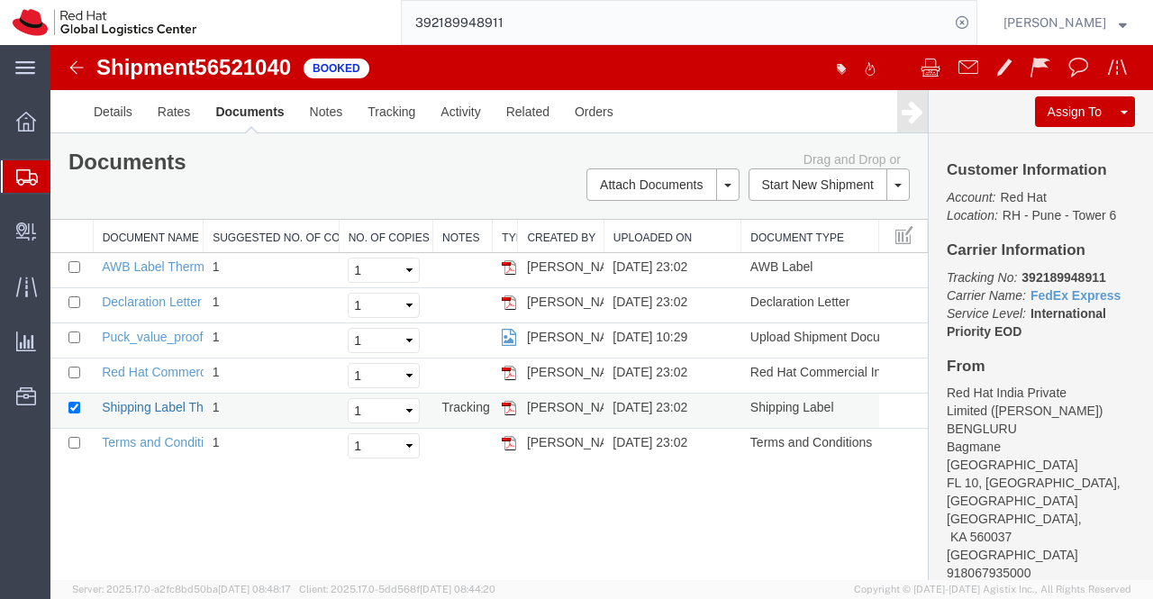
click at [168, 404] on link "Shipping Label Thermal" at bounding box center [168, 407] width 133 height 14
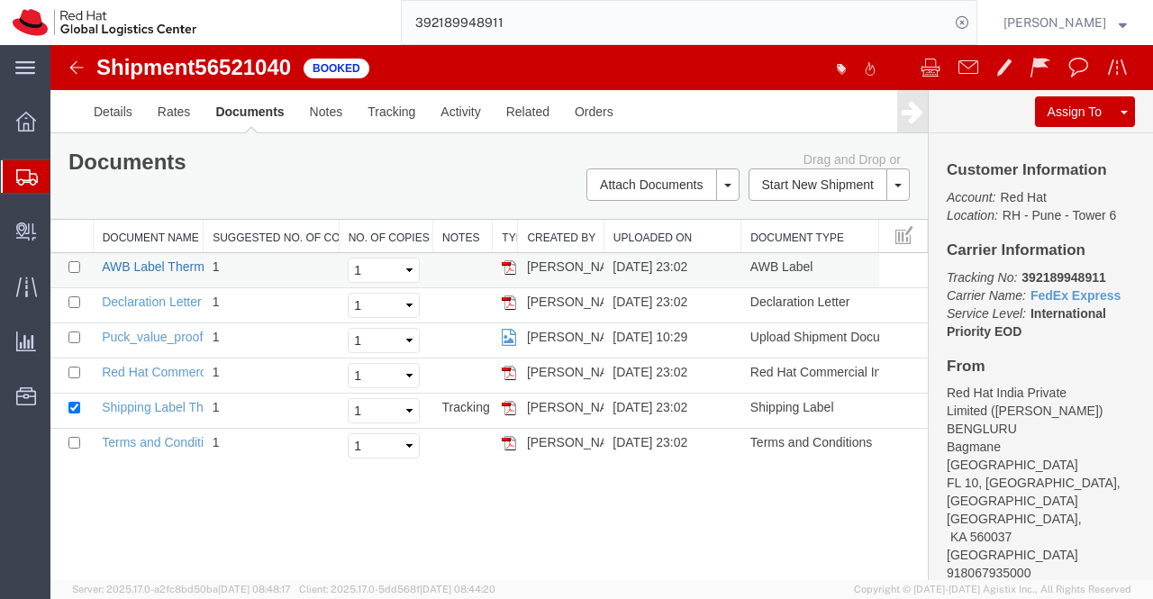
click at [144, 263] on link "AWB Label Thermal" at bounding box center [158, 266] width 113 height 14
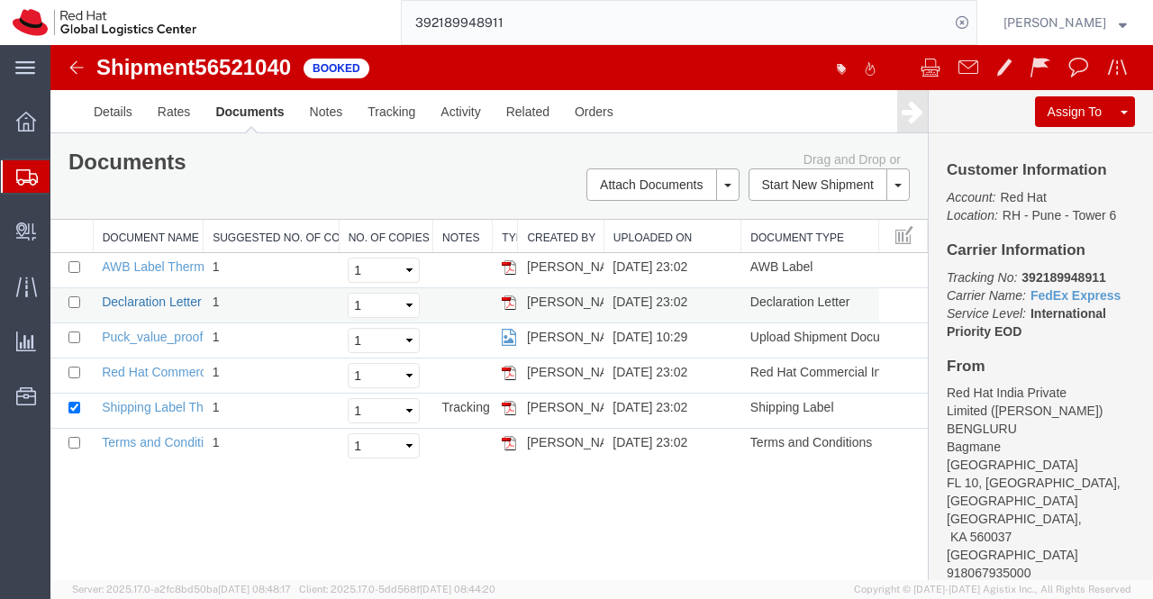
click at [122, 304] on link "Declaration Letter" at bounding box center [152, 302] width 100 height 14
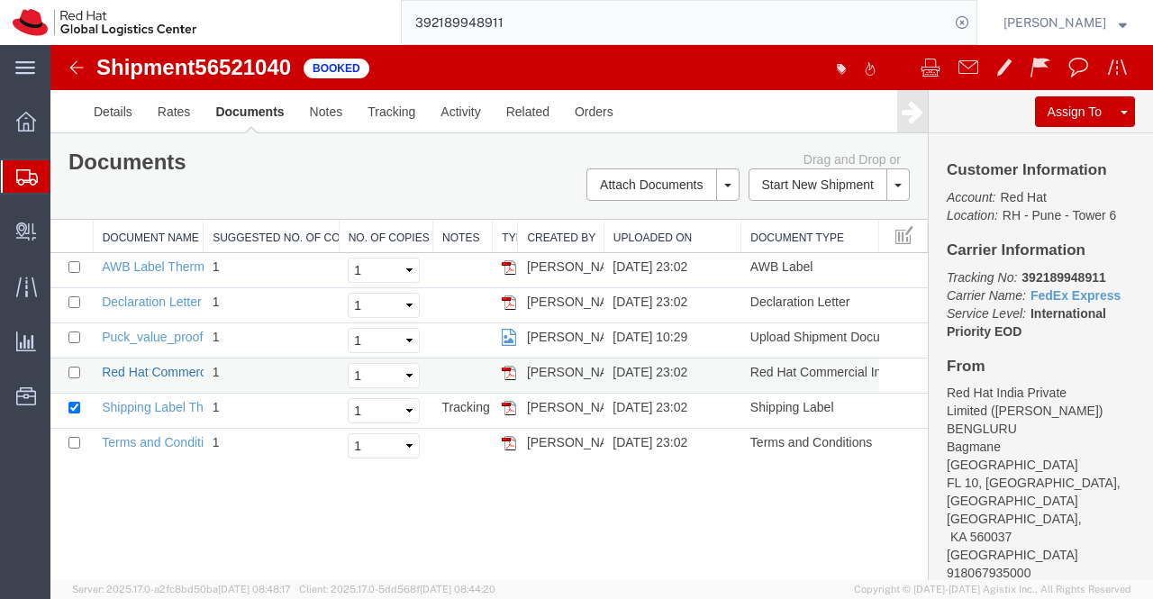
click at [124, 365] on link "Red Hat Commercial Invoice" at bounding box center [182, 372] width 160 height 14
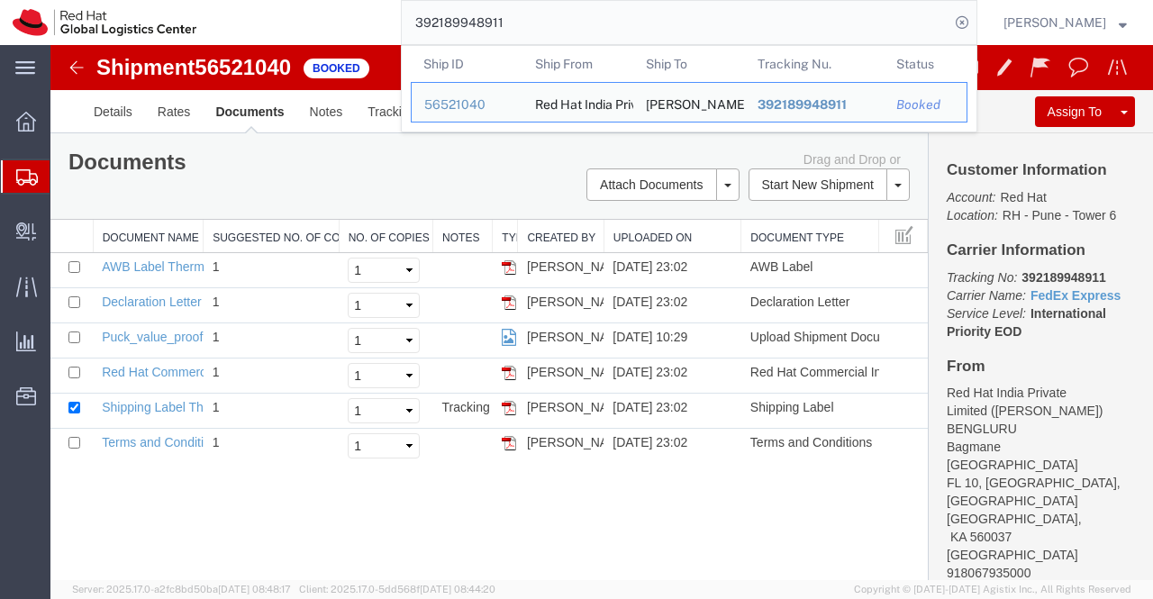
drag, startPoint x: 517, startPoint y: 23, endPoint x: 402, endPoint y: 21, distance: 115.3
click at [402, 21] on form "392189948911 Ship ID Ship From Ship To Tracking Nu. Status Ship ID 56521040 Shi…" at bounding box center [689, 22] width 576 height 45
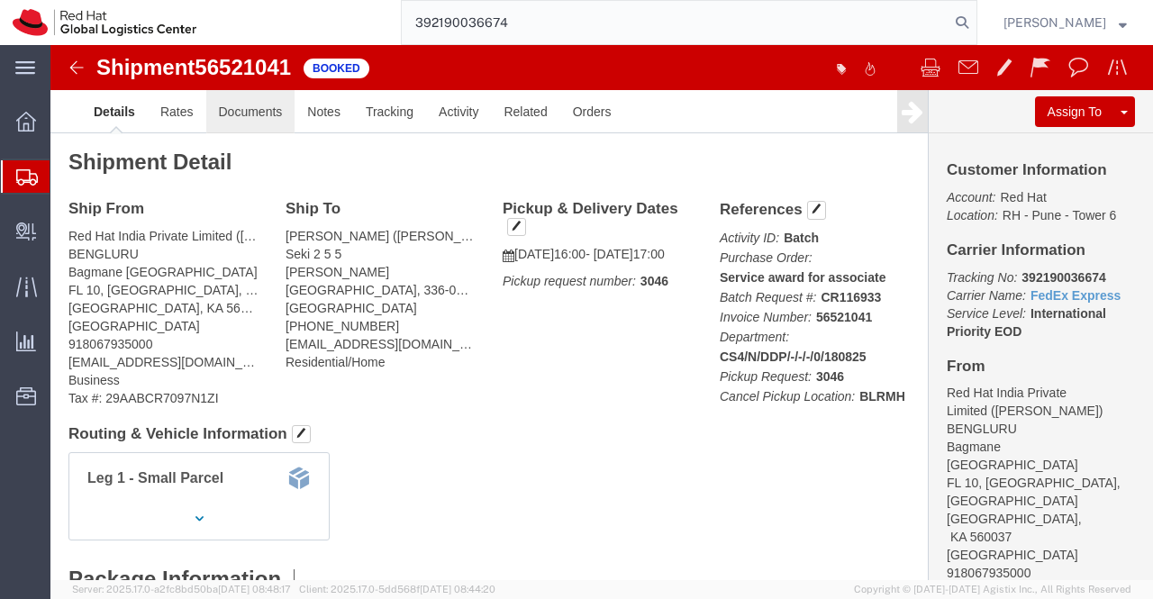
type input "392190036674"
click link "Documents"
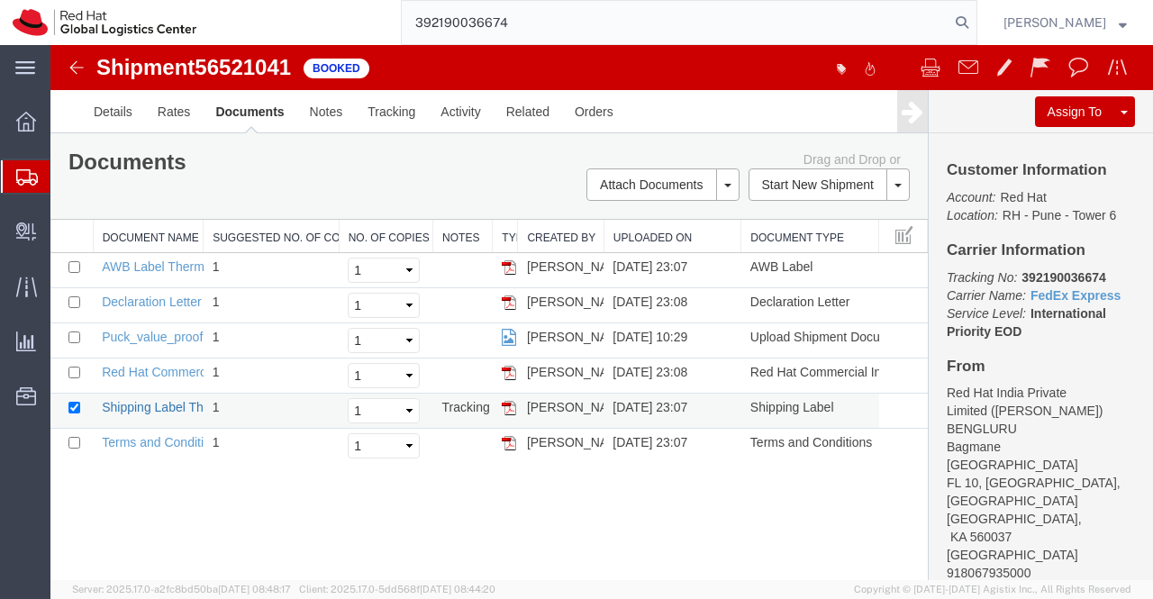
click at [123, 406] on link "Shipping Label Thermal" at bounding box center [168, 407] width 133 height 14
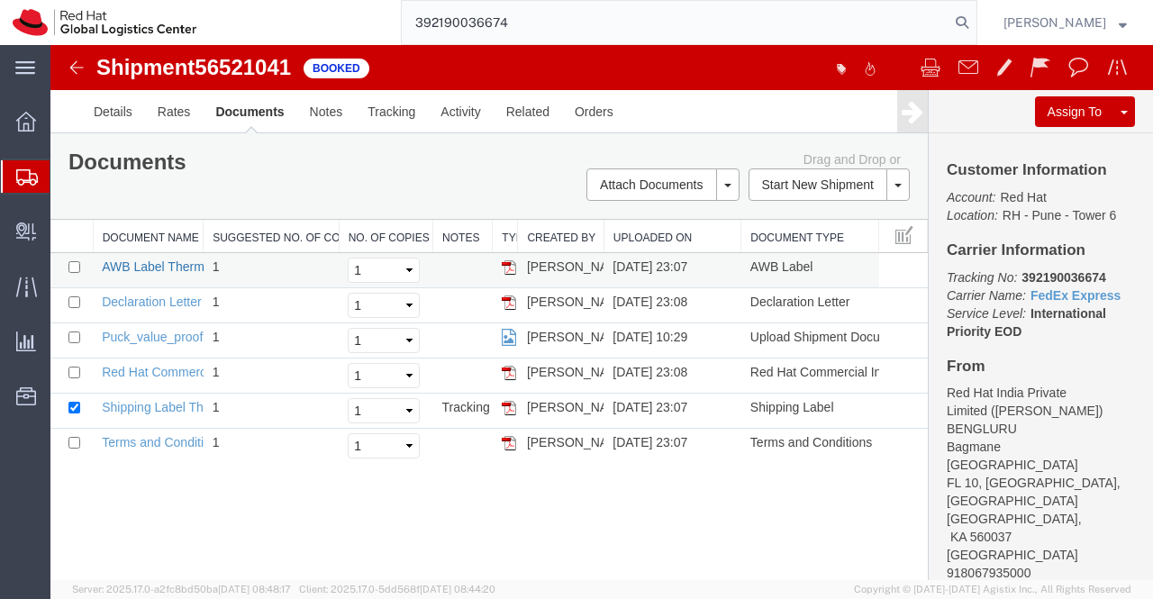
click at [122, 261] on link "AWB Label Thermal" at bounding box center [158, 266] width 113 height 14
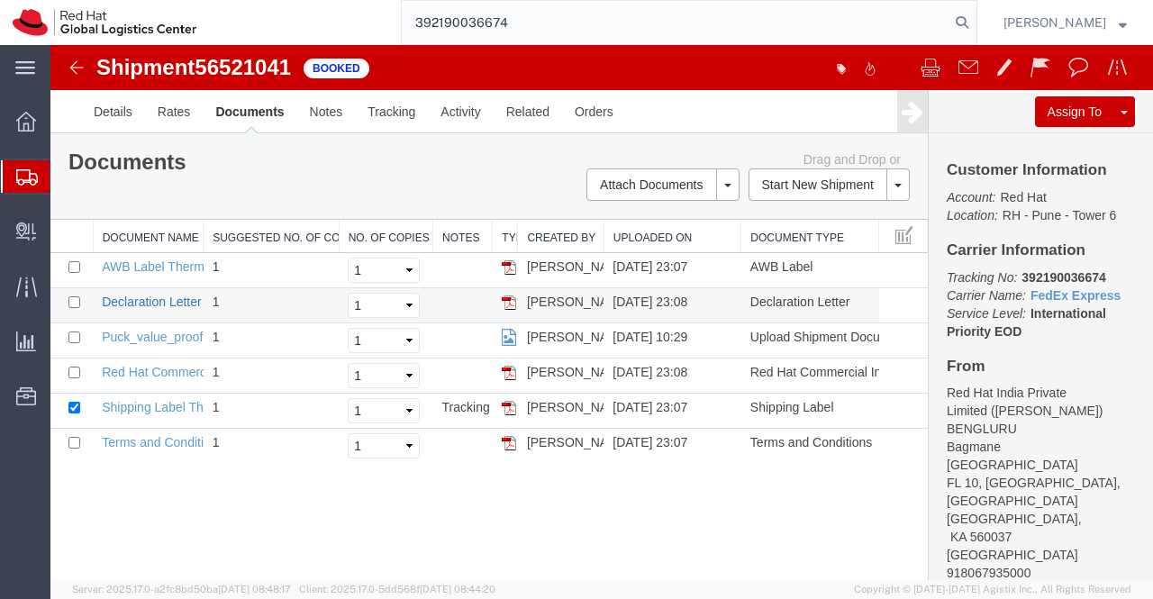
click at [126, 298] on link "Declaration Letter" at bounding box center [152, 302] width 100 height 14
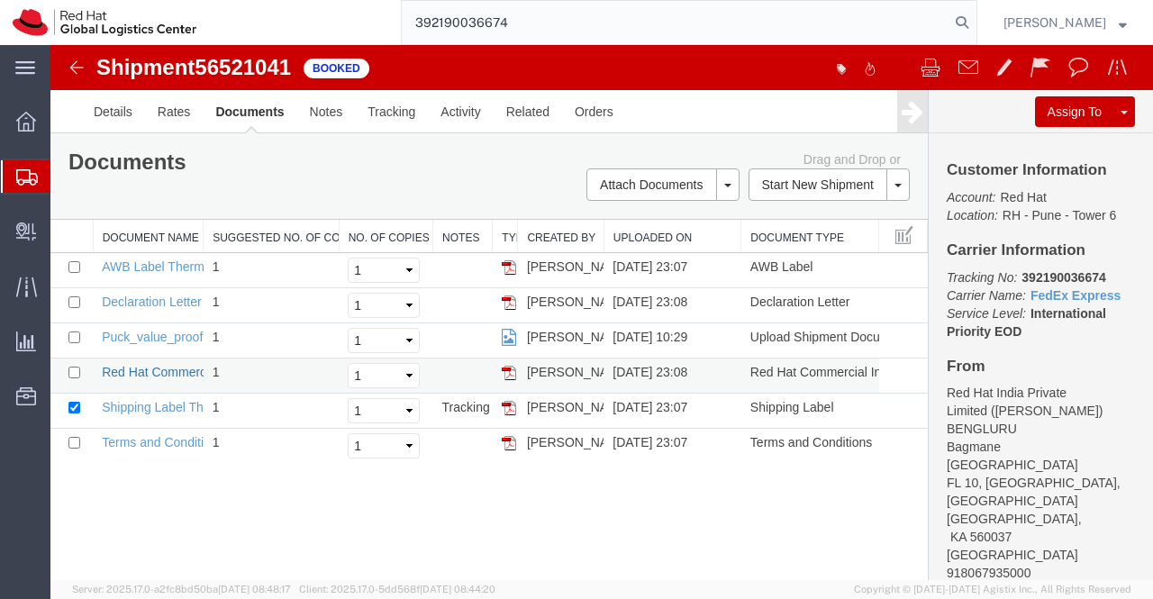
click at [125, 367] on link "Red Hat Commercial Invoice" at bounding box center [182, 372] width 160 height 14
drag, startPoint x: 523, startPoint y: 18, endPoint x: 396, endPoint y: 17, distance: 127.0
click at [396, 17] on div "392190036674" at bounding box center [593, 22] width 768 height 45
type input "392189993638"
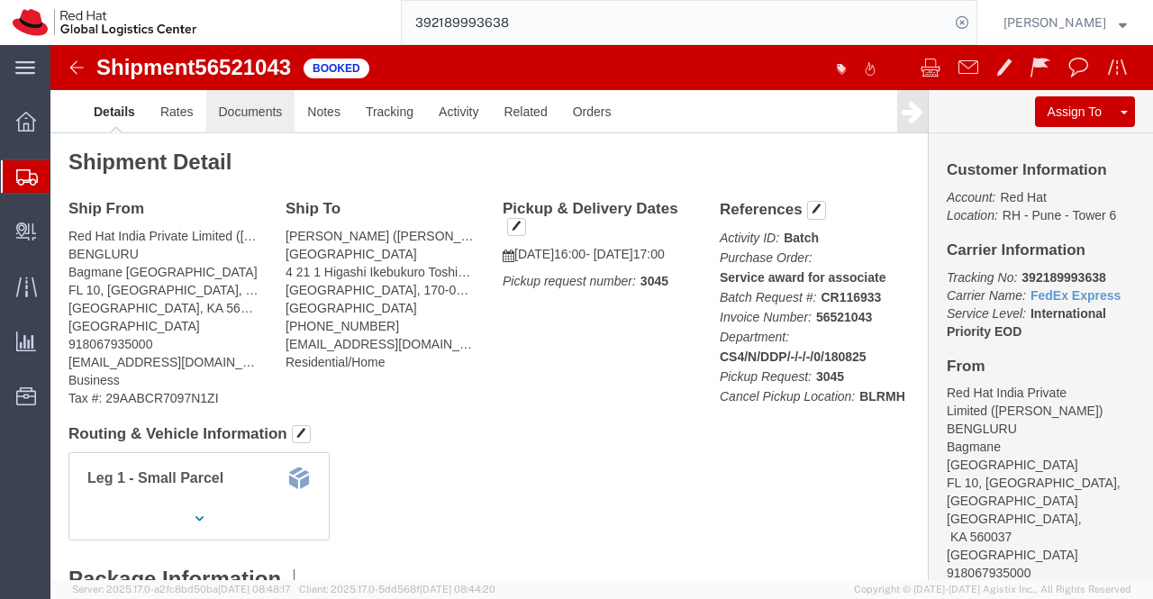
click link "Documents"
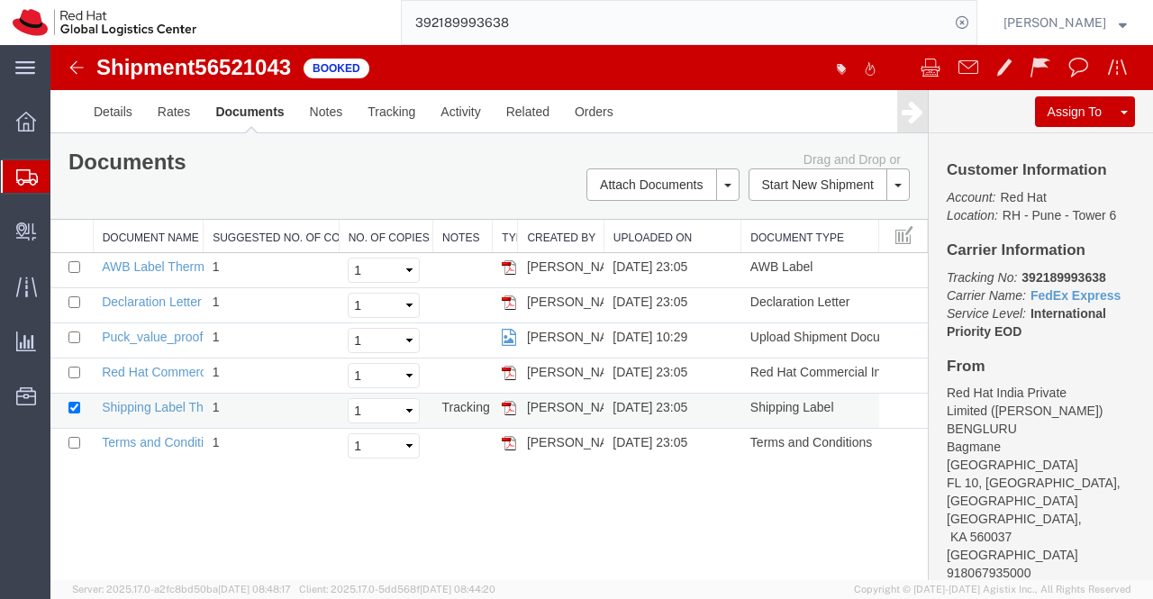
click at [166, 412] on td "Shipping Label Thermal" at bounding box center [148, 411] width 110 height 35
click at [175, 408] on link "Shipping Label Thermal" at bounding box center [168, 407] width 133 height 14
click at [156, 264] on link "AWB Label Thermal" at bounding box center [158, 266] width 113 height 14
click at [108, 299] on link "Declaration Letter" at bounding box center [152, 302] width 100 height 14
click at [173, 371] on link "Red Hat Commercial Invoice" at bounding box center [182, 372] width 160 height 14
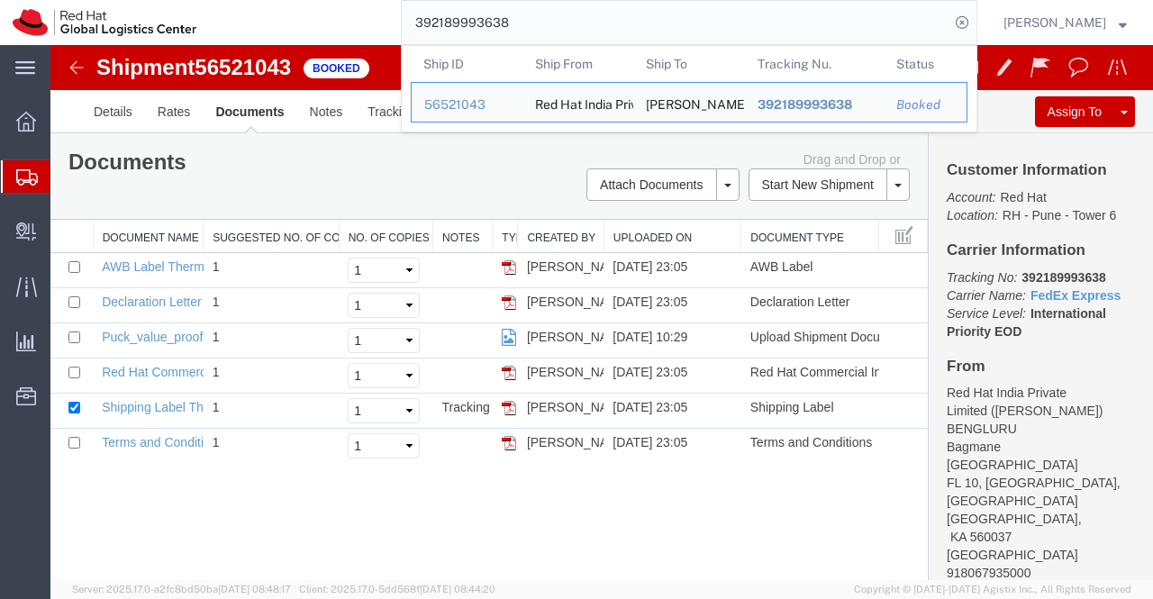
drag, startPoint x: 552, startPoint y: 15, endPoint x: 333, endPoint y: 17, distance: 218.9
click at [333, 17] on div "392189993638 Ship ID Ship From Ship To Tracking Nu. Status Ship ID 56521043 Shi…" at bounding box center [593, 22] width 768 height 45
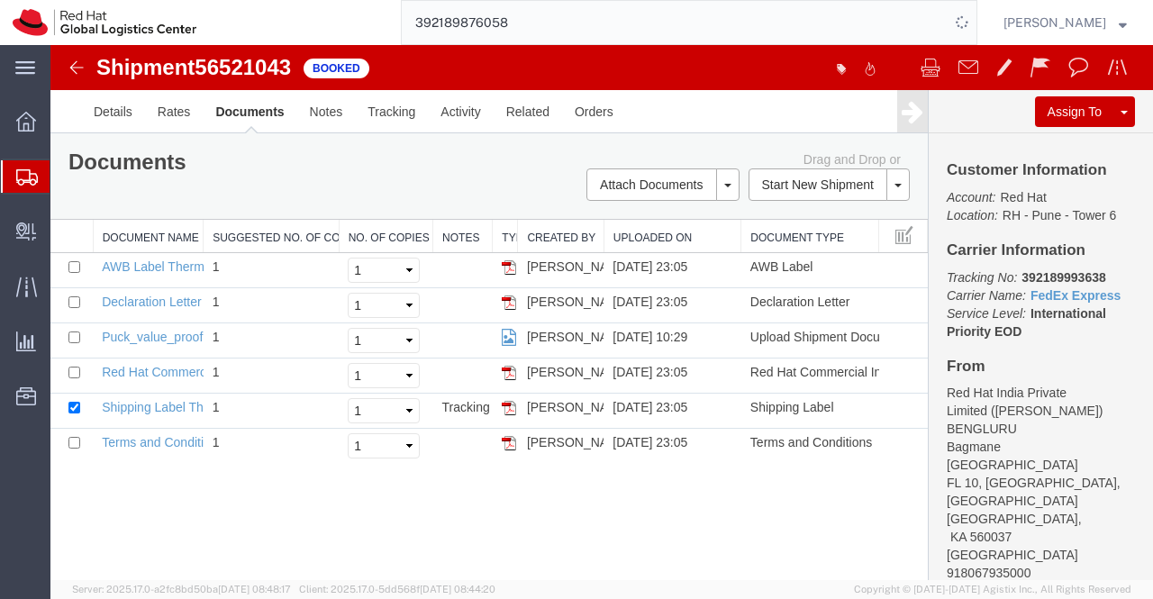
type input "392189876058"
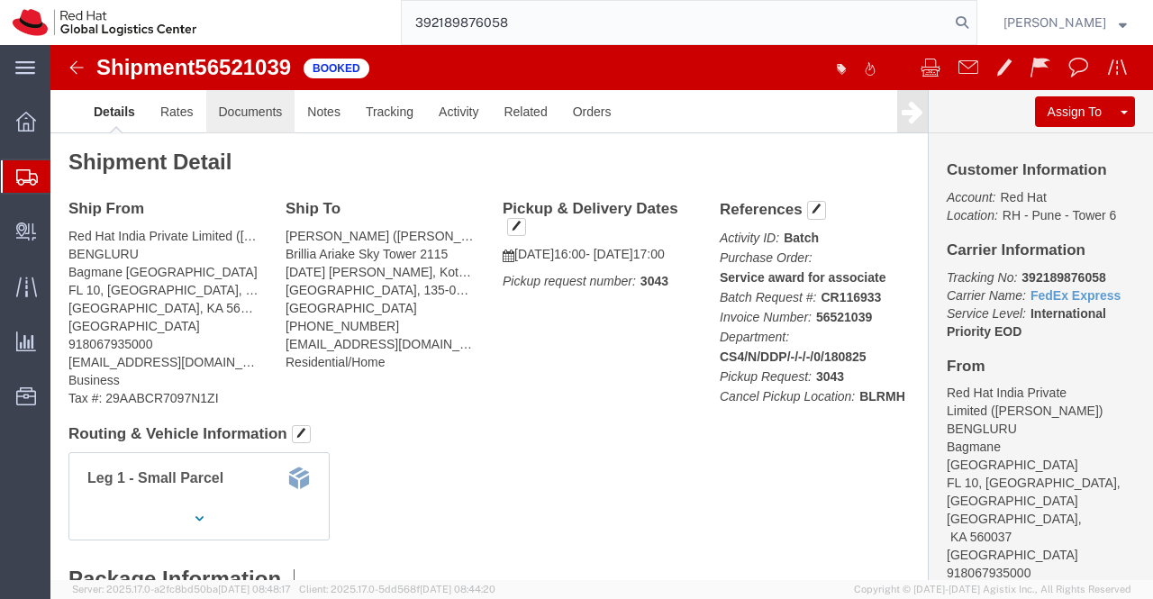
click link "Documents"
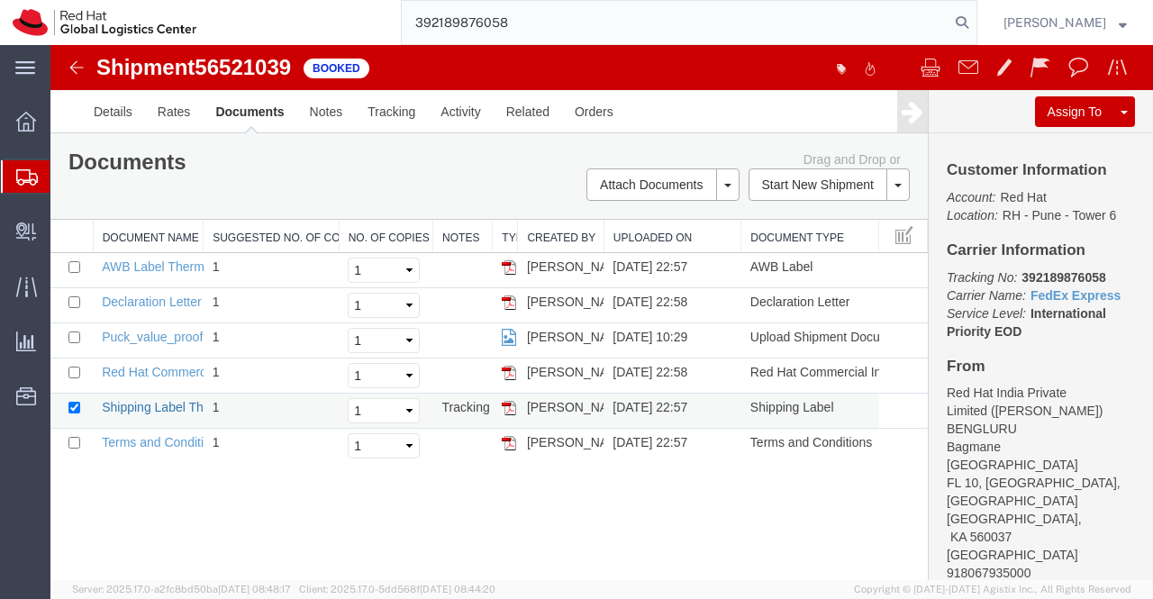
click at [141, 403] on link "Shipping Label Thermal" at bounding box center [168, 407] width 133 height 14
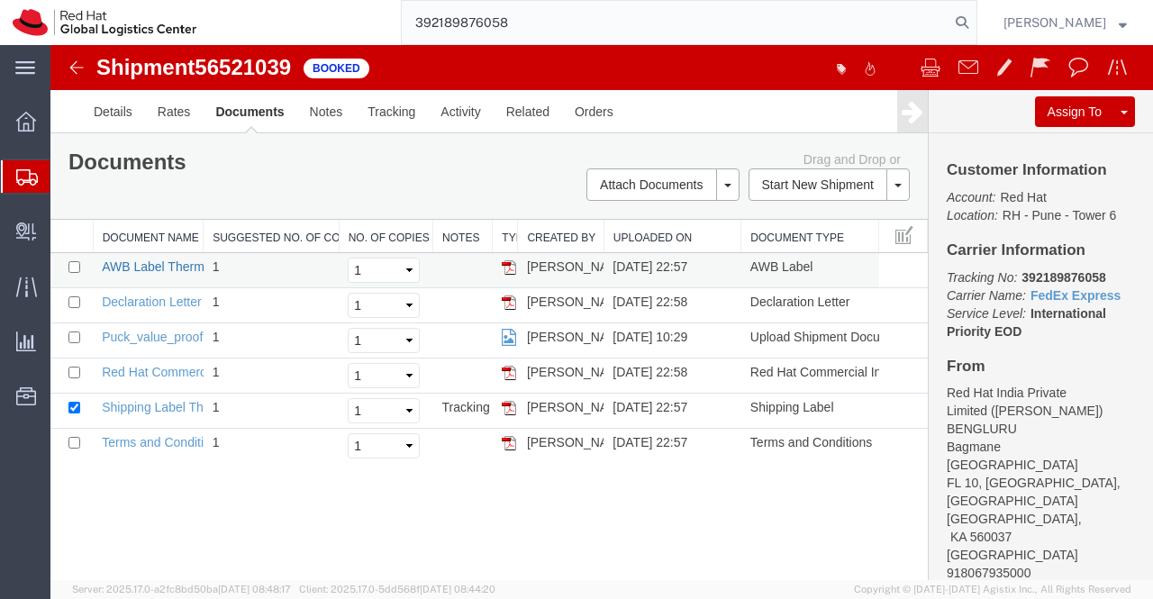
click at [167, 269] on link "AWB Label Thermal" at bounding box center [158, 266] width 113 height 14
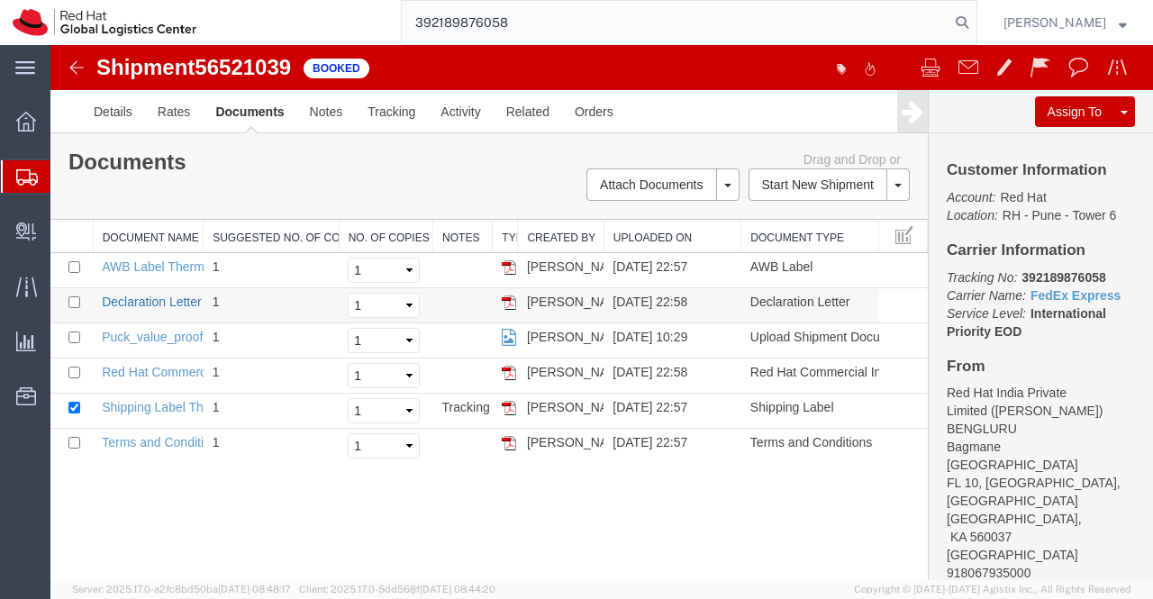
click at [130, 304] on link "Declaration Letter" at bounding box center [152, 302] width 100 height 14
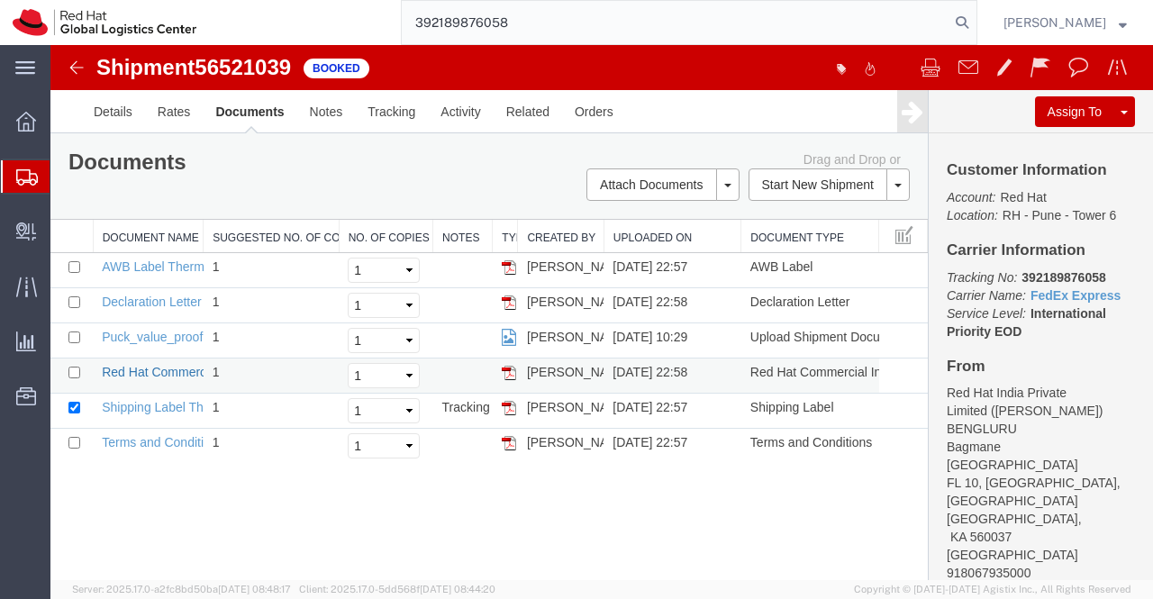
click at [180, 372] on link "Red Hat Commercial Invoice" at bounding box center [182, 372] width 160 height 14
drag, startPoint x: 539, startPoint y: 22, endPoint x: 412, endPoint y: 18, distance: 127.0
click at [412, 18] on input "392189876058" at bounding box center [676, 22] width 548 height 43
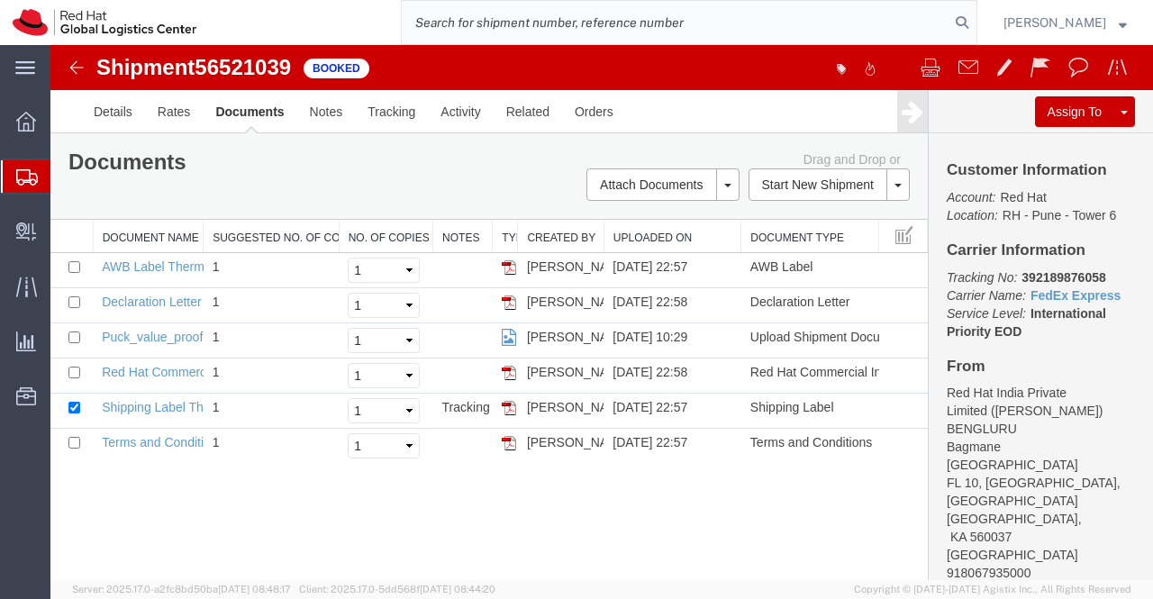
paste input "392190085146"
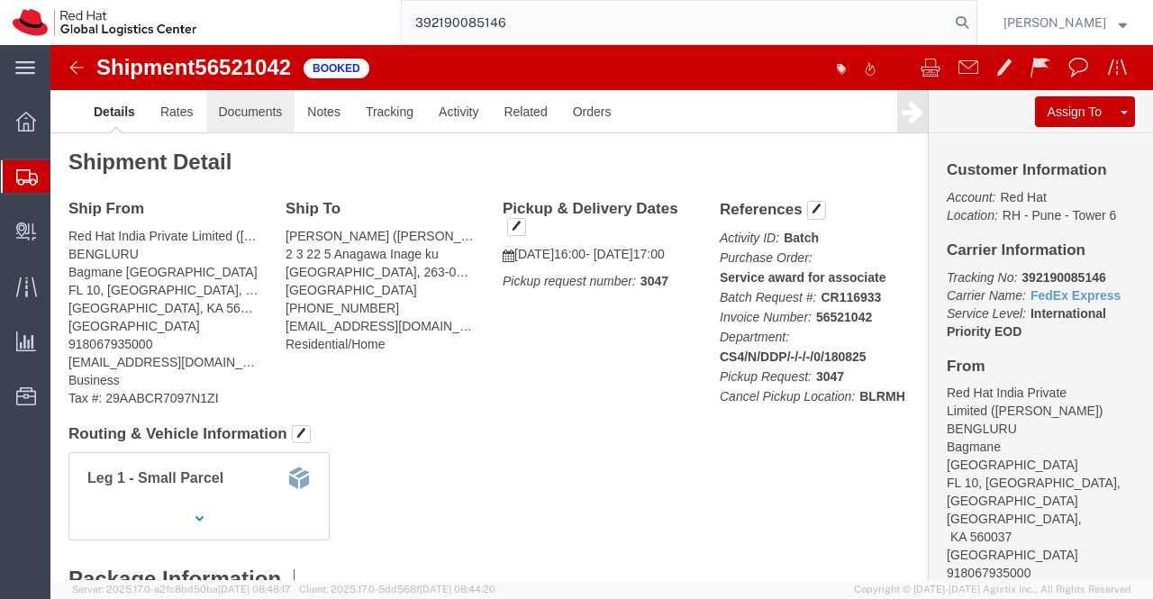
type input "392190085146"
click link "Documents"
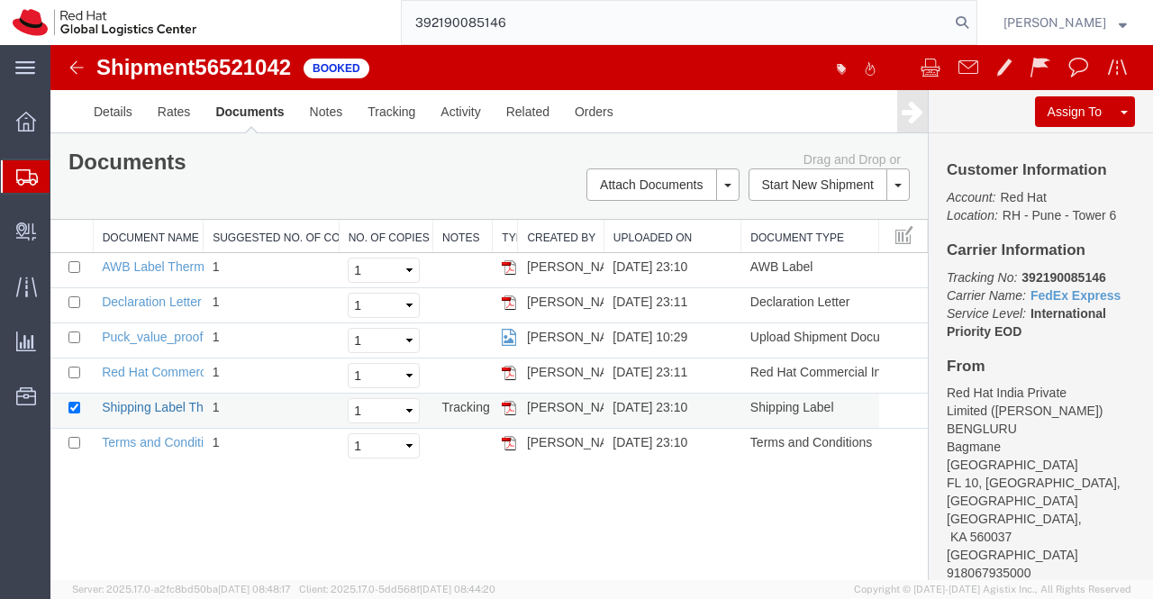
click at [133, 406] on link "Shipping Label Thermal" at bounding box center [168, 407] width 133 height 14
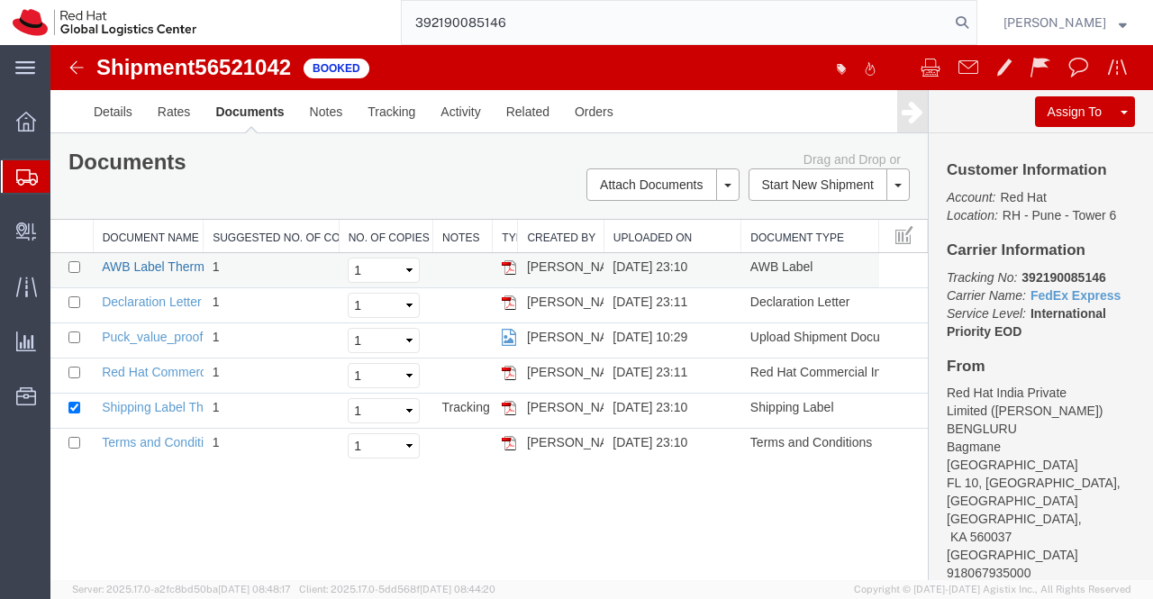
click at [102, 259] on link "AWB Label Thermal" at bounding box center [158, 266] width 113 height 14
drag, startPoint x: 91, startPoint y: 594, endPoint x: 522, endPoint y: 552, distance: 433.5
click at [155, 300] on link "Declaration Letter" at bounding box center [152, 302] width 100 height 14
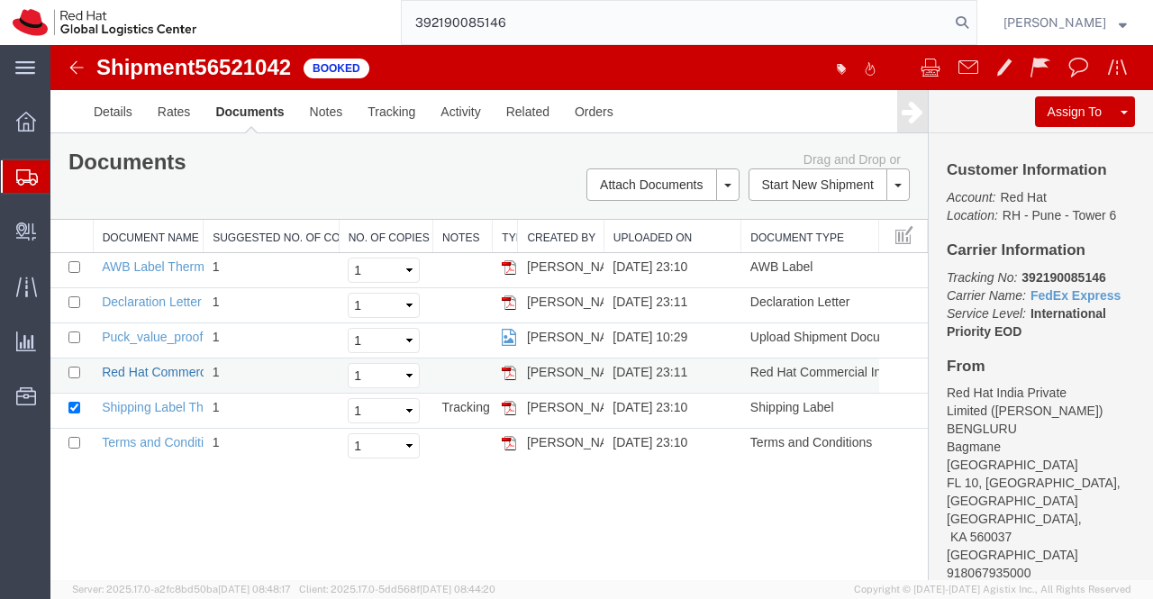
click at [169, 365] on link "Red Hat Commercial Invoice" at bounding box center [182, 372] width 160 height 14
drag, startPoint x: 529, startPoint y: 23, endPoint x: 382, endPoint y: 24, distance: 146.8
click at [382, 24] on div "392190085146" at bounding box center [593, 22] width 768 height 45
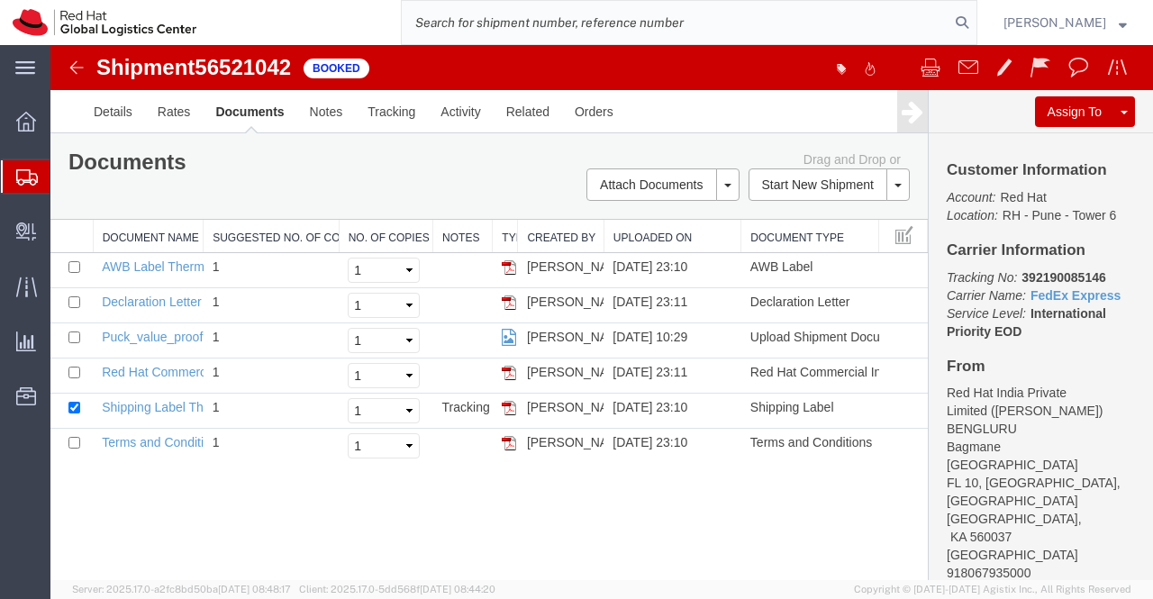
paste input "392189617362"
type input "392189617362"
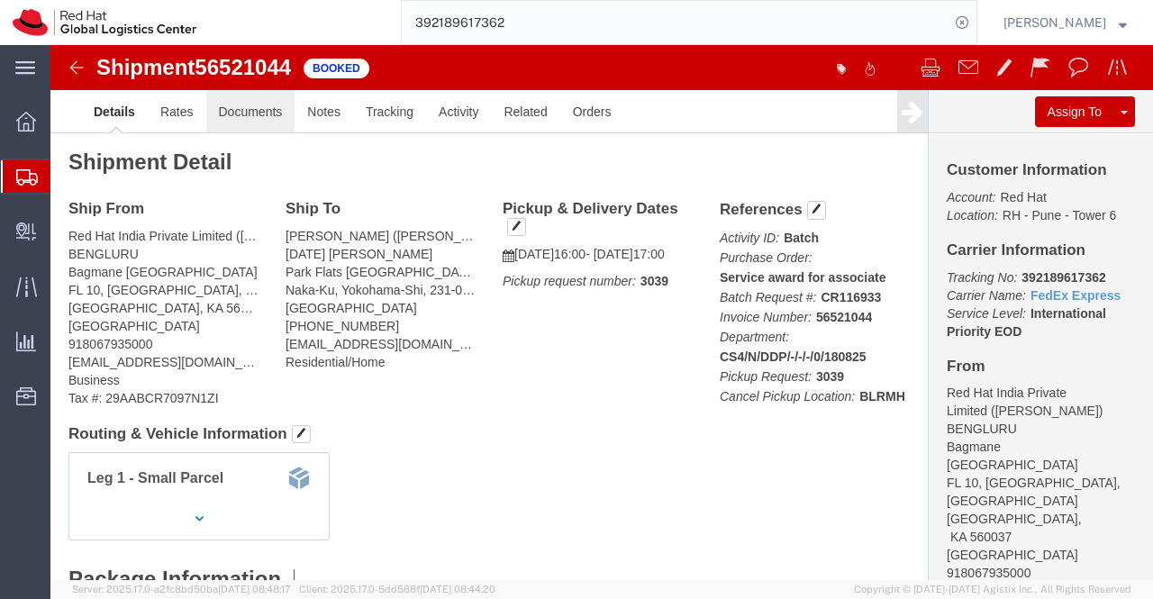
click link "Documents"
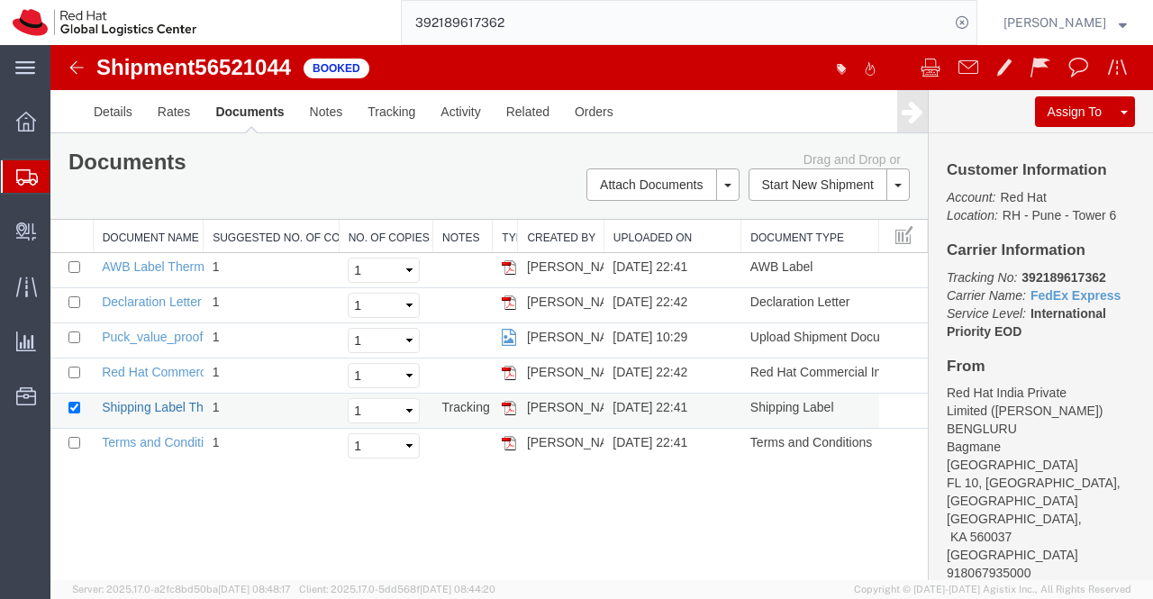
click at [151, 408] on link "Shipping Label Thermal" at bounding box center [168, 407] width 133 height 14
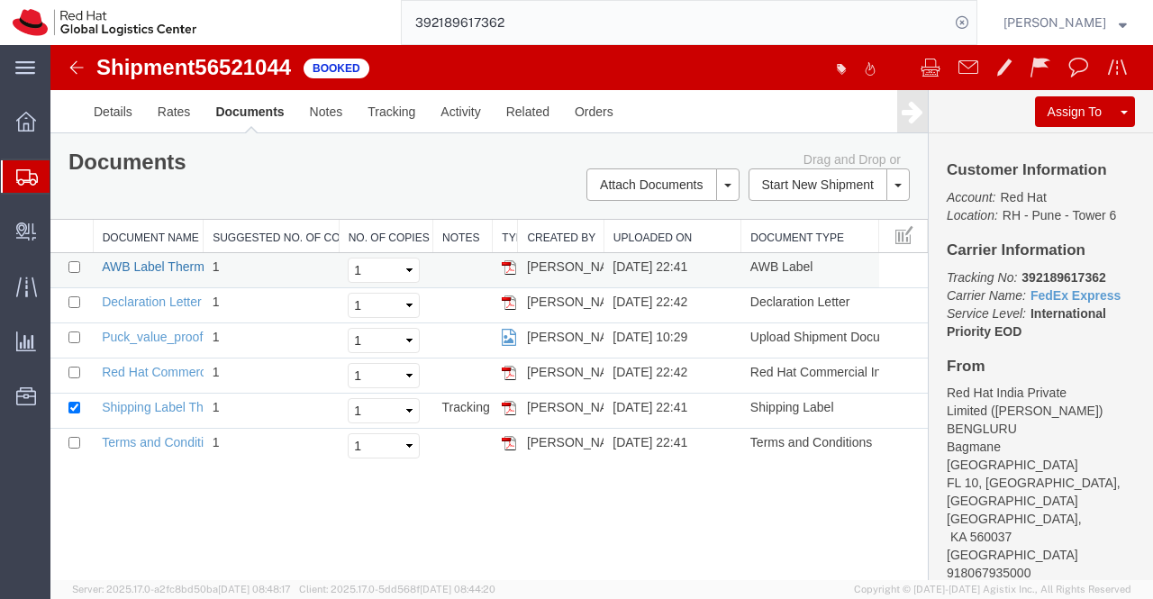
click at [126, 267] on link "AWB Label Thermal" at bounding box center [158, 266] width 113 height 14
click at [164, 268] on link "AWB Label Thermal" at bounding box center [158, 266] width 113 height 14
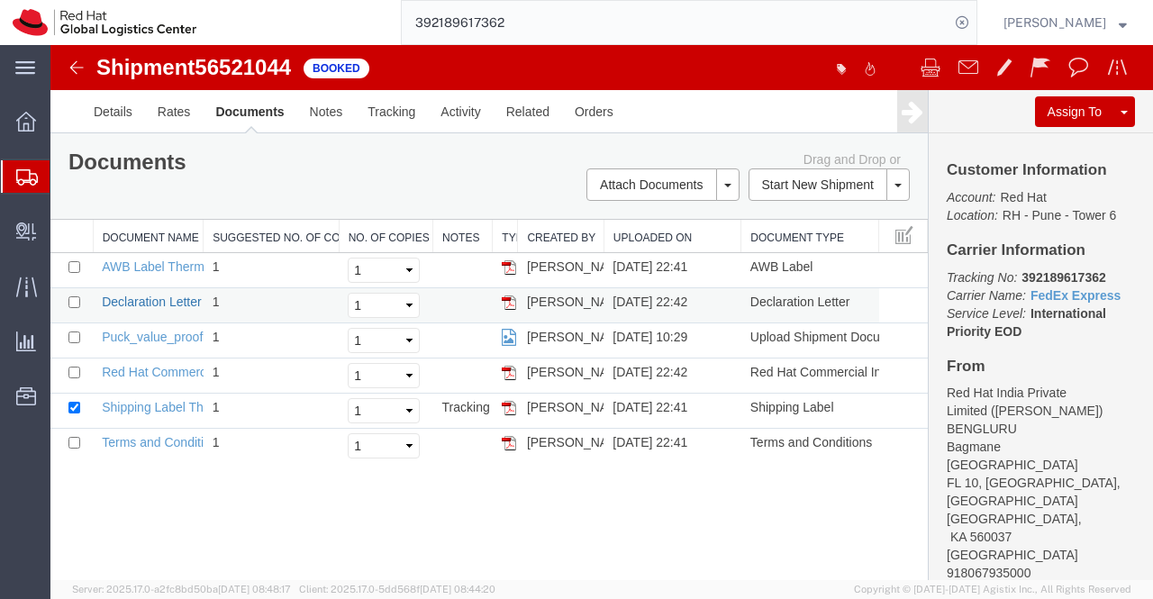
click at [167, 298] on link "Declaration Letter" at bounding box center [152, 302] width 100 height 14
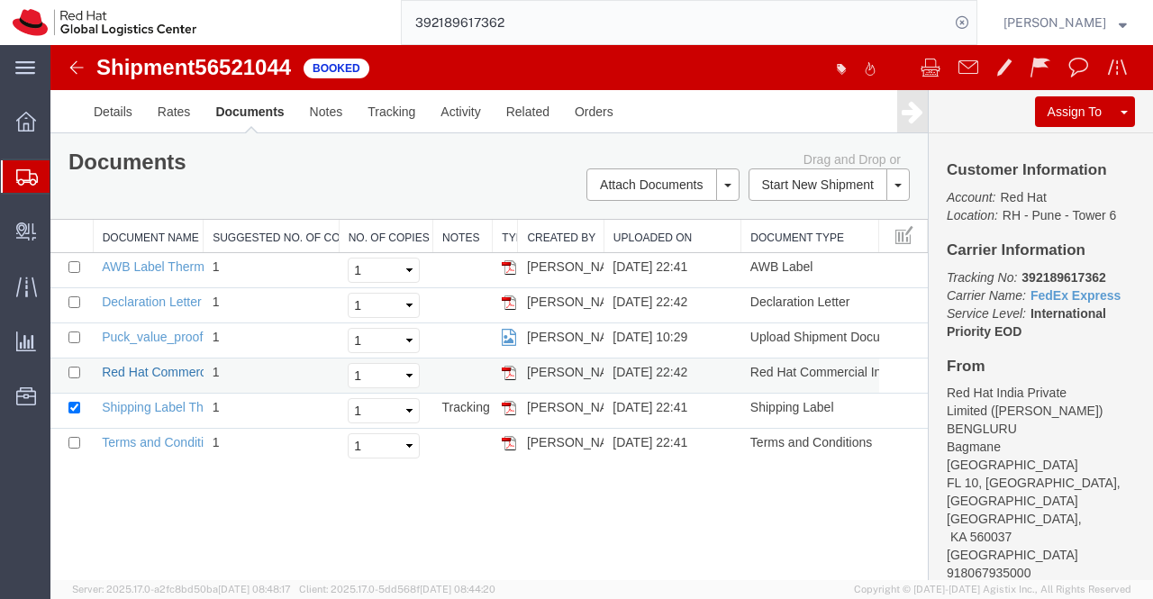
click at [121, 368] on link "Red Hat Commercial Invoice" at bounding box center [182, 372] width 160 height 14
